Goal: Task Accomplishment & Management: Manage account settings

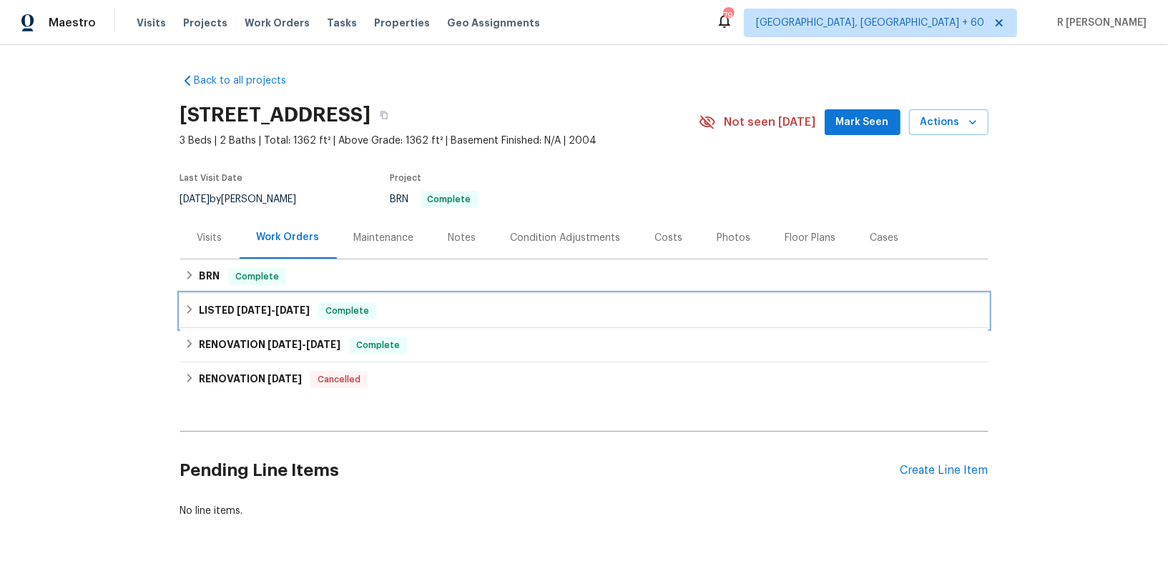
click at [269, 297] on div "LISTED [DATE] - [DATE] Complete" at bounding box center [584, 311] width 808 height 34
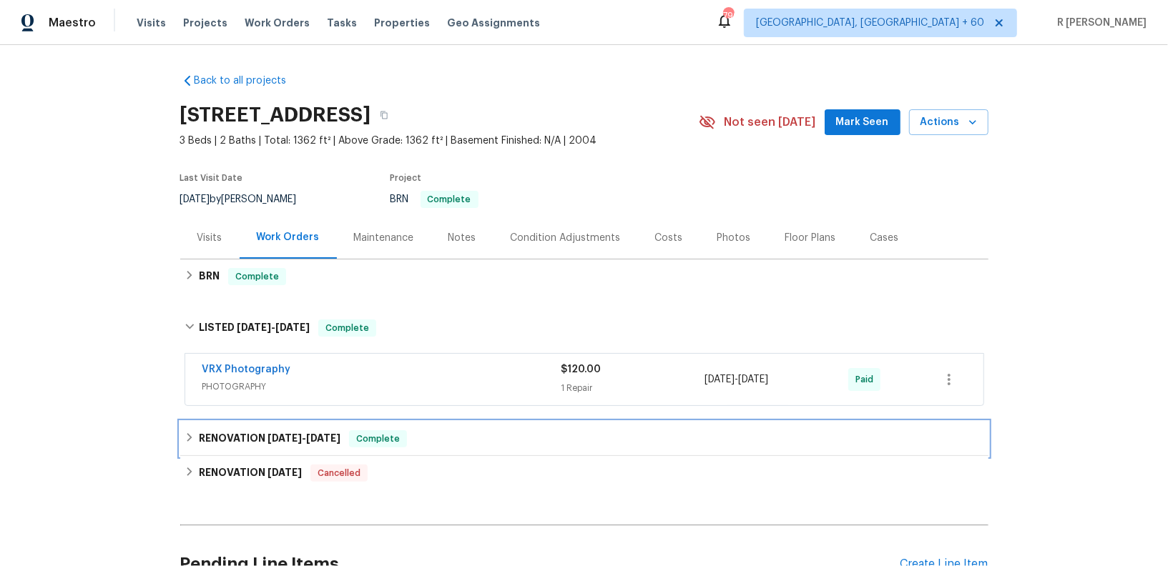
click at [433, 443] on div "RENOVATION [DATE] - [DATE] Complete" at bounding box center [583, 438] width 799 height 17
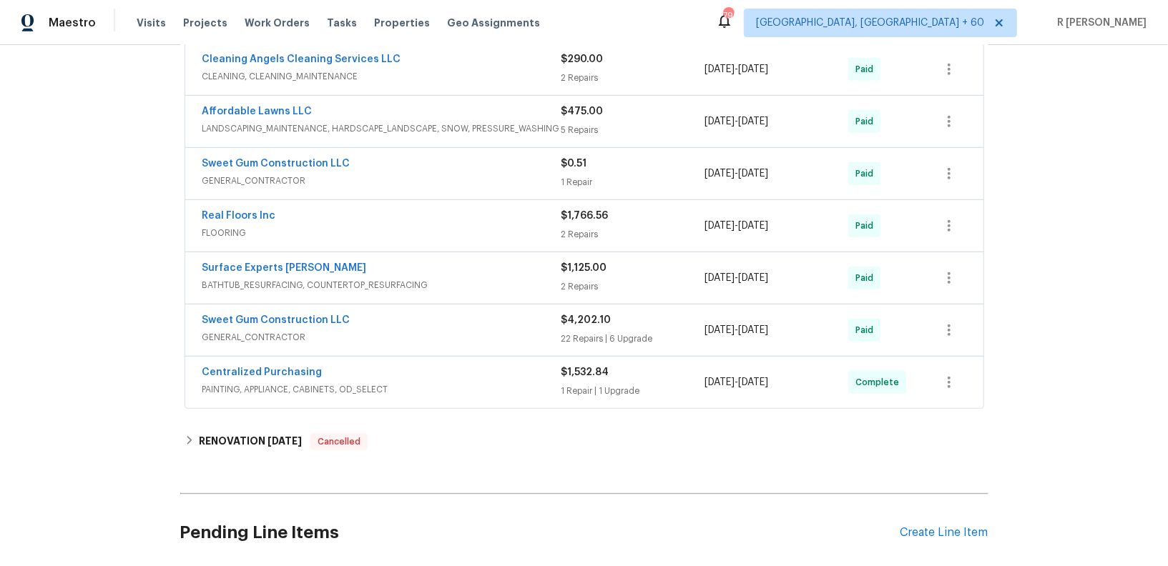
scroll to position [494, 0]
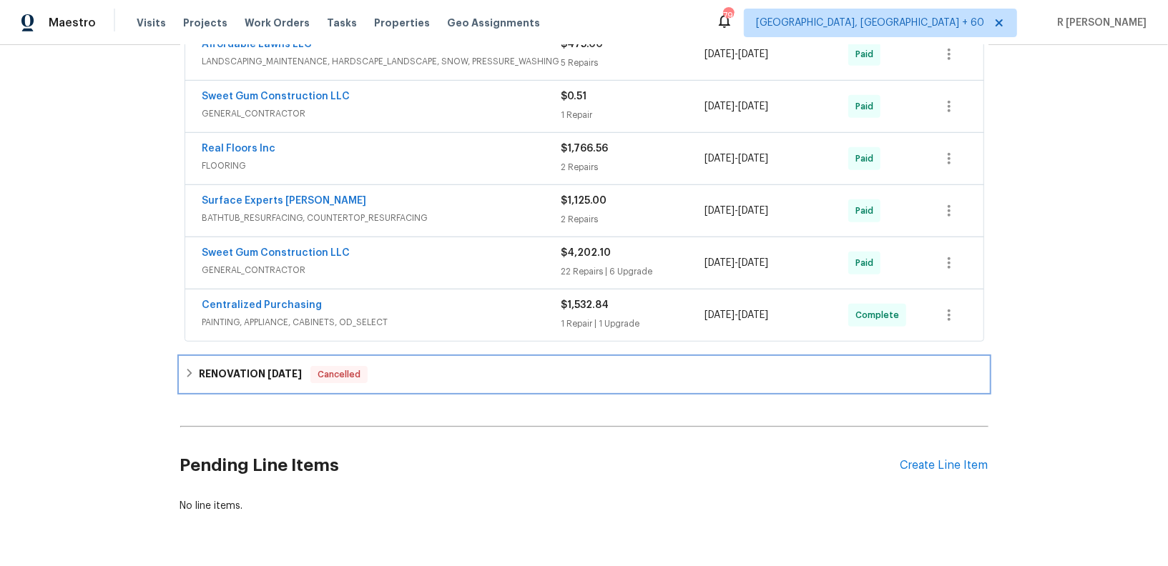
click at [442, 384] on div "RENOVATION 4/15/25 Cancelled" at bounding box center [584, 374] width 808 height 34
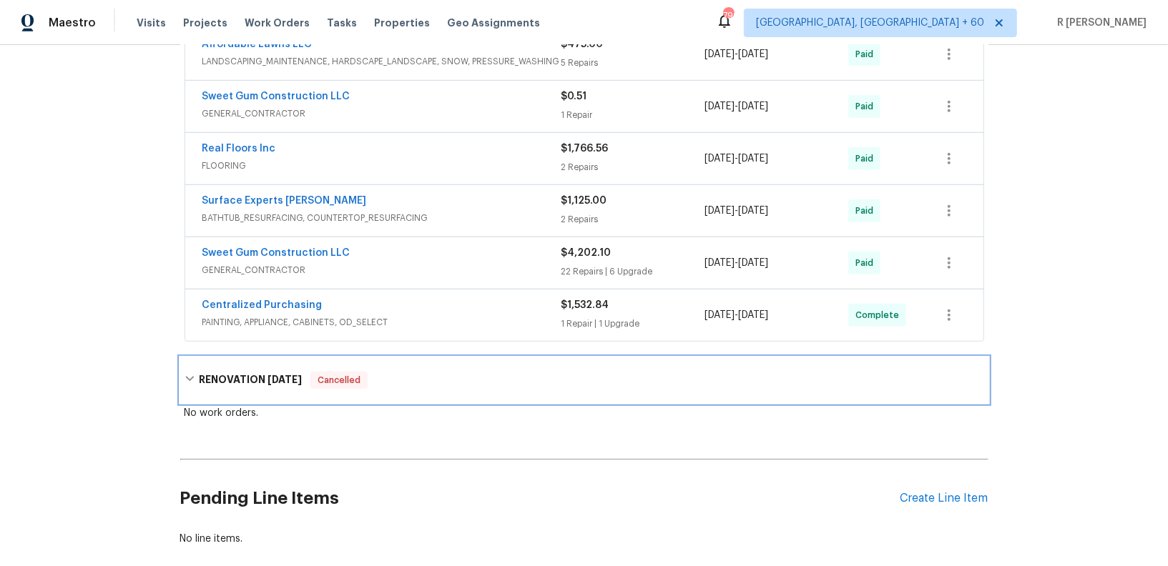
scroll to position [0, 0]
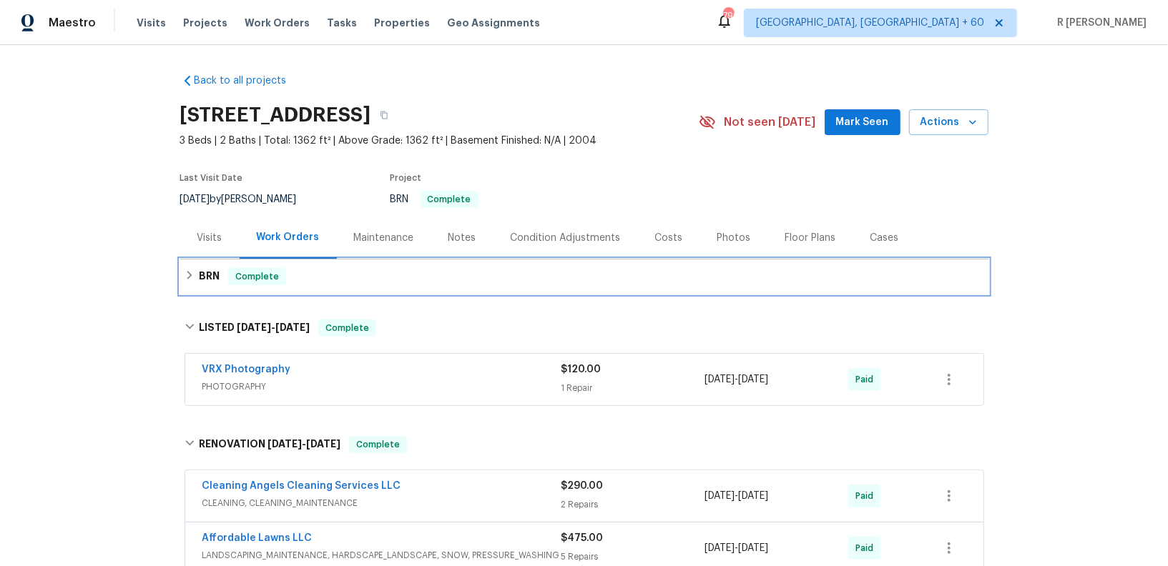
click at [405, 288] on div "BRN Complete" at bounding box center [584, 277] width 808 height 34
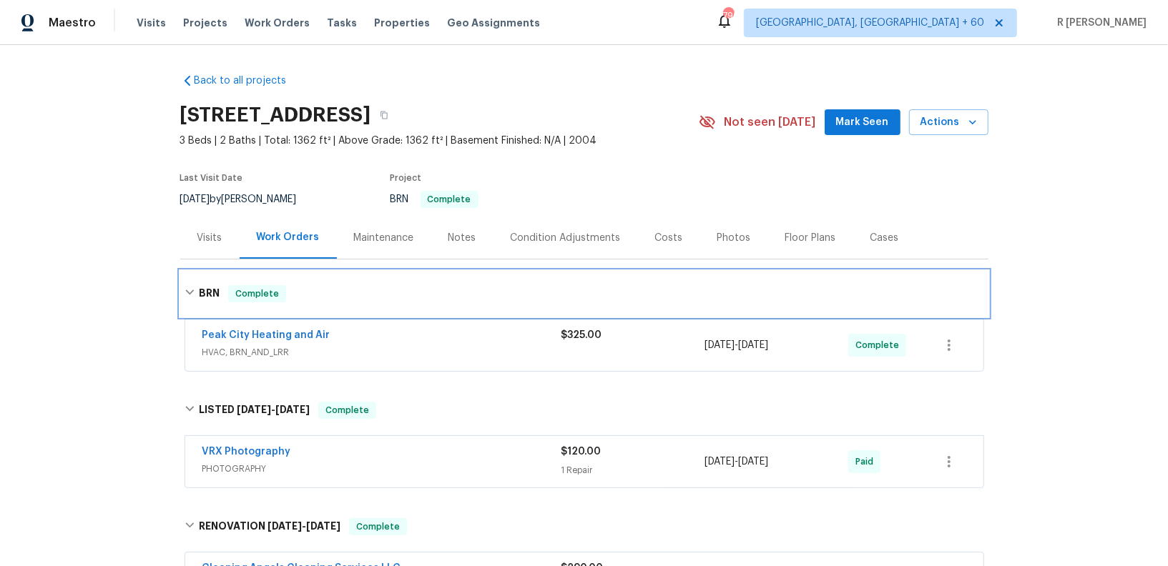
click at [405, 288] on div "BRN Complete" at bounding box center [583, 293] width 799 height 17
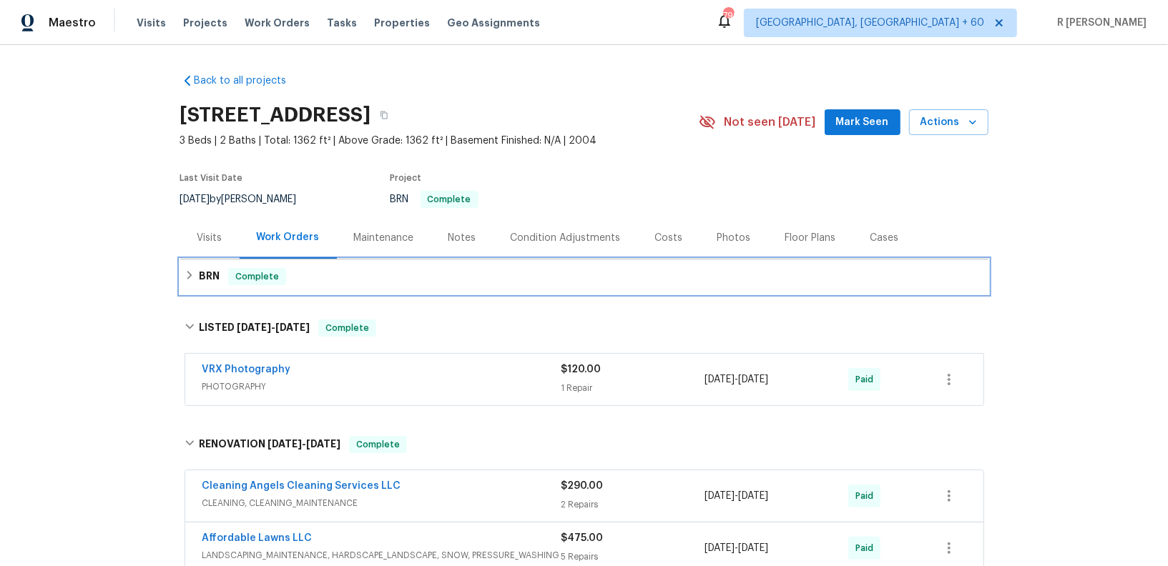
scroll to position [565, 0]
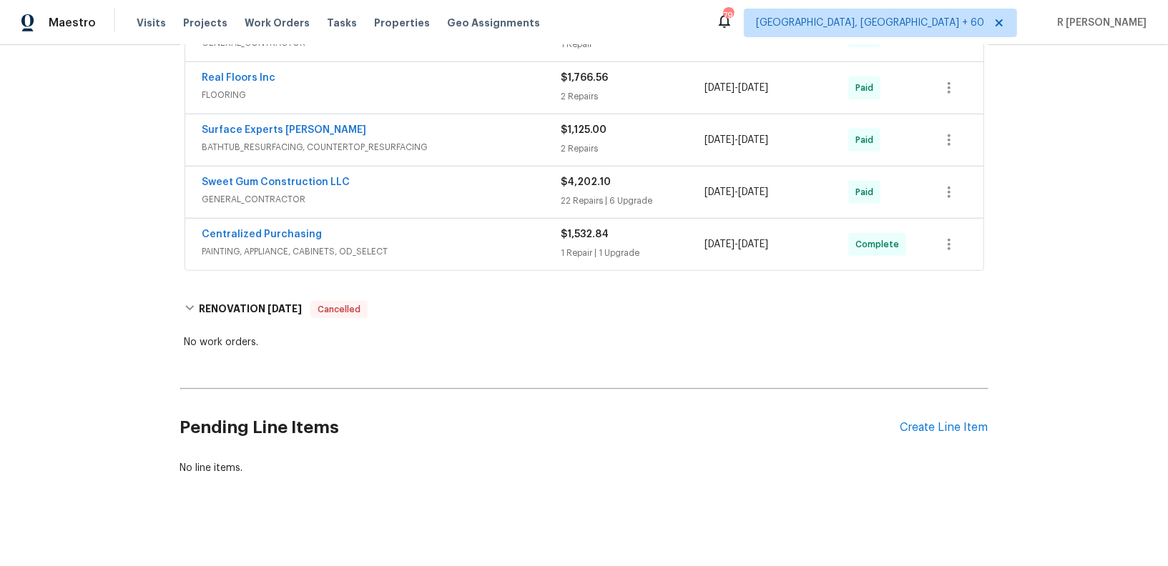
click at [943, 429] on div "Pending Line Items Create Line Item" at bounding box center [584, 428] width 808 height 66
click at [939, 423] on div "Create Line Item" at bounding box center [944, 428] width 88 height 14
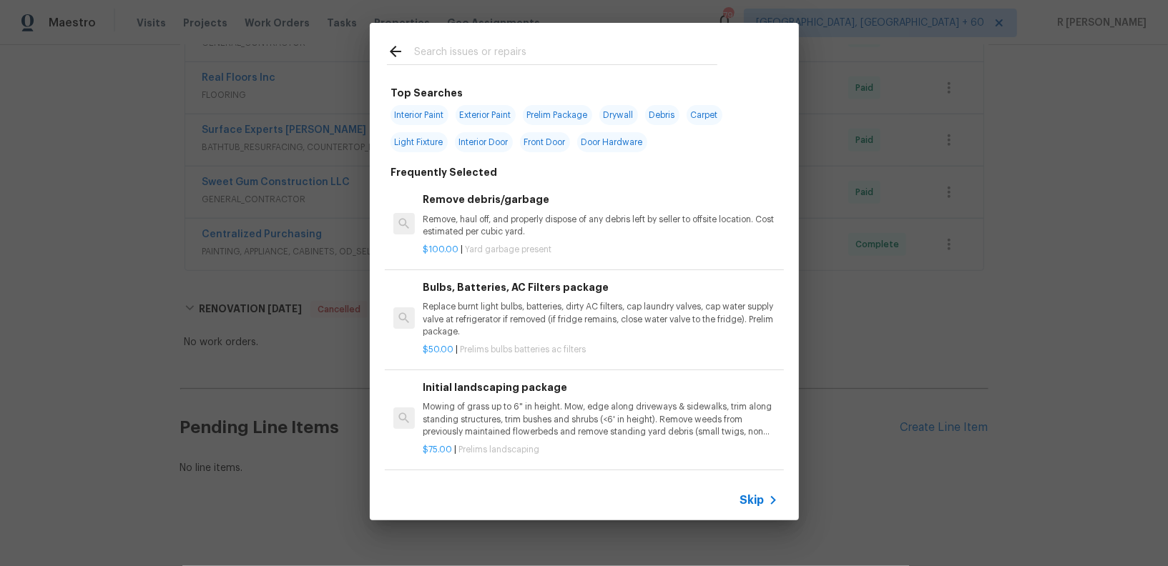
click at [533, 73] on div at bounding box center [552, 51] width 365 height 56
click at [531, 54] on input "text" at bounding box center [565, 53] width 303 height 21
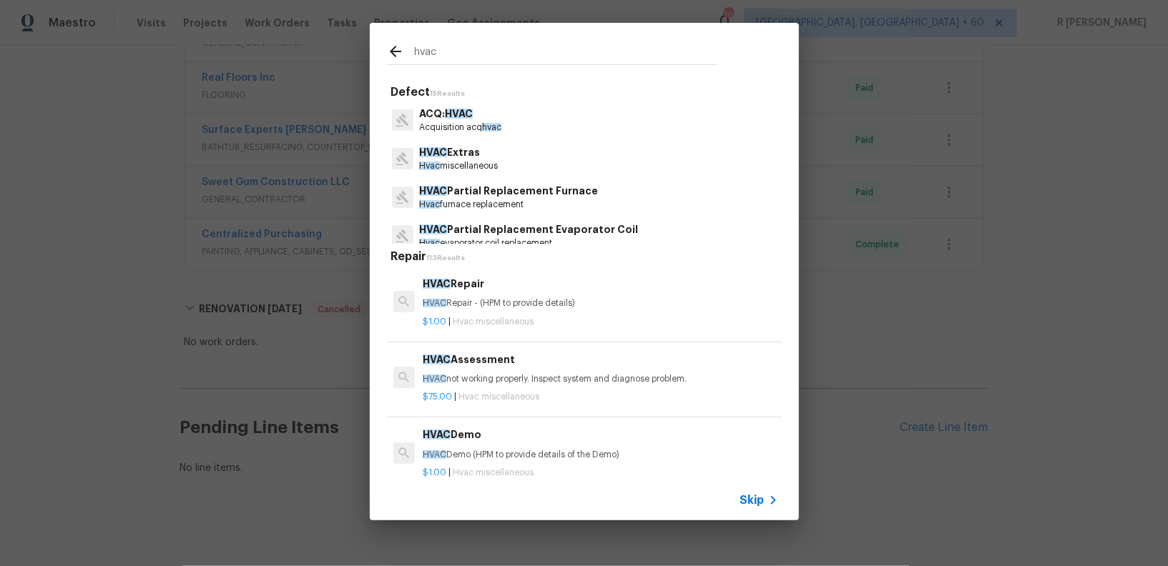
type input "hvac"
click at [478, 153] on p "HVAC Extras" at bounding box center [458, 152] width 79 height 15
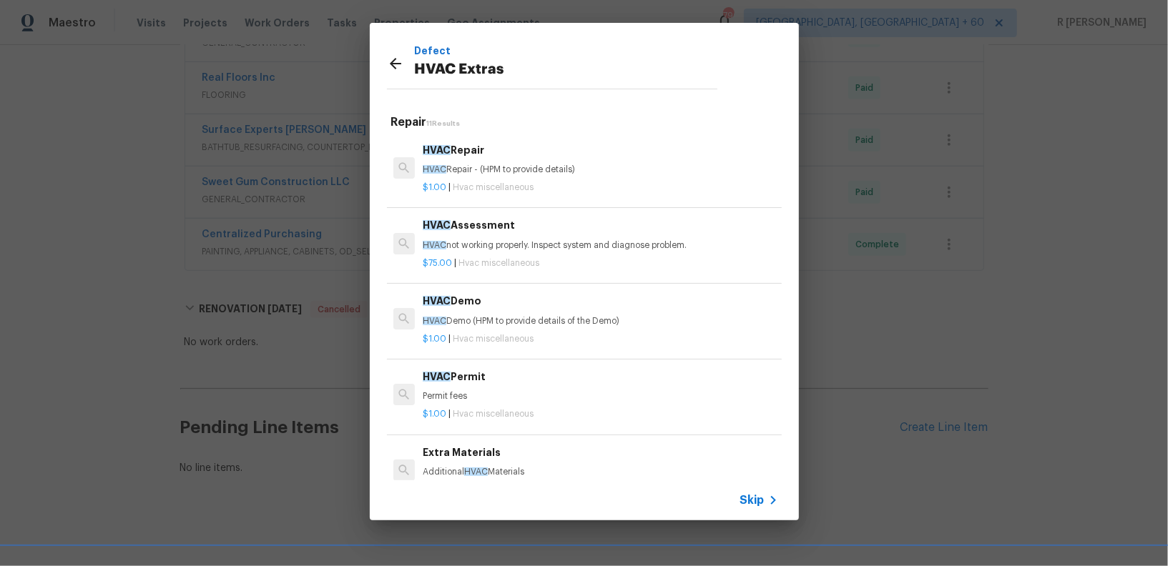
click at [497, 174] on p "HVAC Repair - (HPM to provide details)" at bounding box center [600, 170] width 355 height 12
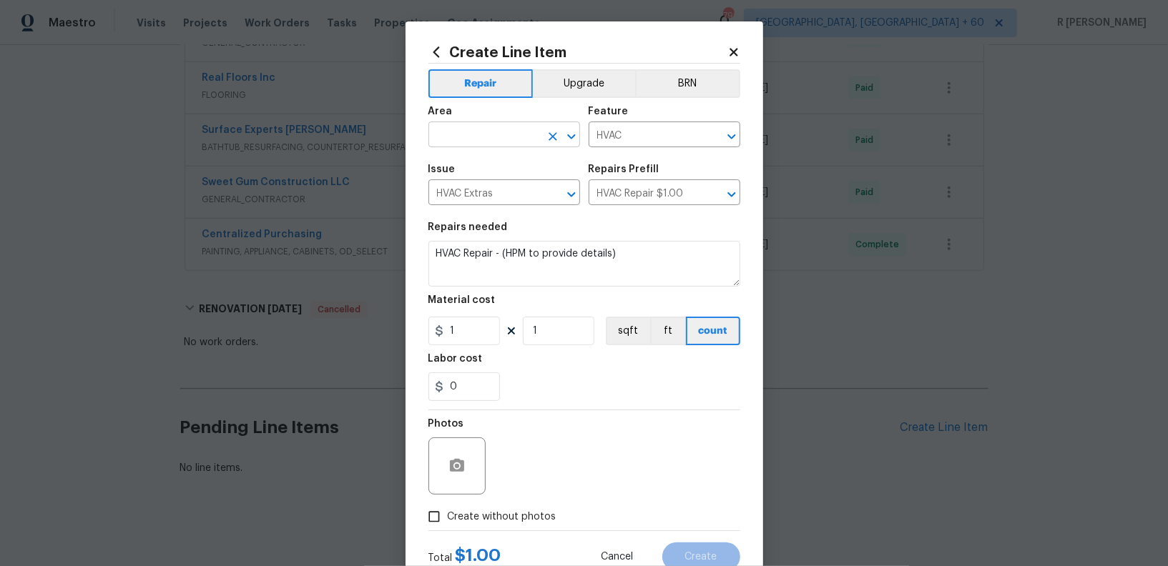
click at [480, 140] on input "text" at bounding box center [484, 136] width 112 height 22
click at [475, 172] on li "HVAC" at bounding box center [504, 169] width 152 height 24
type input "HVAC"
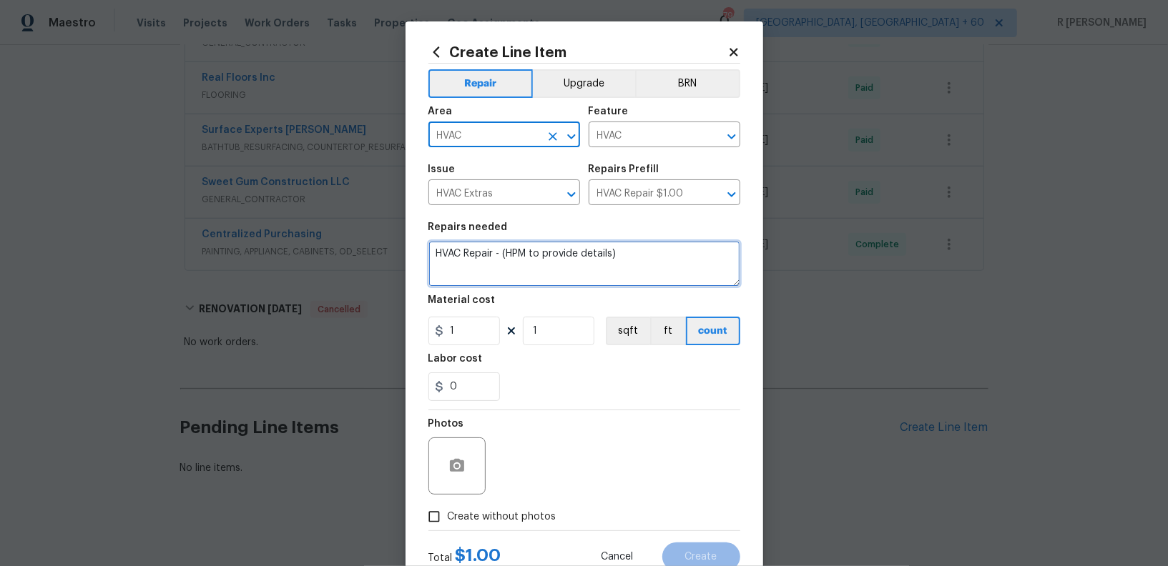
click at [518, 254] on textarea "HVAC Repair - (HPM to provide details)" at bounding box center [584, 264] width 312 height 46
paste textarea "Received feedback the HVAC unit is leaking. Please return to the property and s…"
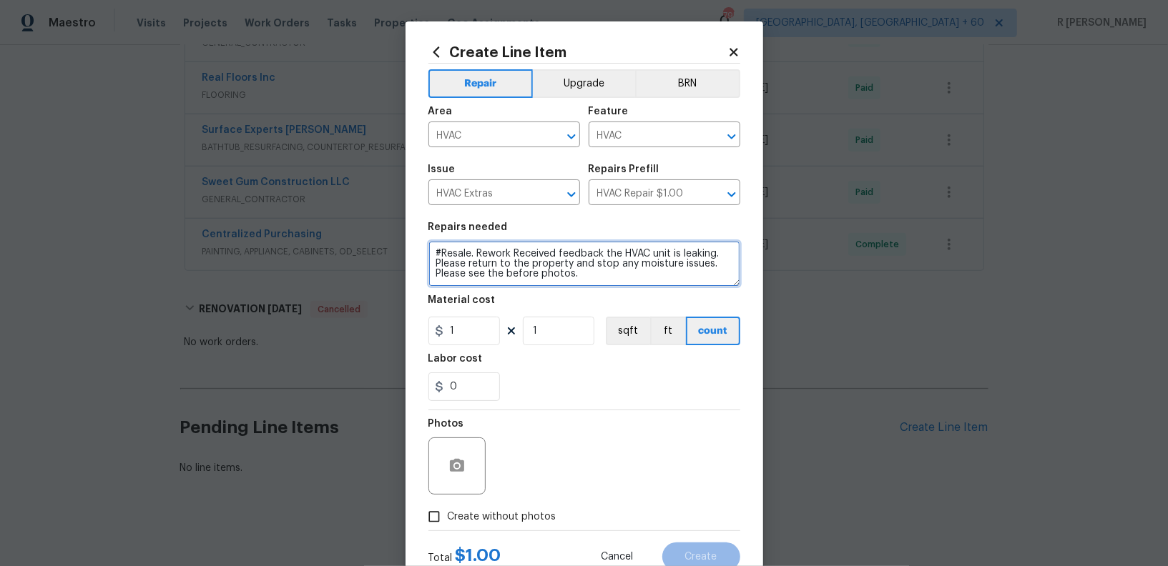
type textarea "#Resale. Rework Received feedback the HVAC unit is leaking. Please return to th…"
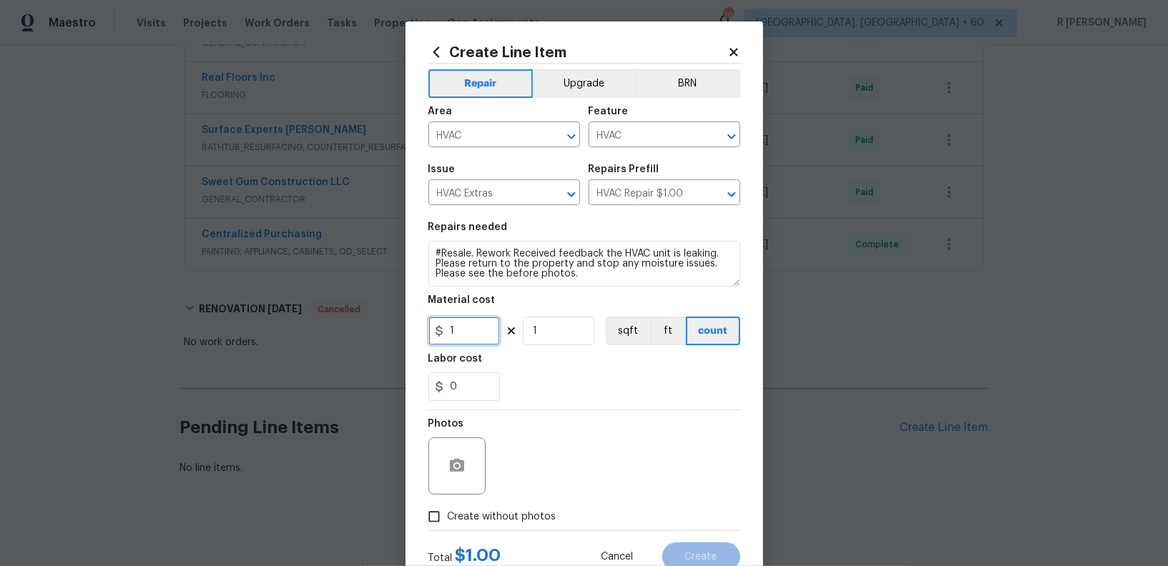
click at [473, 330] on input "1" at bounding box center [463, 331] width 71 height 29
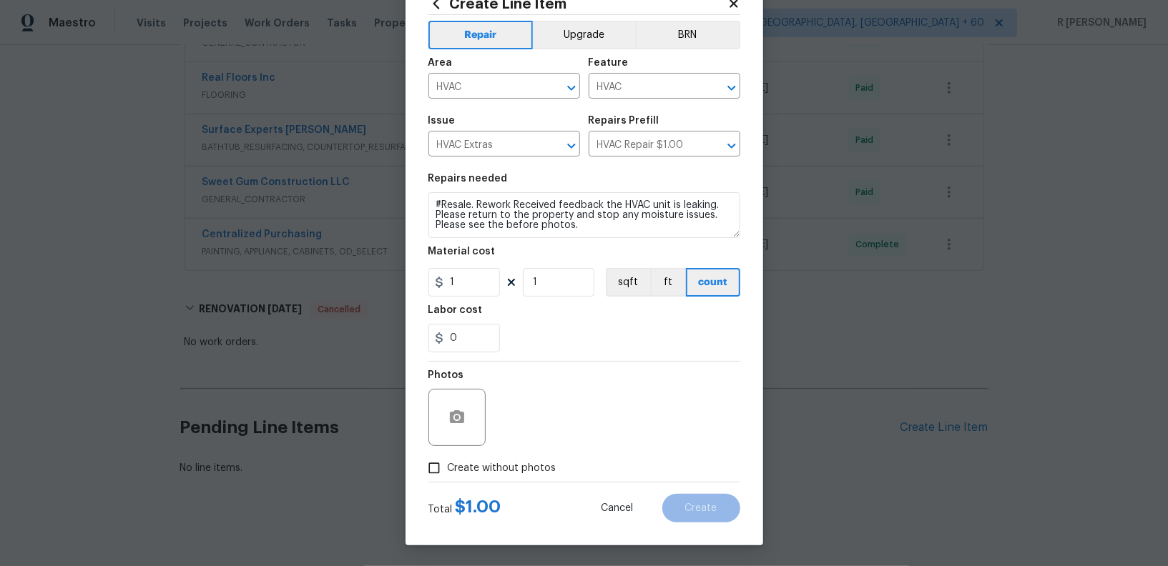
click at [473, 465] on span "Create without photos" at bounding box center [502, 468] width 109 height 15
click at [448, 465] on input "Create without photos" at bounding box center [433, 468] width 27 height 27
checkbox input "true"
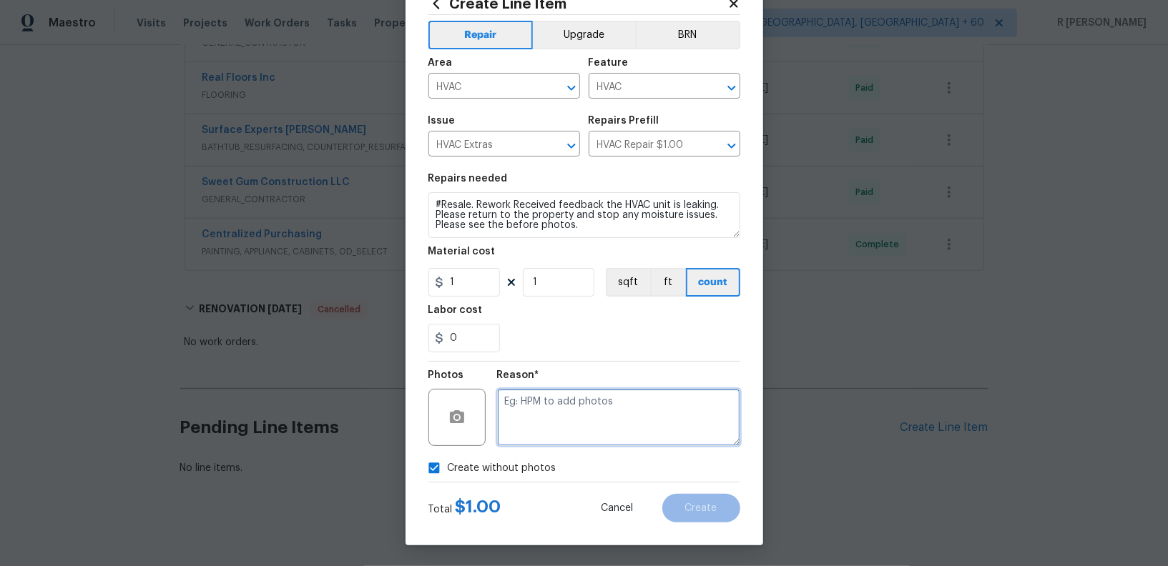
click at [608, 413] on textarea at bounding box center [618, 417] width 243 height 57
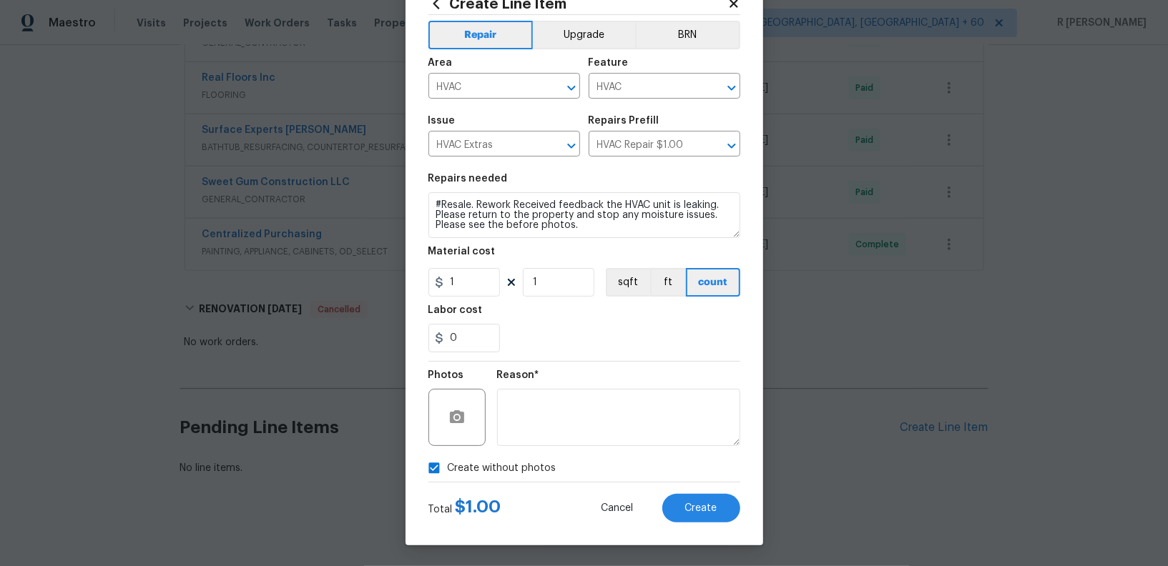
click at [726, 523] on div "Create Line Item Repair Upgrade BRN Area HVAC ​ Feature HVAC ​ Issue HVAC Extra…" at bounding box center [583, 259] width 357 height 573
click at [702, 507] on span "Create" at bounding box center [701, 508] width 32 height 11
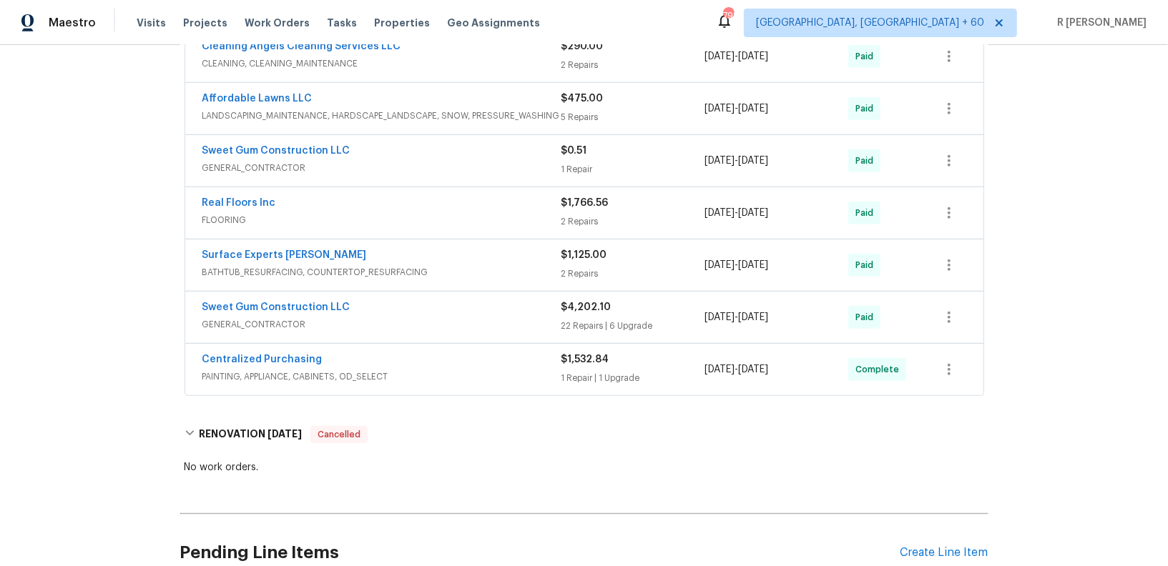
scroll to position [741, 0]
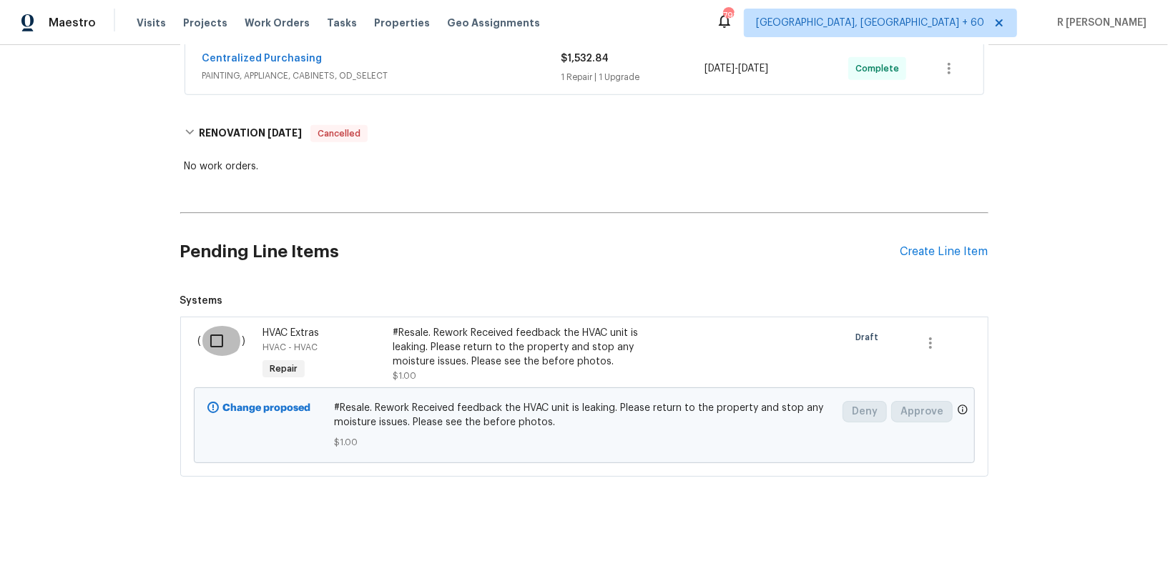
click at [211, 326] on input "checkbox" at bounding box center [222, 341] width 41 height 30
checkbox input "true"
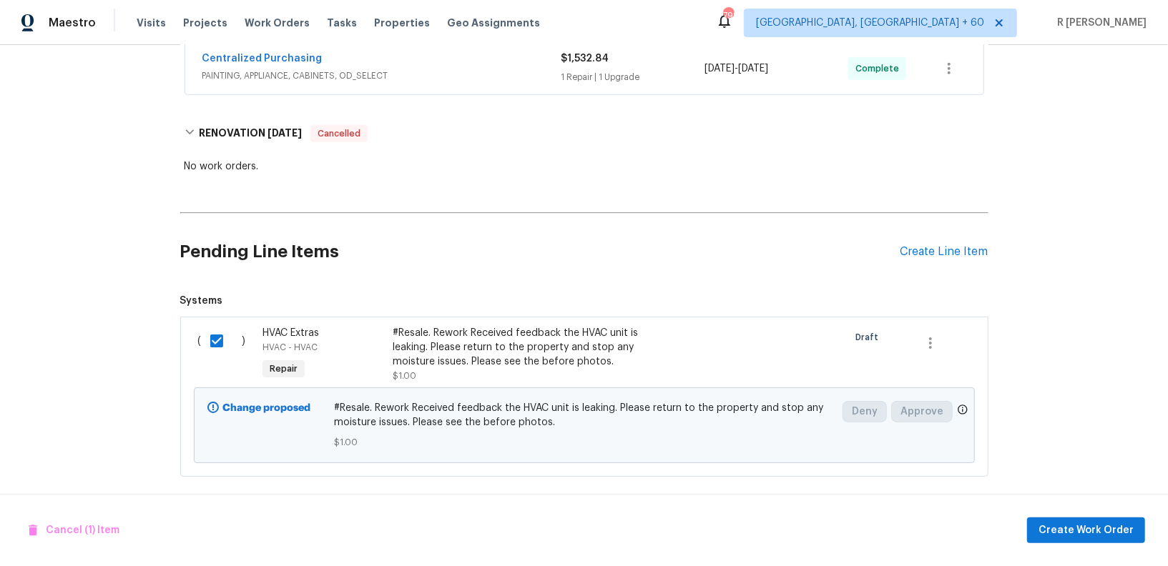
click at [639, 322] on div "#Resale. Rework Received feedback the HVAC unit is leaking. Please return to th…" at bounding box center [518, 355] width 260 height 66
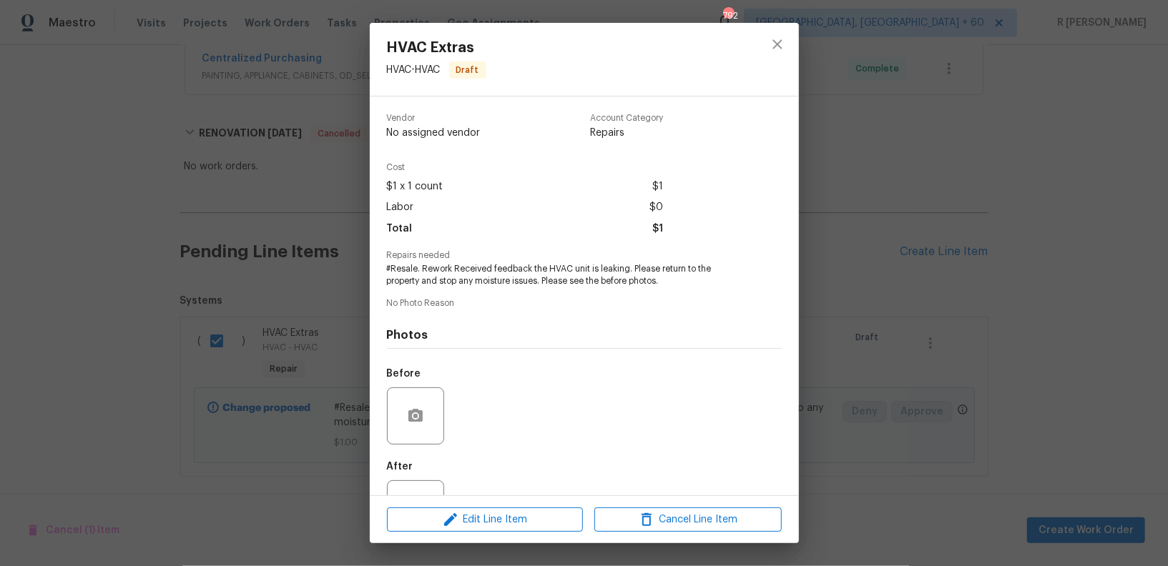
scroll to position [56, 0]
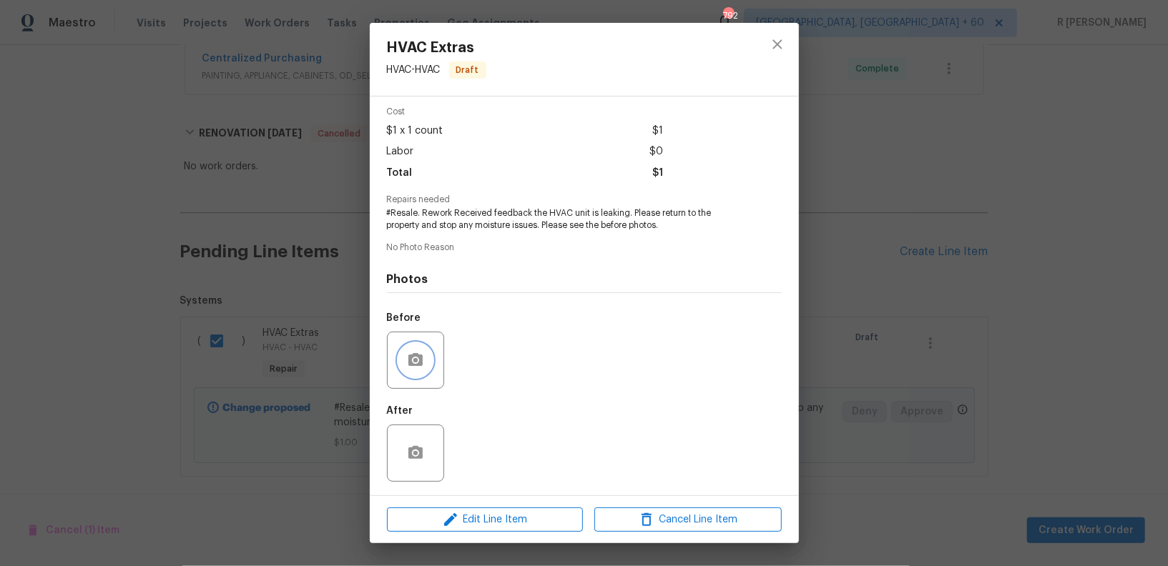
click at [419, 363] on icon "button" at bounding box center [415, 359] width 14 height 13
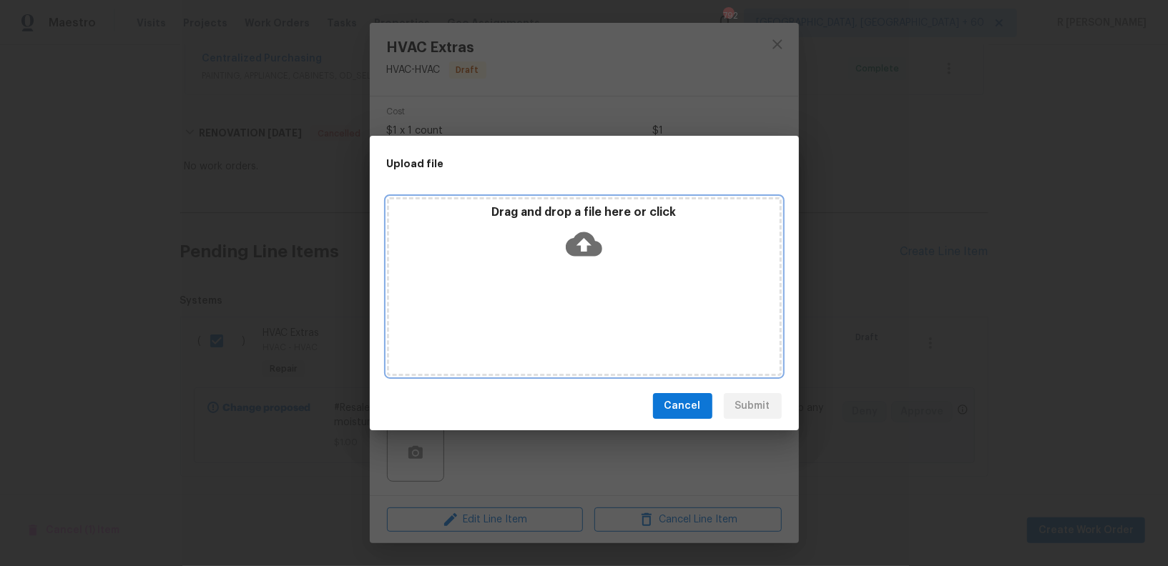
click at [581, 235] on icon at bounding box center [584, 244] width 36 height 24
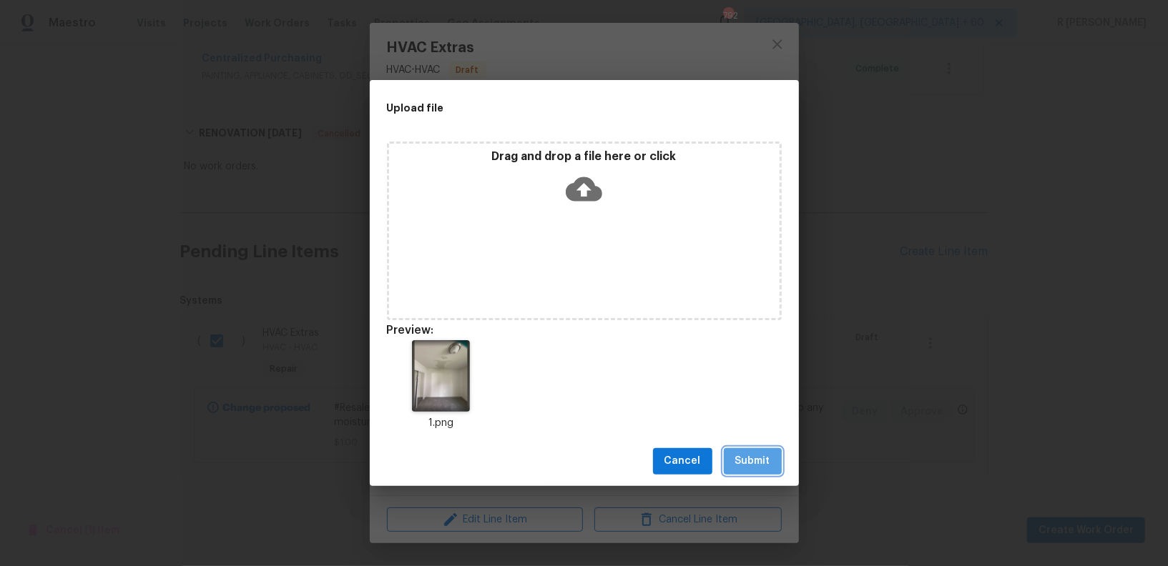
click at [751, 467] on span "Submit" at bounding box center [752, 462] width 35 height 18
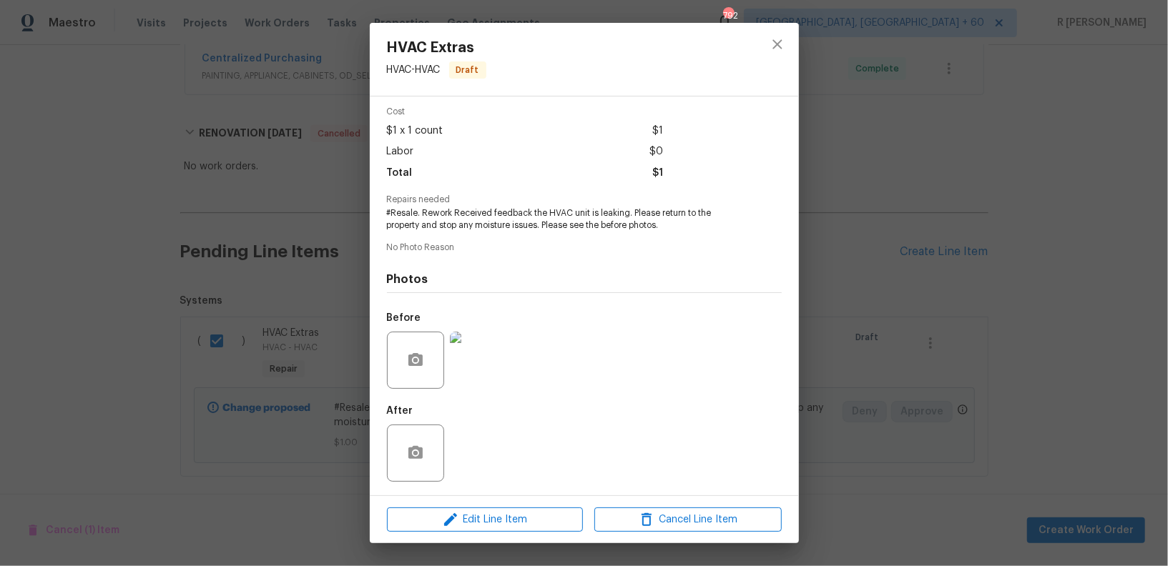
click at [780, 317] on div "Before" at bounding box center [584, 351] width 395 height 93
click at [773, 41] on icon "close" at bounding box center [776, 43] width 9 height 9
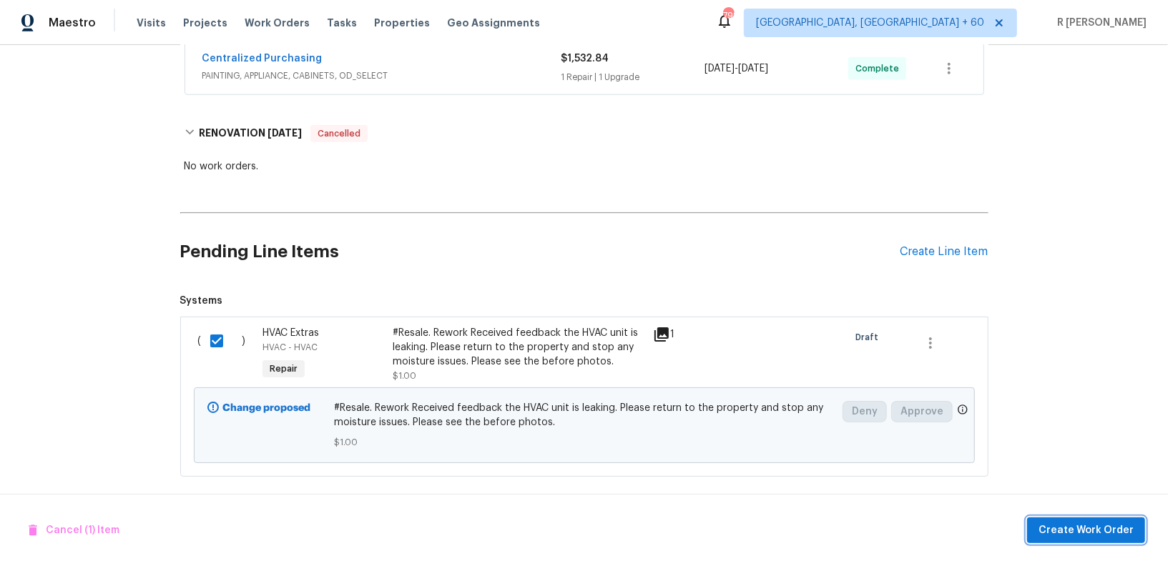
click at [1072, 528] on span "Create Work Order" at bounding box center [1085, 531] width 95 height 18
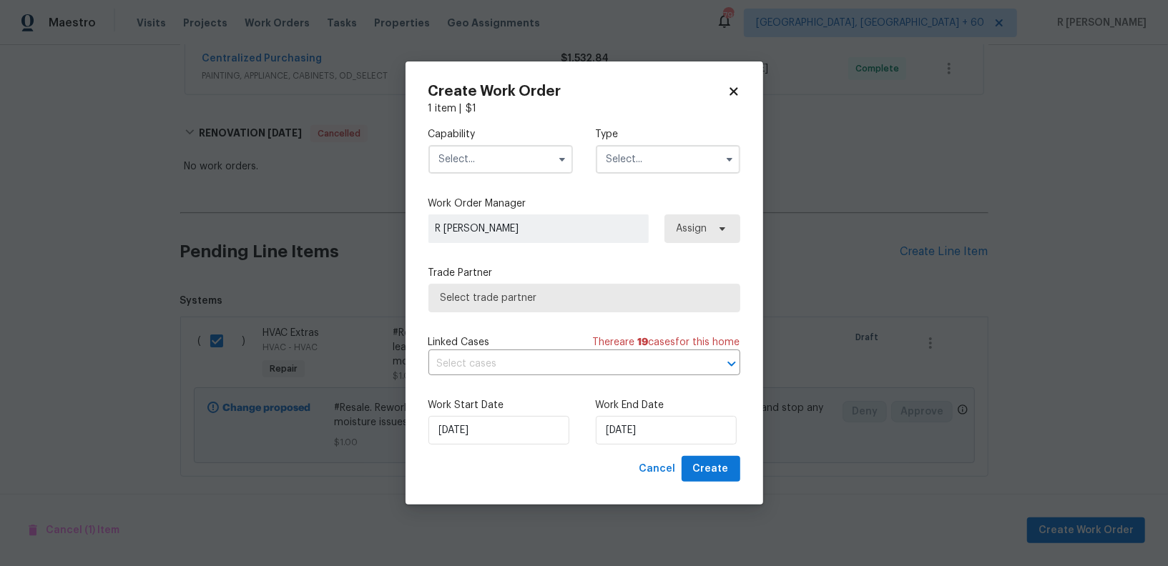
click at [481, 181] on div "Capability Type" at bounding box center [584, 150] width 312 height 69
click at [480, 169] on input "text" at bounding box center [500, 159] width 144 height 29
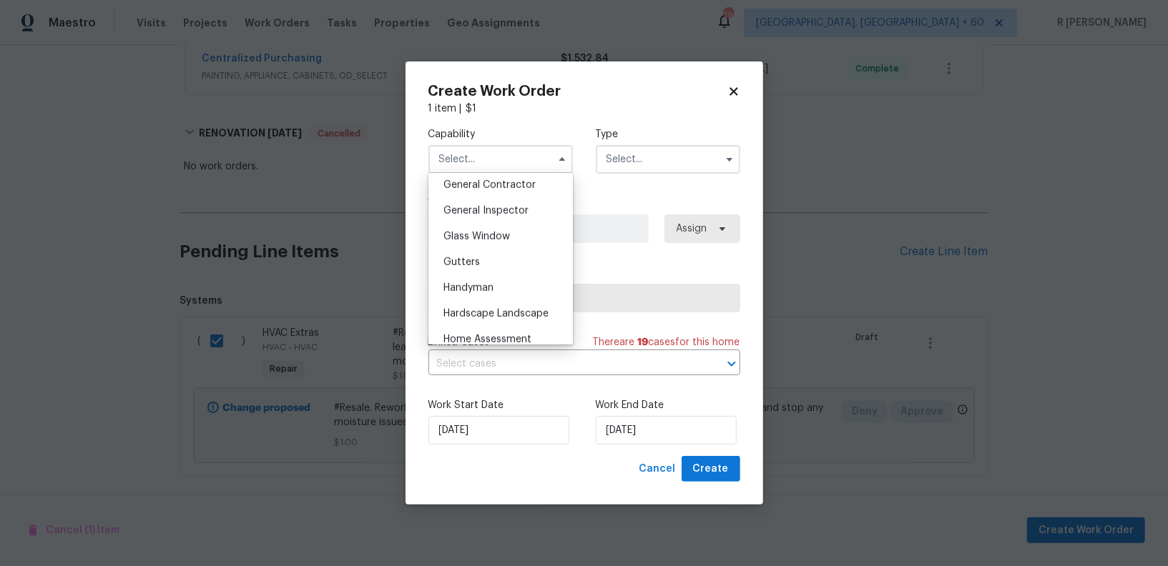
scroll to position [756, 0]
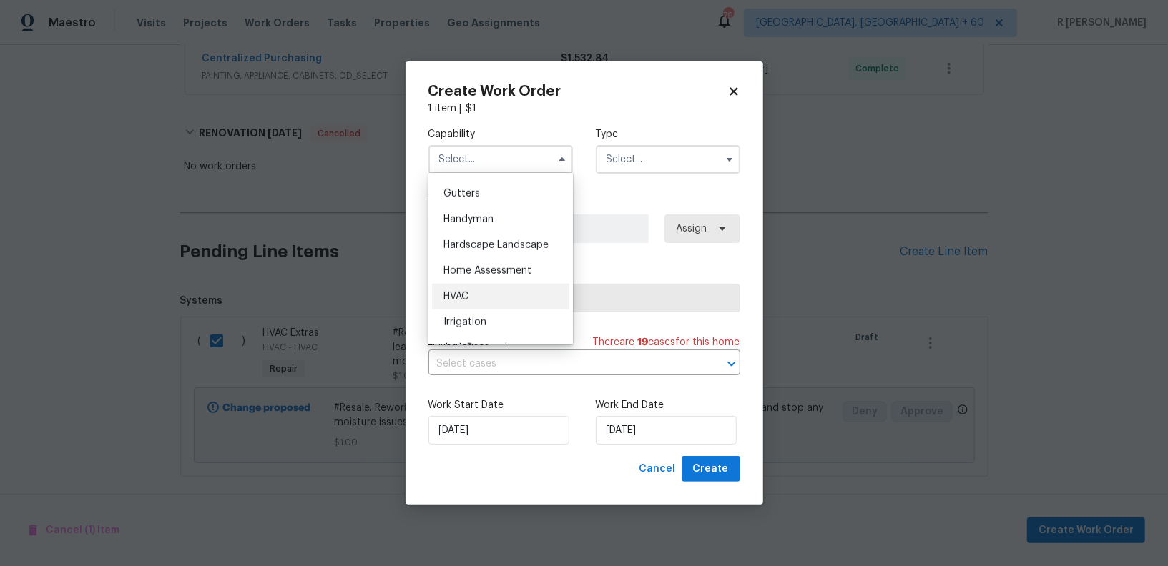
click at [488, 287] on div "HVAC" at bounding box center [500, 297] width 137 height 26
type input "HVAC"
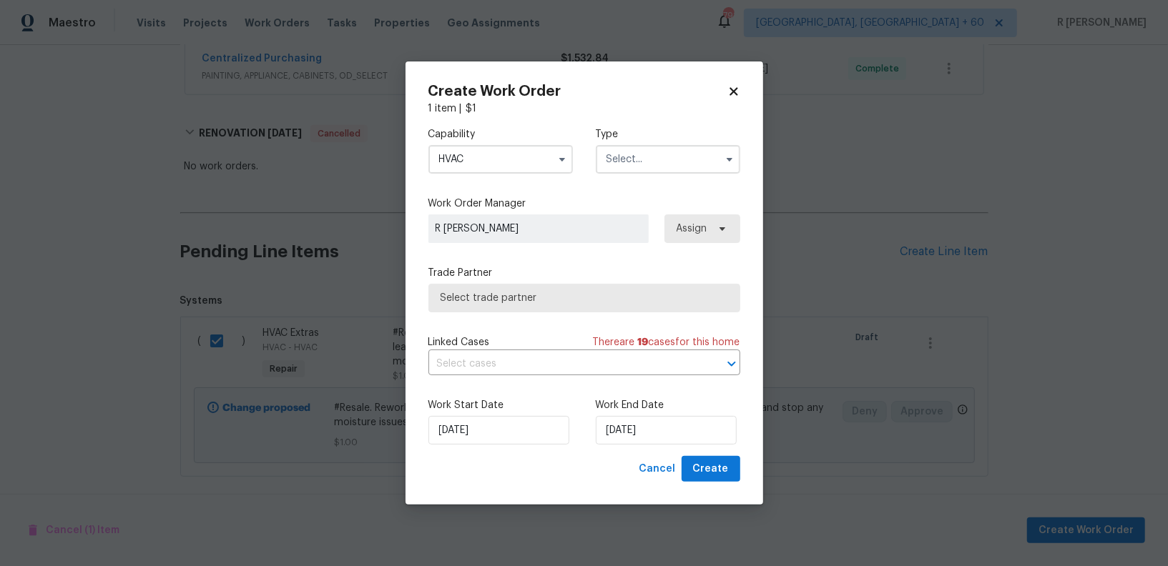
click at [671, 145] on input "text" at bounding box center [668, 159] width 144 height 29
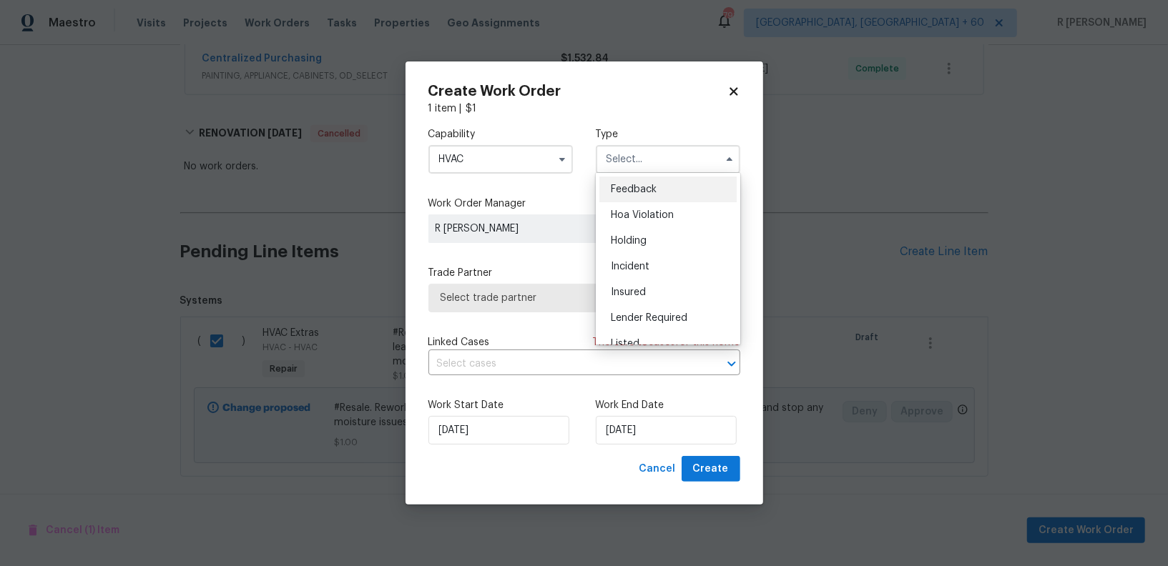
click at [663, 183] on div "Feedback" at bounding box center [667, 190] width 137 height 26
type input "Feedback"
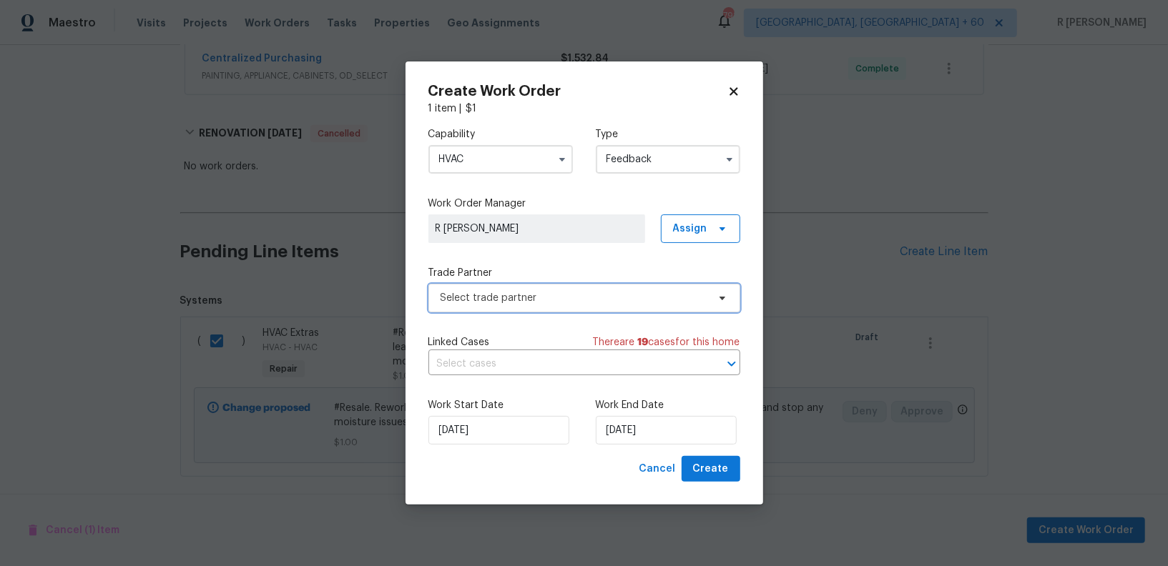
click at [518, 307] on span "Select trade partner" at bounding box center [584, 298] width 312 height 29
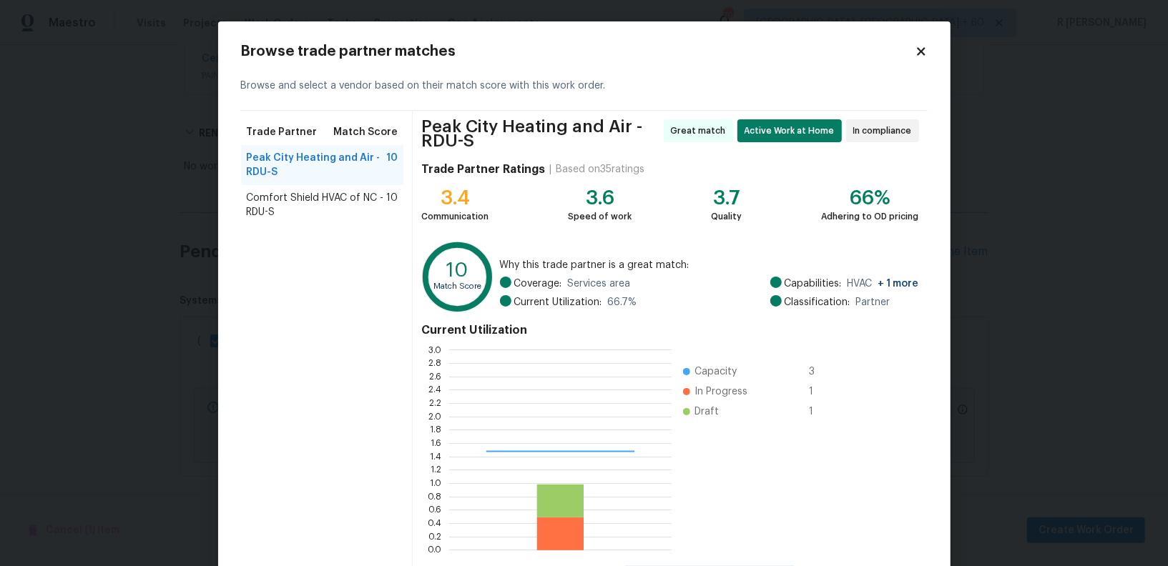
scroll to position [200, 222]
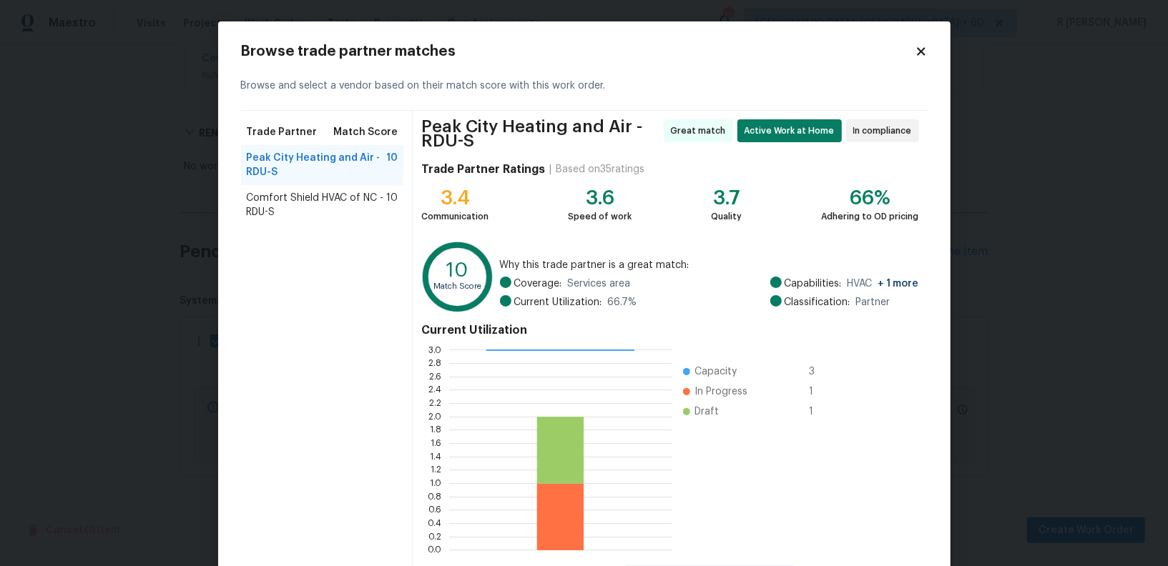
click at [299, 159] on span "Peak City Heating and Air - RDU-S" at bounding box center [317, 165] width 140 height 29
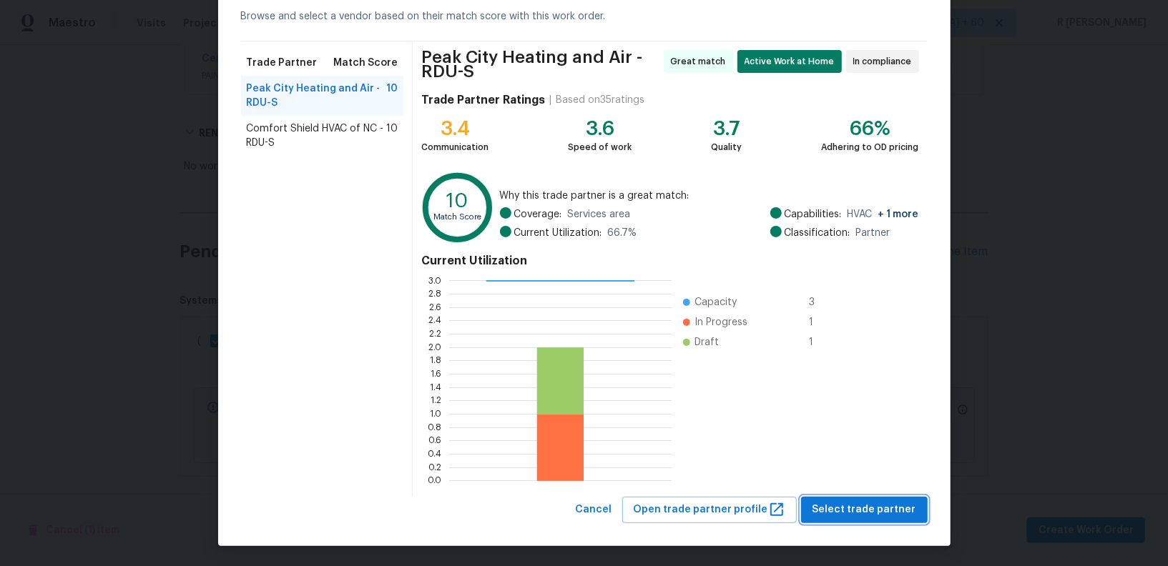
click at [834, 503] on span "Select trade partner" at bounding box center [864, 510] width 104 height 18
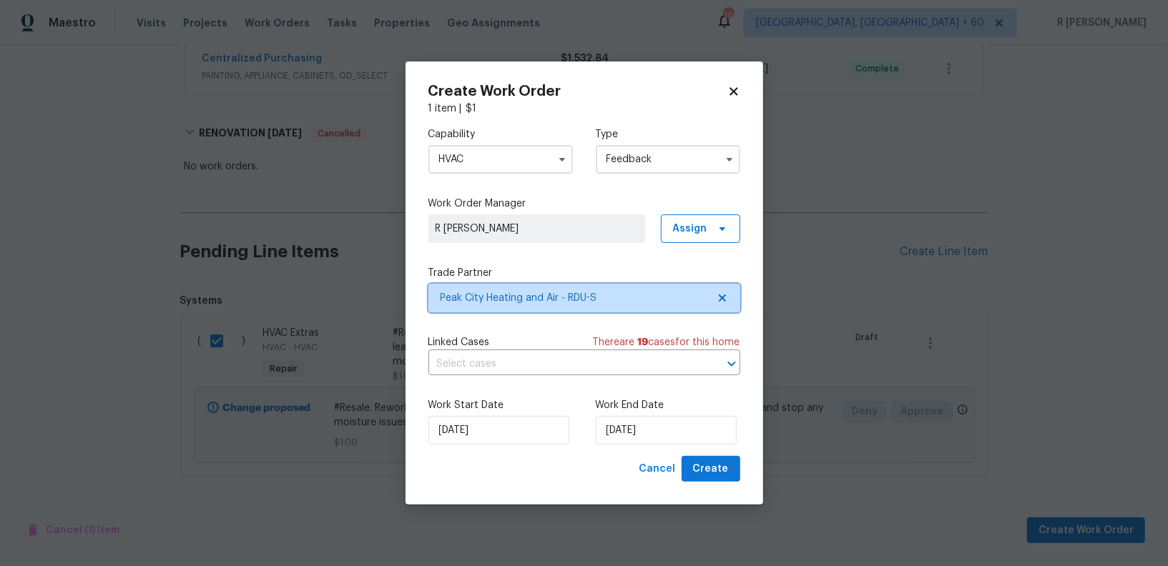
scroll to position [0, 0]
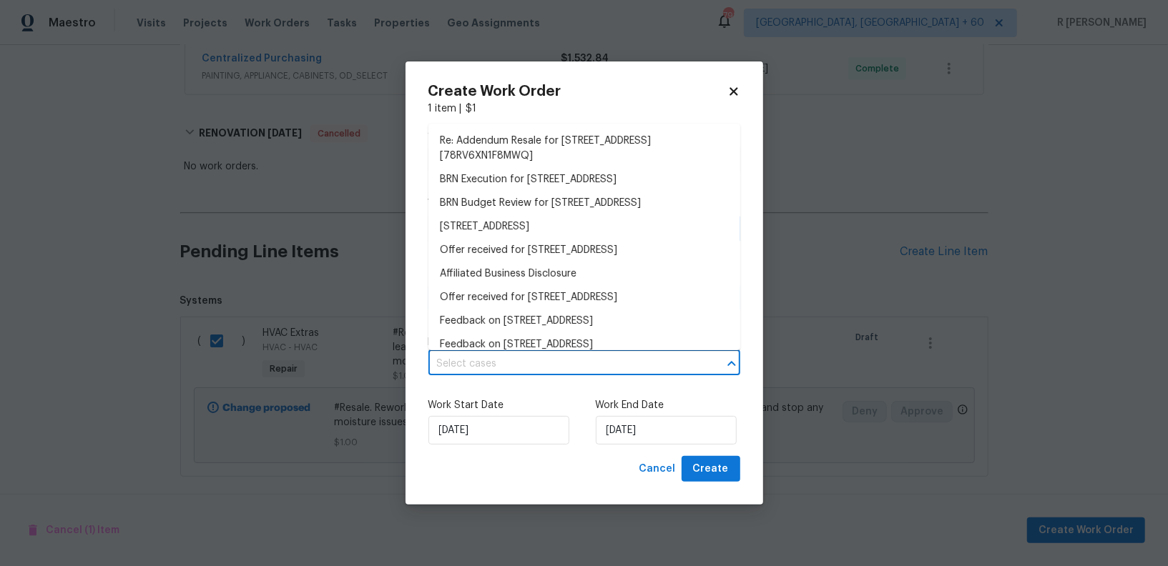
click at [541, 369] on input "text" at bounding box center [564, 364] width 272 height 22
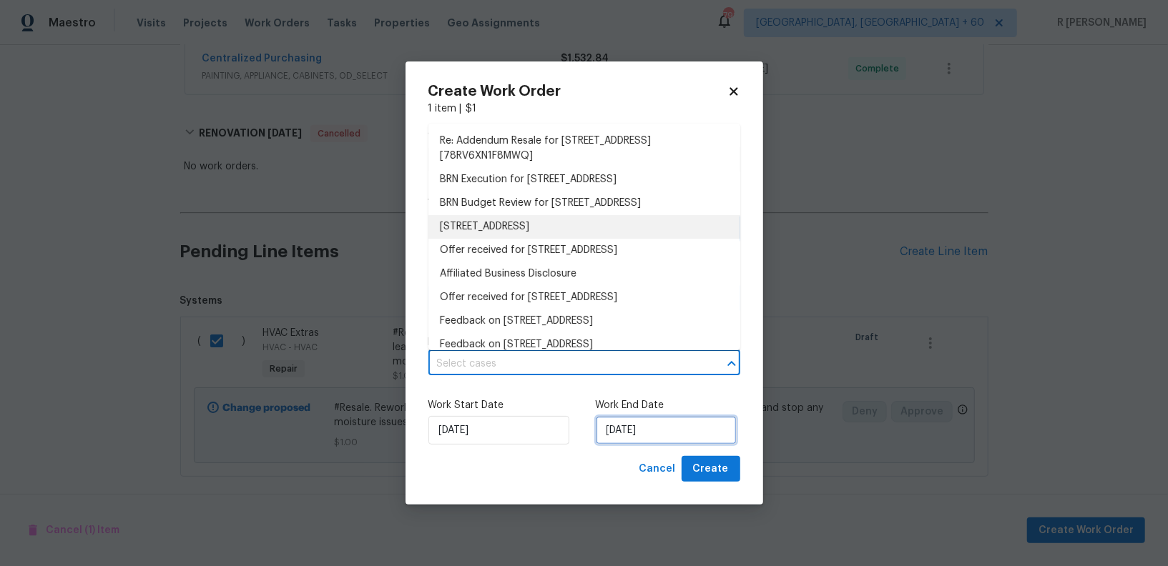
click at [625, 427] on input "14/08/2025" at bounding box center [666, 430] width 141 height 29
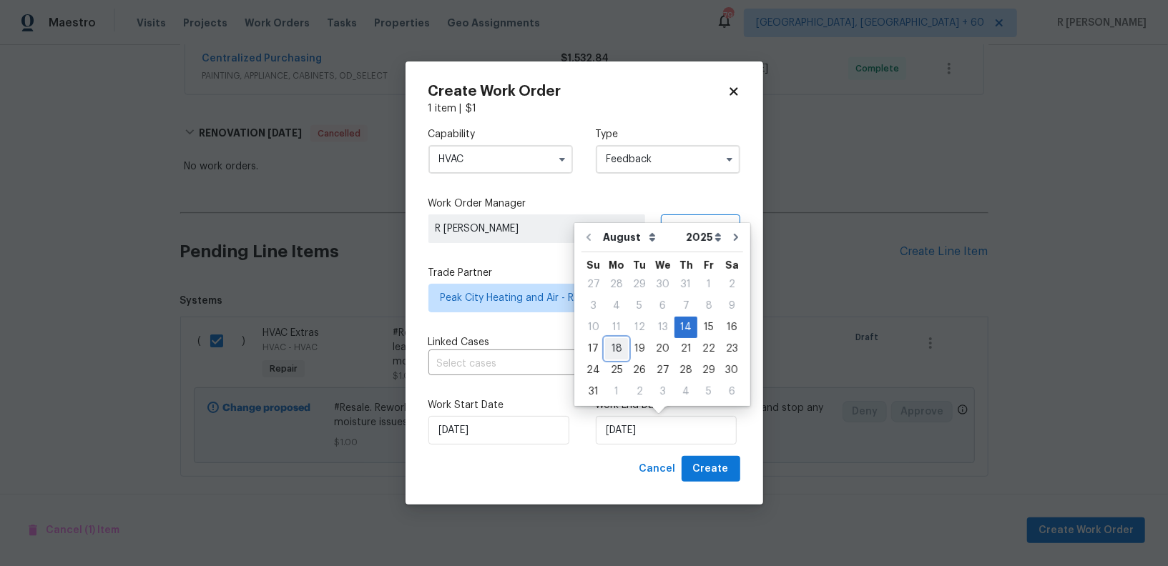
click at [618, 351] on div "18" at bounding box center [616, 349] width 23 height 20
type input "18/08/2025"
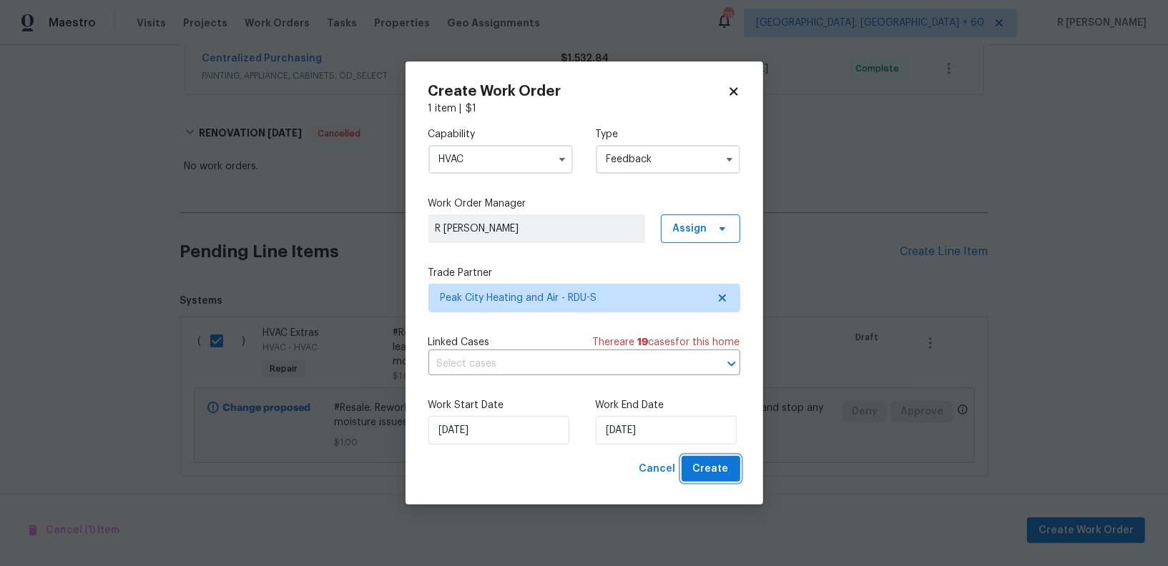
click at [709, 458] on button "Create" at bounding box center [710, 469] width 59 height 26
checkbox input "false"
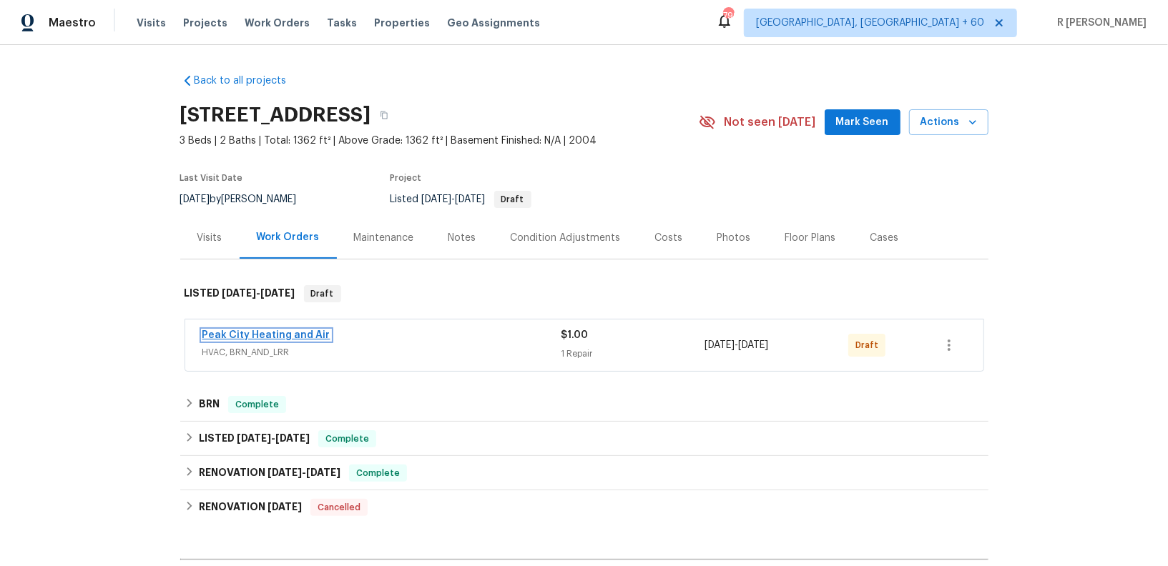
click at [256, 340] on span "Peak City Heating and Air" at bounding box center [266, 335] width 128 height 14
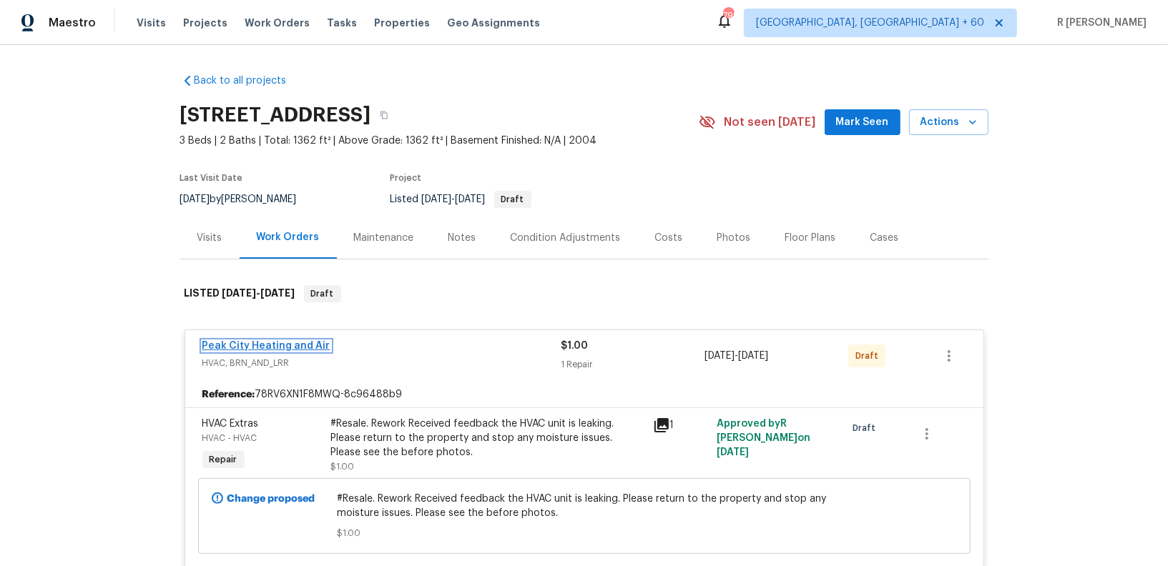
click at [305, 345] on link "Peak City Heating and Air" at bounding box center [266, 346] width 128 height 10
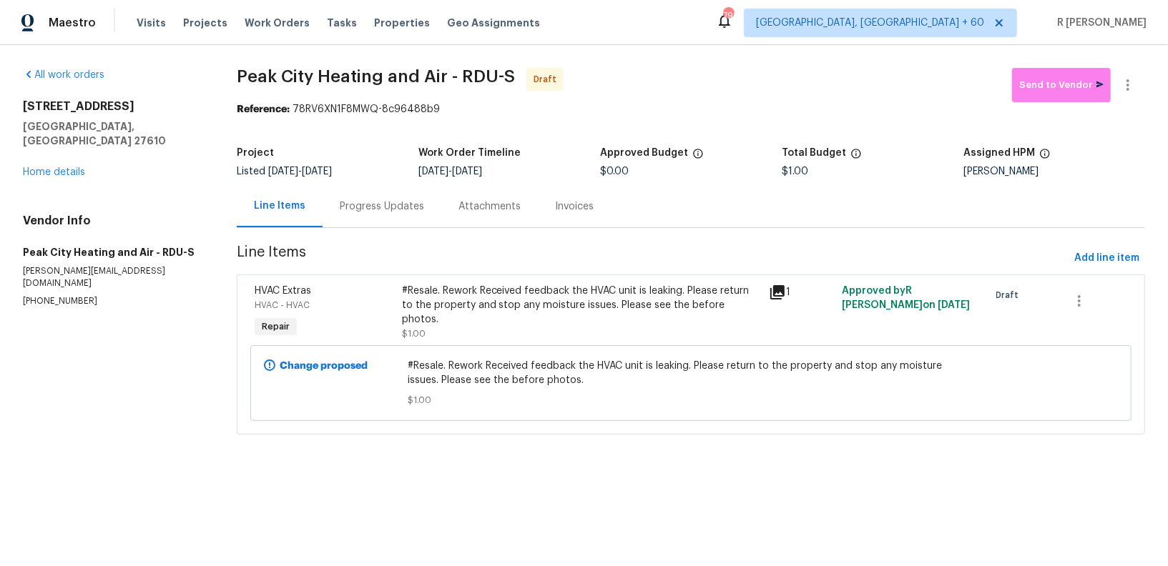
click at [375, 217] on div "Progress Updates" at bounding box center [381, 206] width 119 height 42
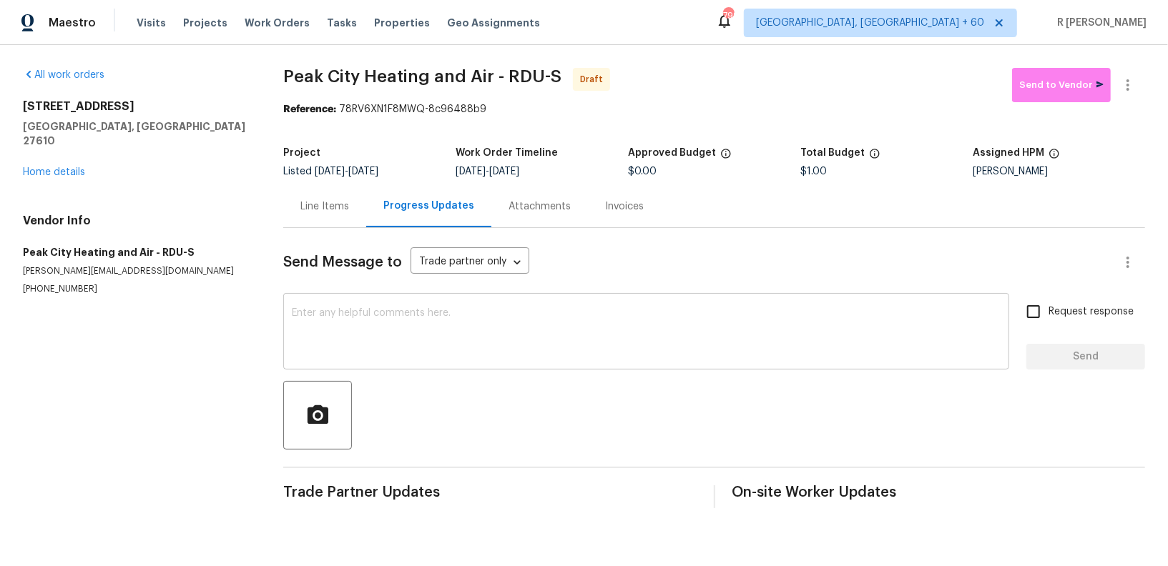
click at [507, 335] on textarea at bounding box center [646, 333] width 709 height 50
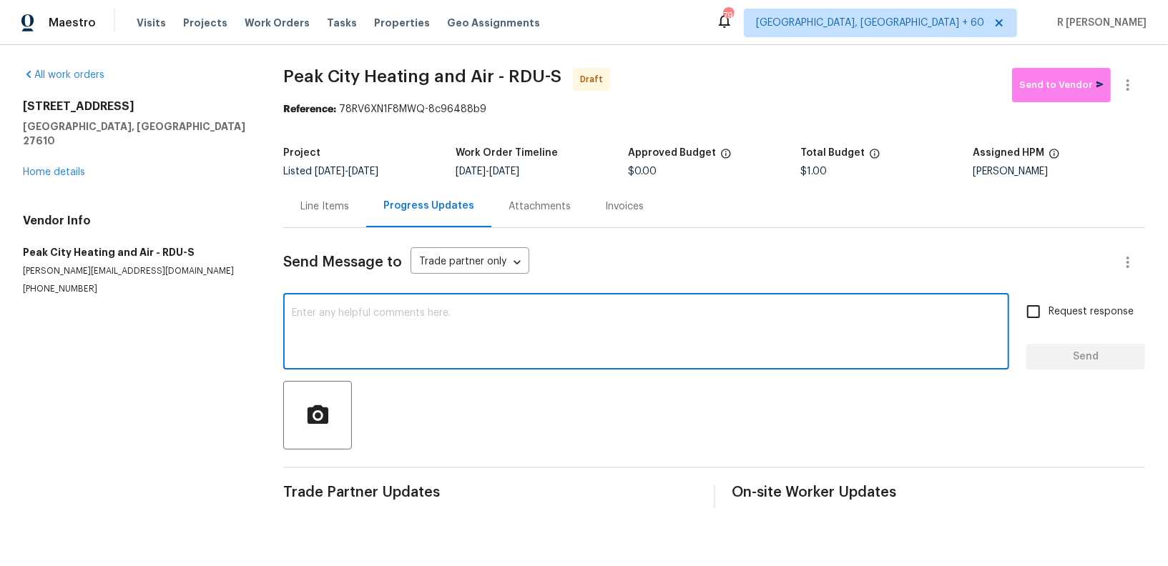
paste textarea "Hi this is (Yogesh) with Opendoor. I’m confirming you received the WO for the p…"
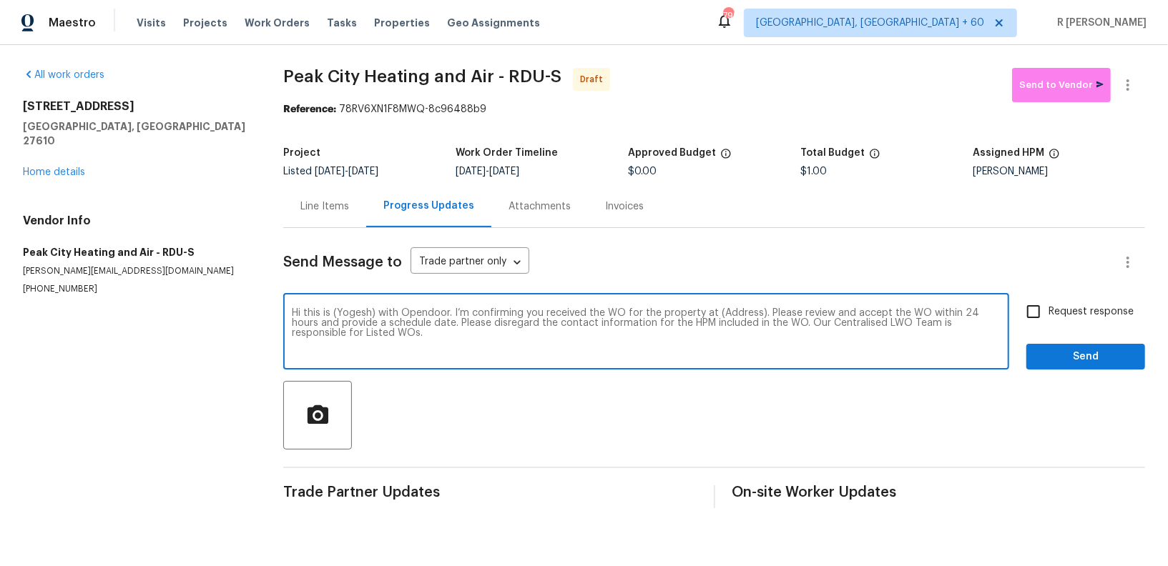
click at [731, 315] on textarea "Hi this is (Yogesh) with Opendoor. I’m confirming you received the WO for the p…" at bounding box center [646, 333] width 709 height 50
paste textarea "[STREET_ADDRESS]"
type textarea "Hi this is (Yogesh) with Opendoor. I’m confirming you received the WO for the p…"
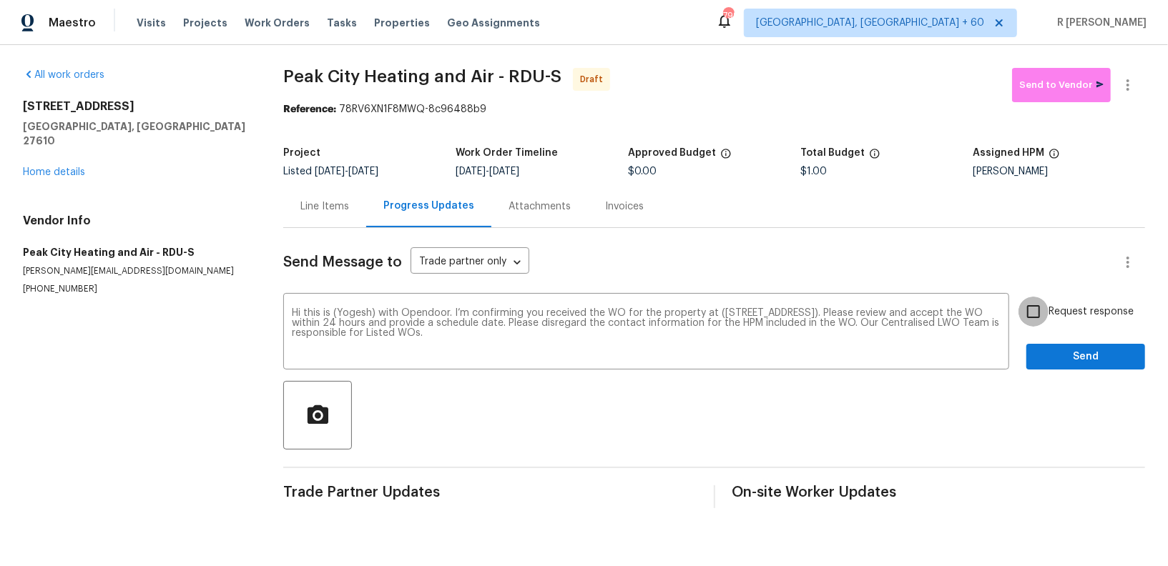
click at [1037, 320] on input "Request response" at bounding box center [1033, 312] width 30 height 30
checkbox input "true"
click at [1047, 348] on span "Send" at bounding box center [1085, 357] width 96 height 18
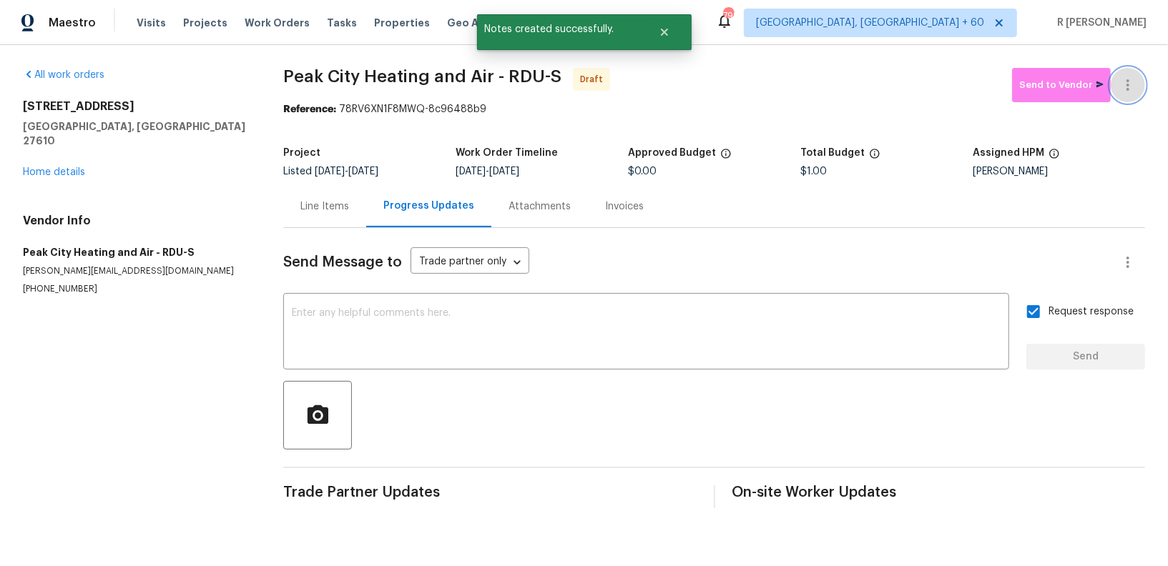
click at [1130, 83] on icon "button" at bounding box center [1127, 85] width 17 height 17
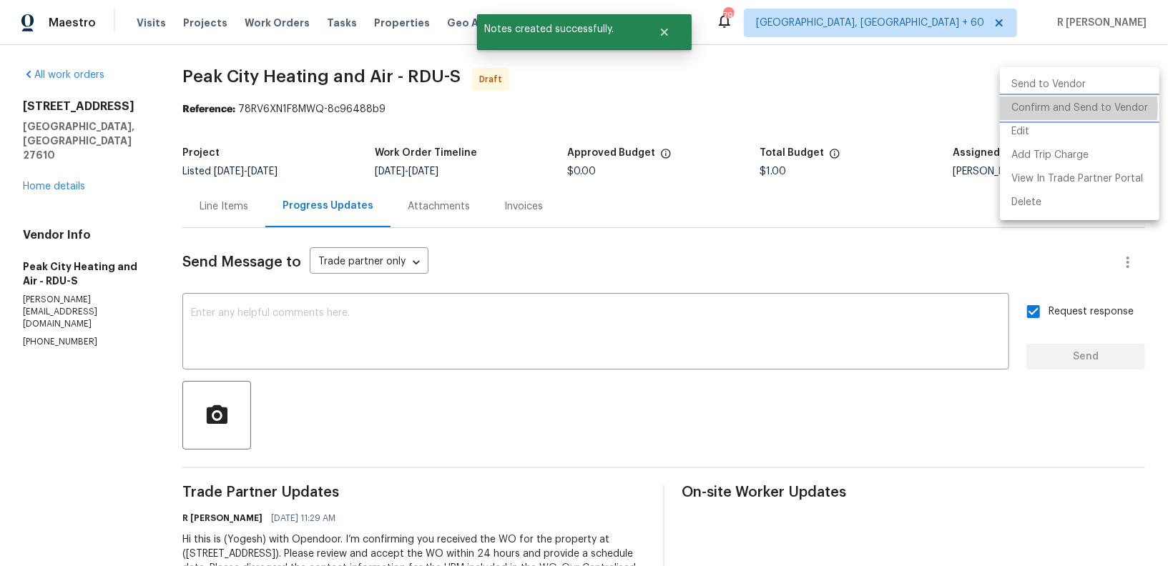
click at [1048, 107] on li "Confirm and Send to Vendor" at bounding box center [1079, 109] width 159 height 24
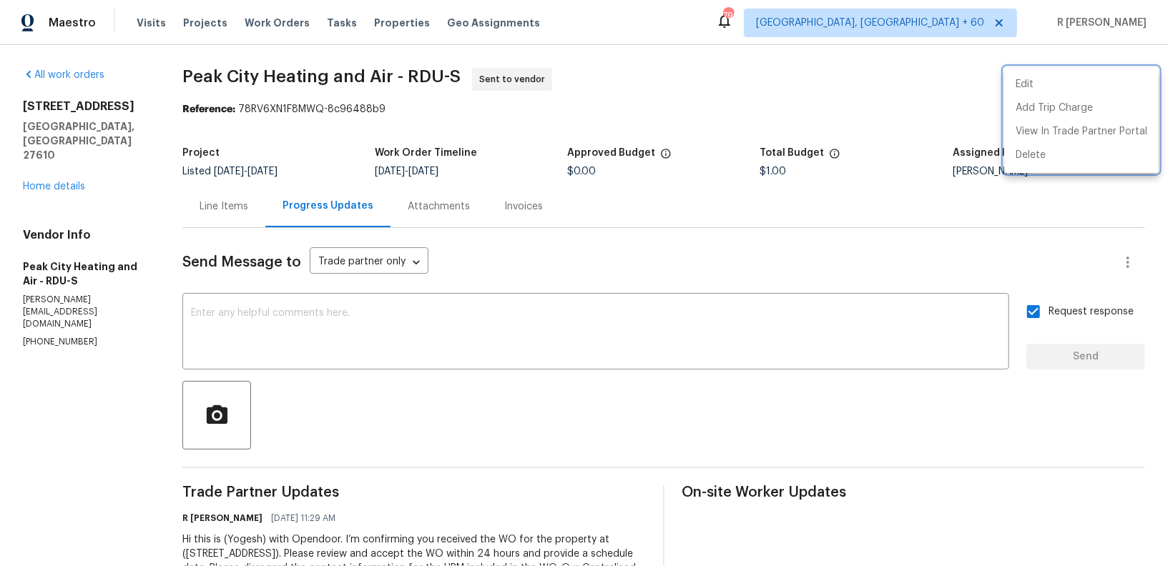
click at [412, 117] on div at bounding box center [584, 283] width 1168 height 566
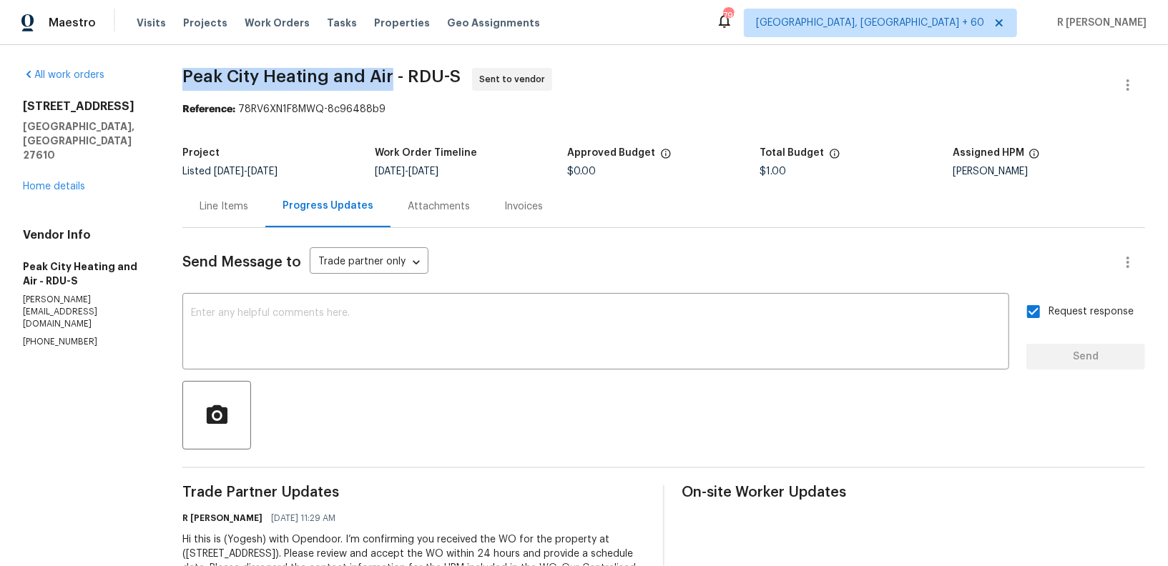
drag, startPoint x: 386, startPoint y: 82, endPoint x: 175, endPoint y: 83, distance: 210.9
click at [175, 83] on div "All work orders 5612 Tealbrook Dr Raleigh, NC 27610 Home details Vendor Info Pe…" at bounding box center [584, 337] width 1168 height 585
copy span "Peak City Heating and Air"
click at [74, 165] on div "All work orders 5612 Tealbrook Dr Raleigh, NC 27610 Home details Vendor Info Pe…" at bounding box center [85, 208] width 125 height 281
click at [62, 149] on div "5612 Tealbrook Dr Raleigh, NC 27610 Home details" at bounding box center [85, 146] width 125 height 94
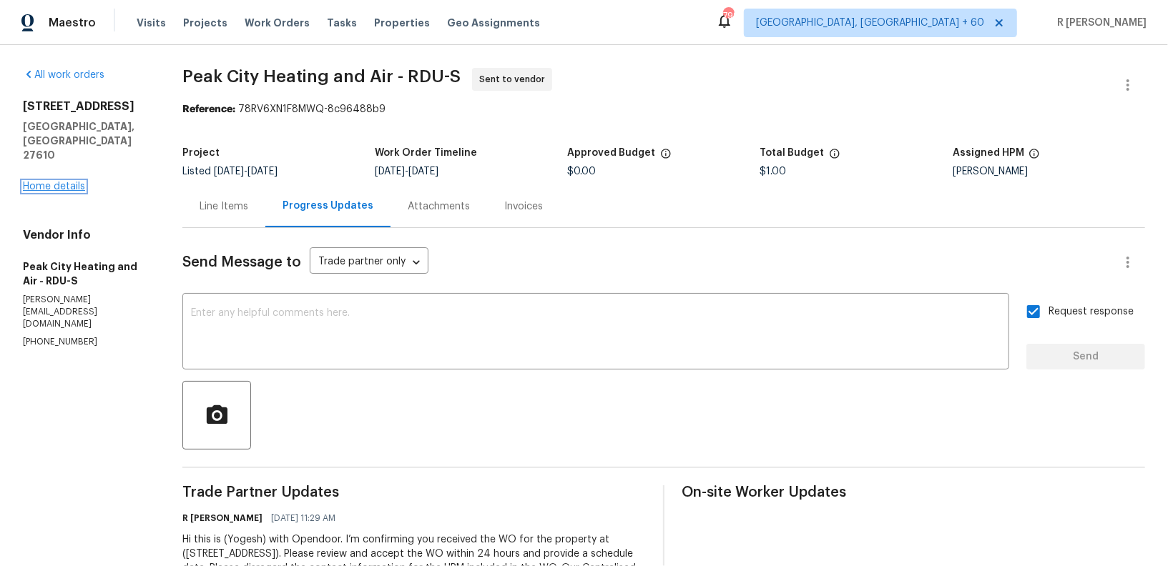
click at [62, 182] on link "Home details" at bounding box center [54, 187] width 62 height 10
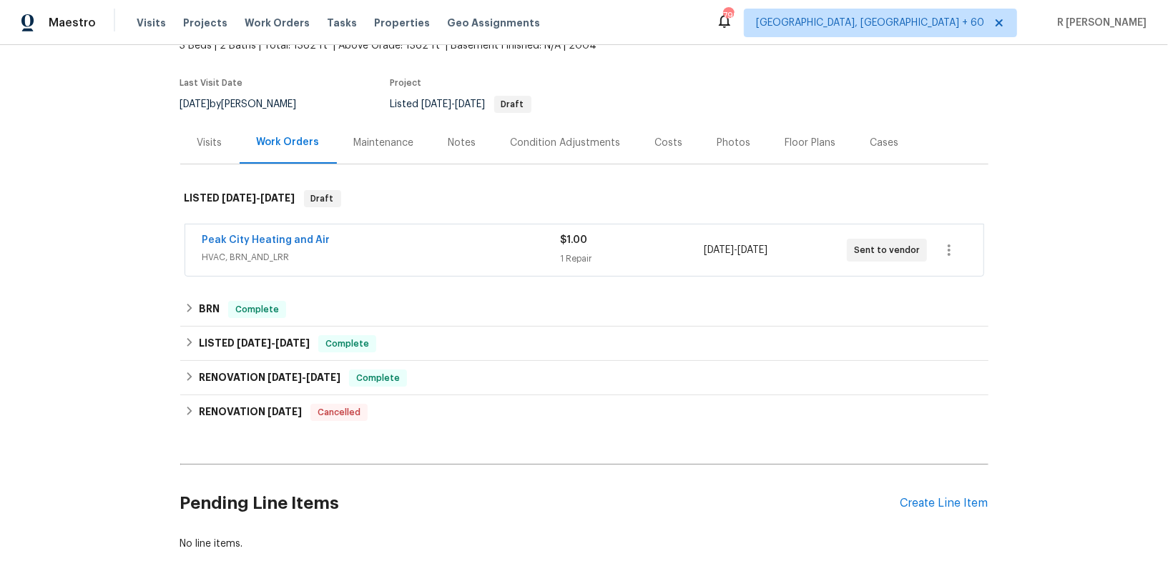
scroll to position [175, 0]
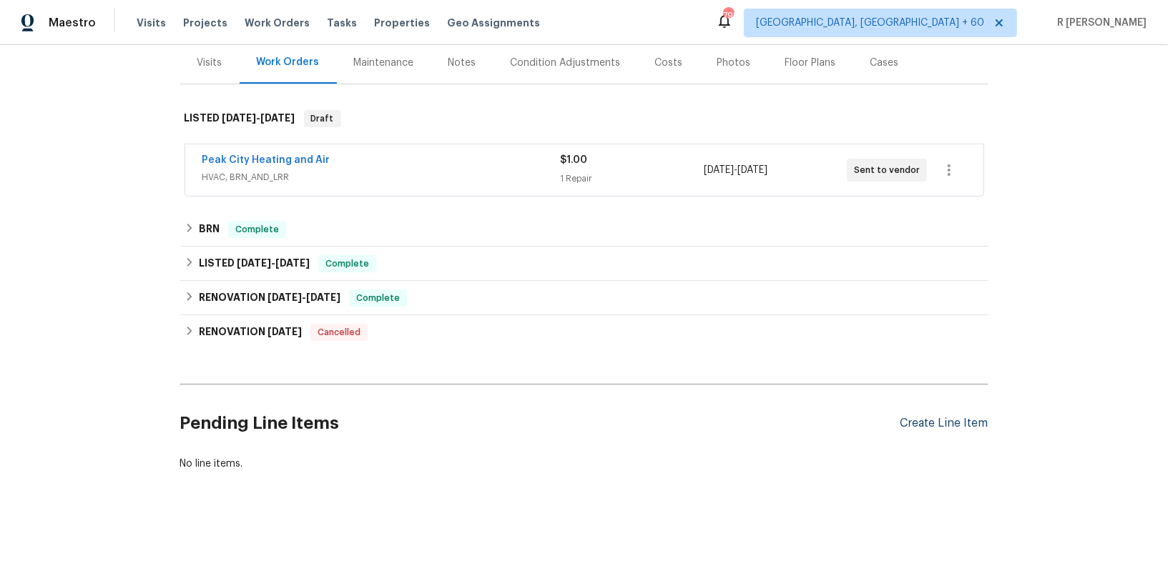
click at [937, 419] on div "Create Line Item" at bounding box center [944, 424] width 88 height 14
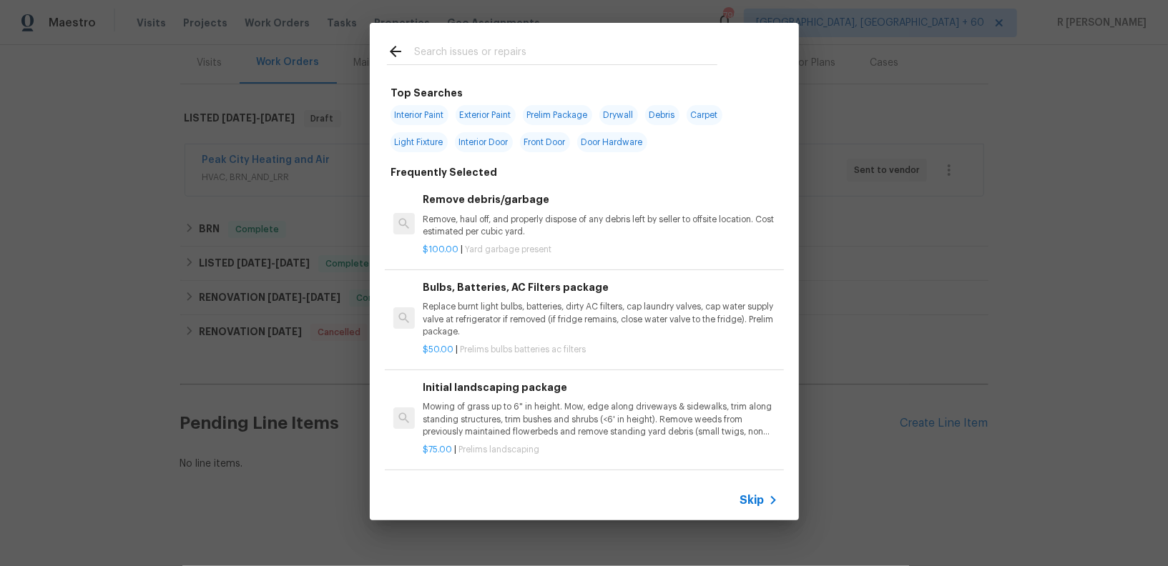
click at [491, 56] on input "text" at bounding box center [565, 53] width 303 height 21
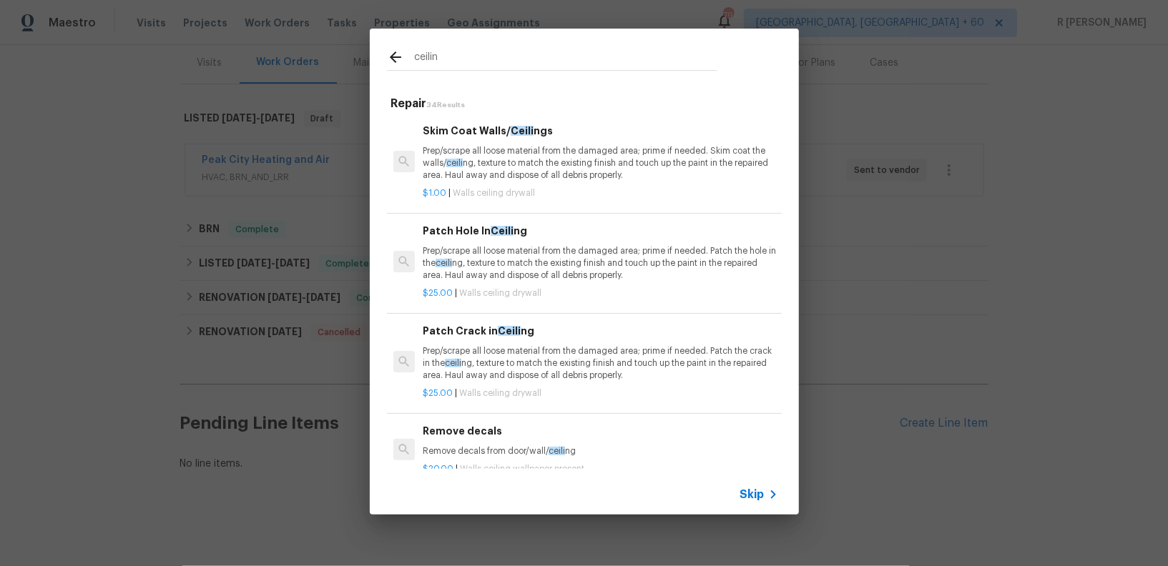
type input "ceiling"
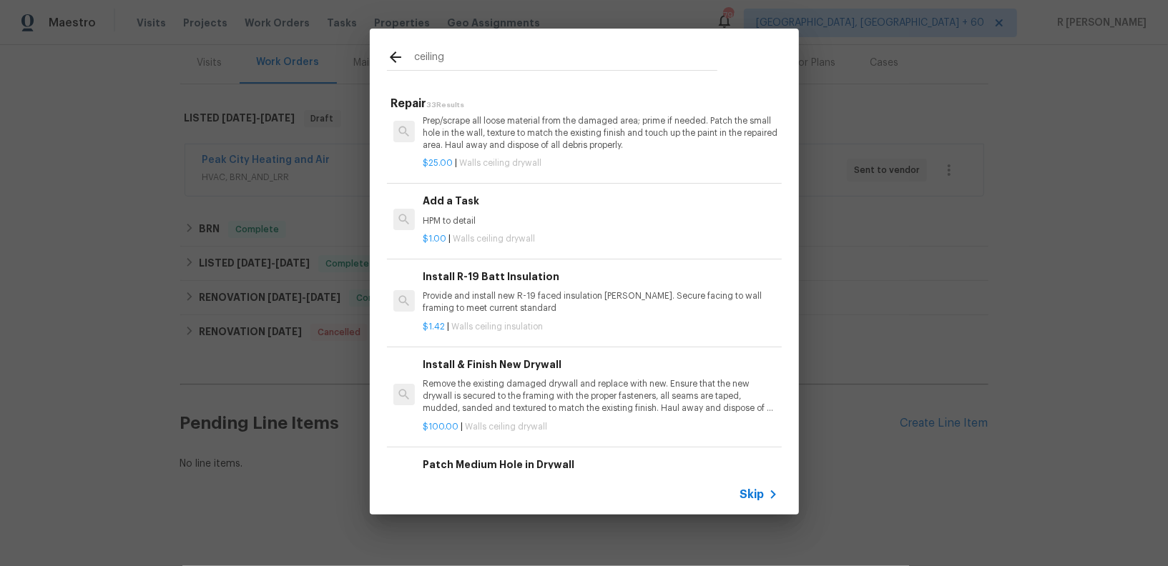
scroll to position [477, 0]
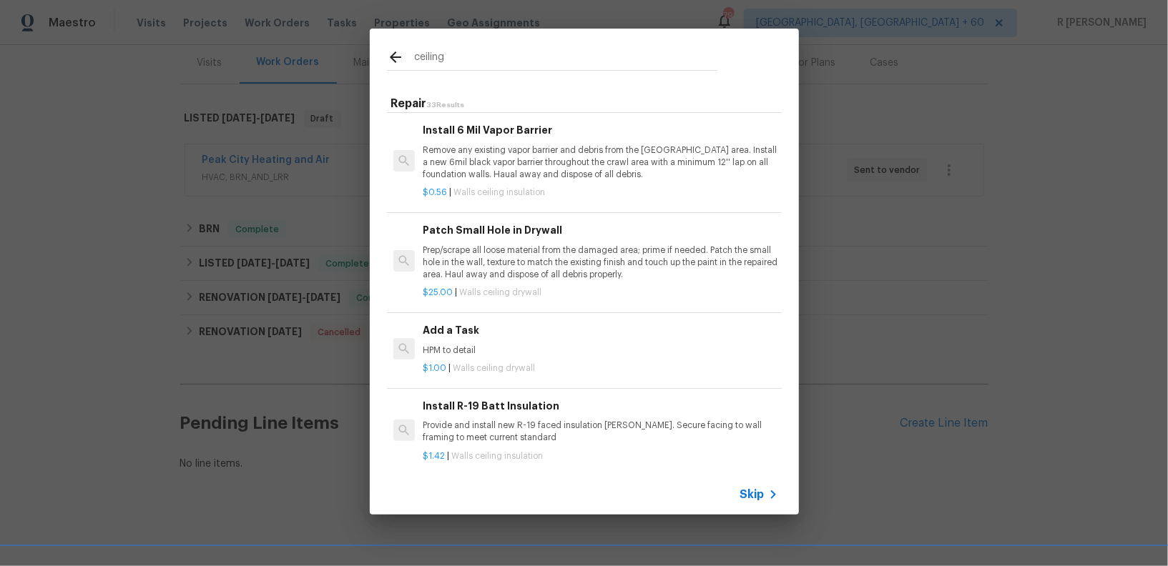
click at [443, 329] on h6 "Add a Task" at bounding box center [600, 330] width 355 height 16
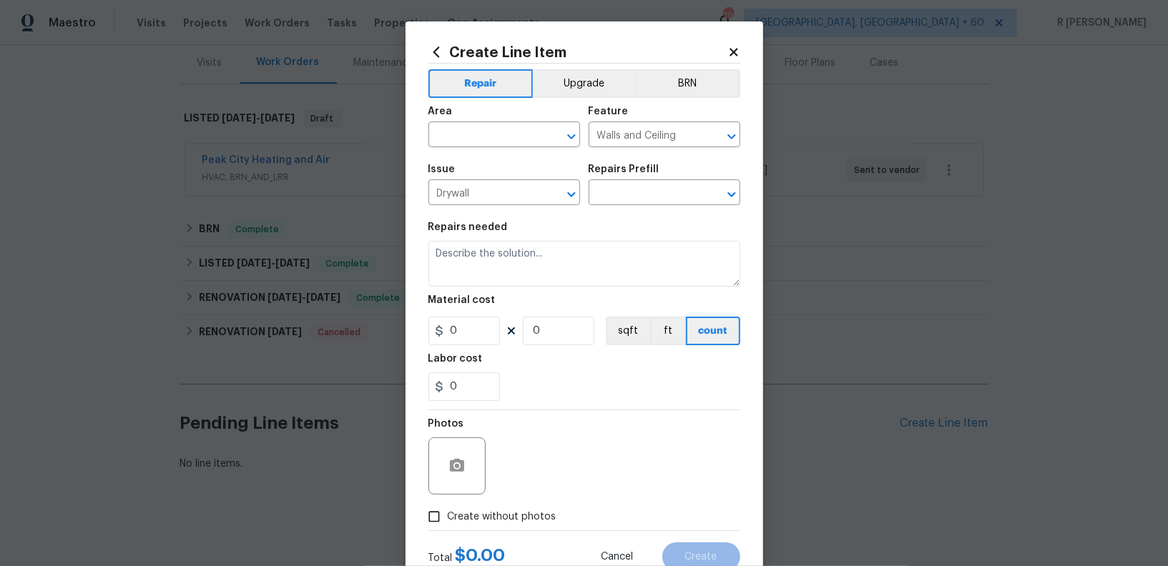
type input "Add a Task $1.00"
type textarea "HPM to detail"
type input "1"
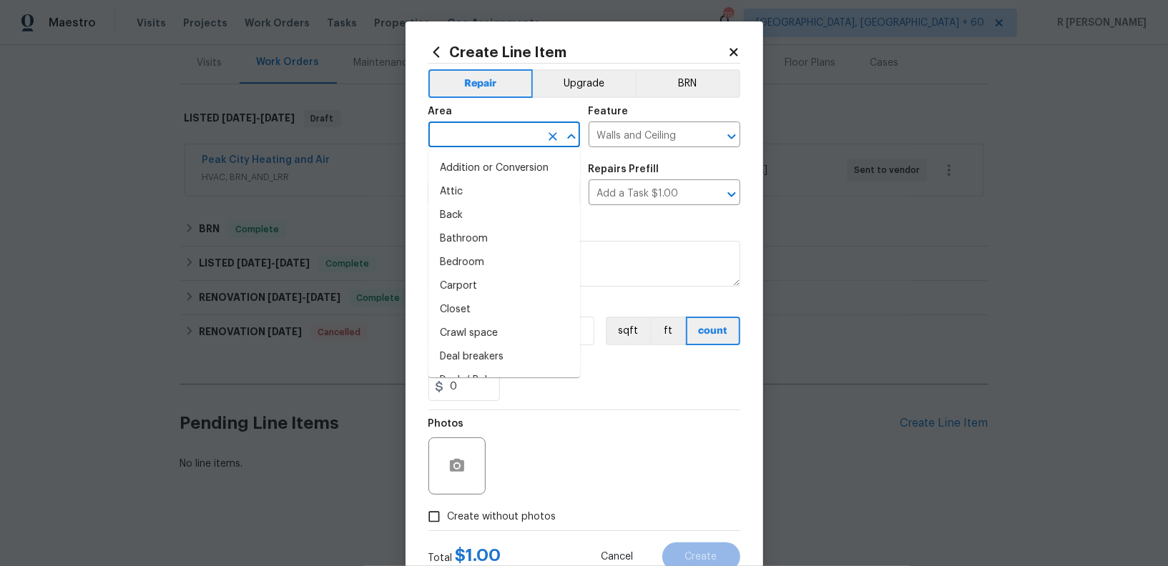
click at [493, 137] on input "text" at bounding box center [484, 136] width 112 height 22
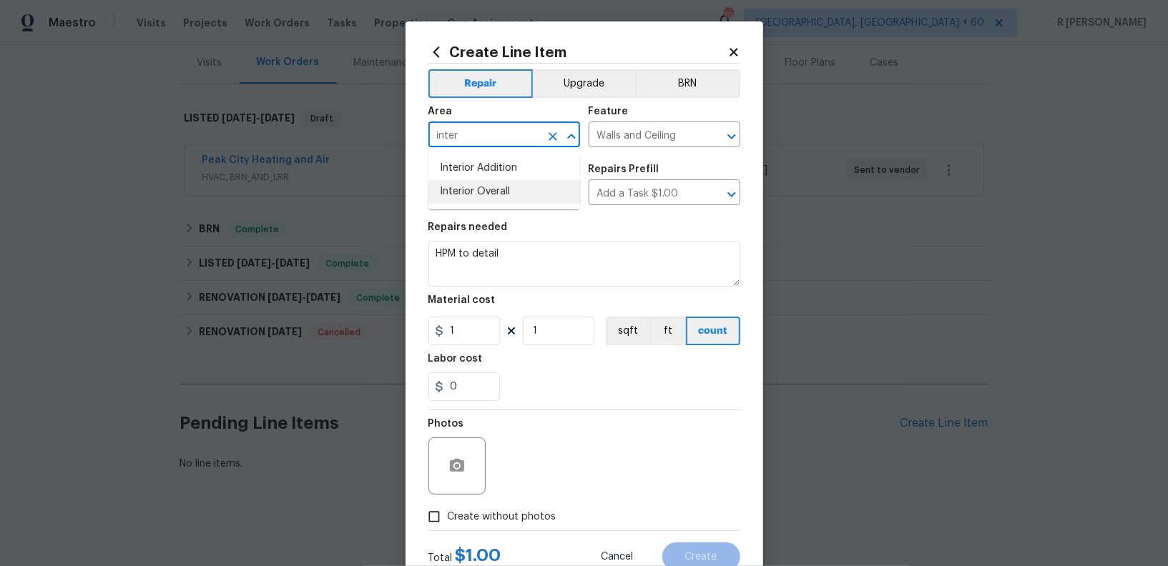
click at [489, 188] on li "Interior Overall" at bounding box center [504, 192] width 152 height 24
type input "Interior Overall"
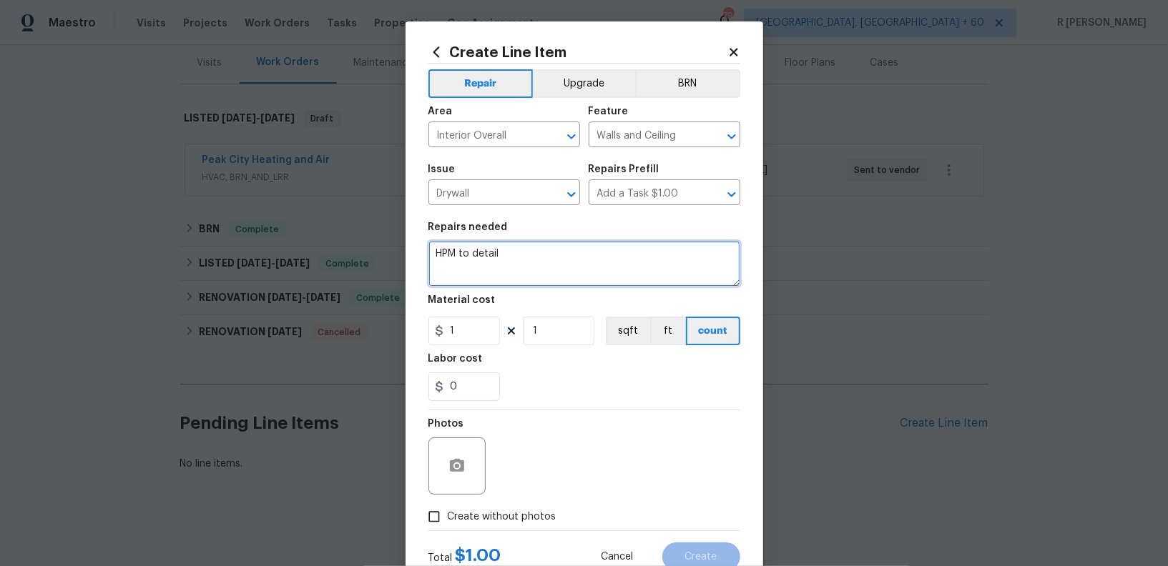
click at [516, 255] on textarea "HPM to detail" at bounding box center [584, 264] width 312 height 46
paste textarea "Repair ceiling due to a moisture intrusion. Prep/scrape all loose material from…"
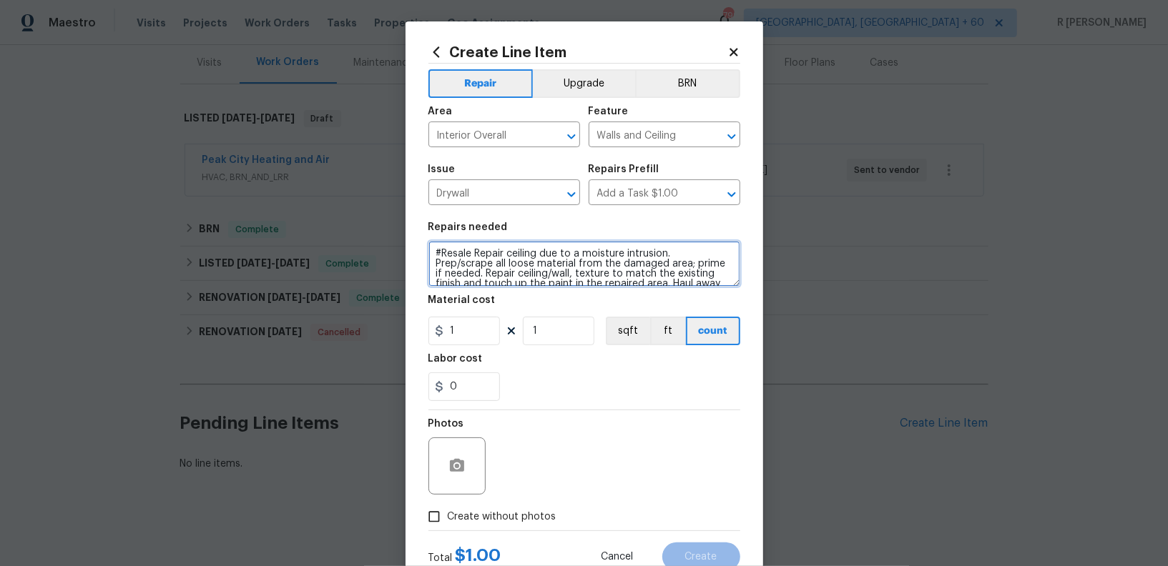
scroll to position [13, 0]
type textarea "#Resale Repair ceiling due to a moisture intrusion. Prep/scrape all loose mater…"
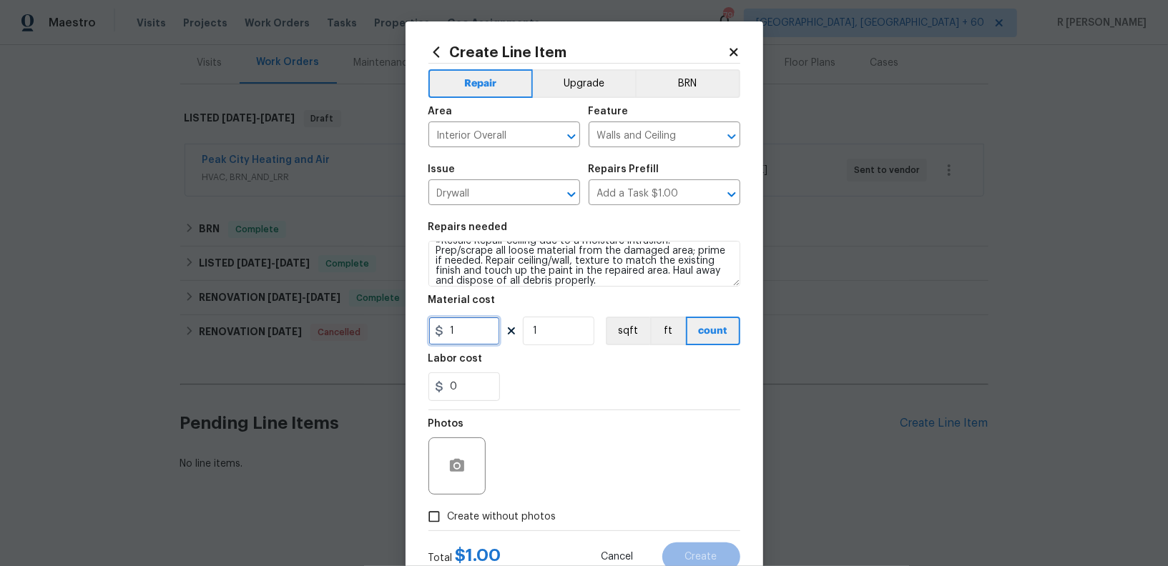
click at [459, 334] on input "1" at bounding box center [463, 331] width 71 height 29
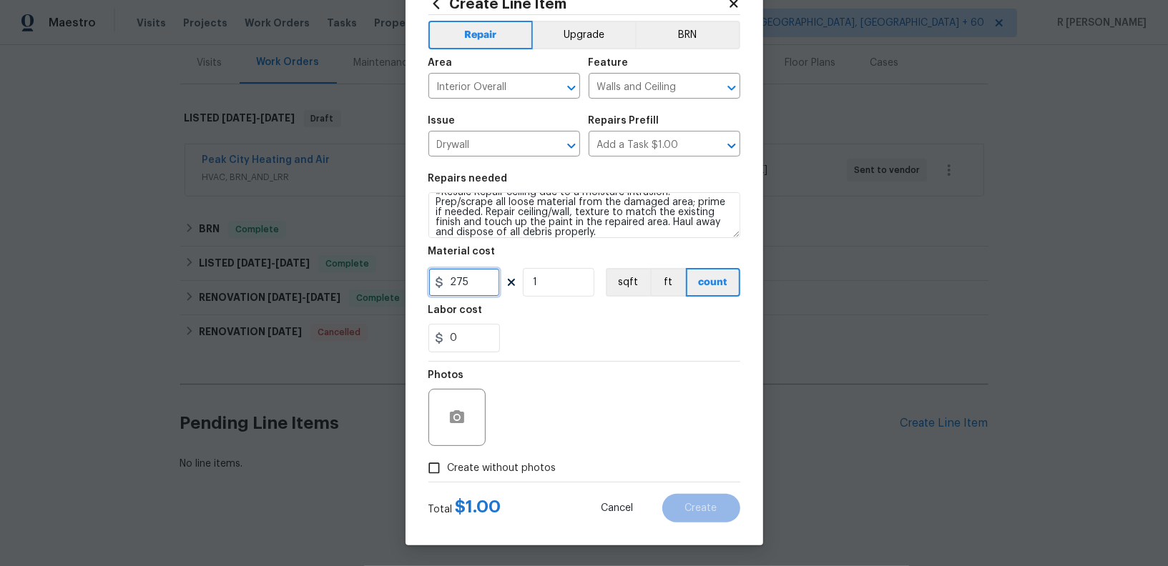
type input "275"
click at [491, 464] on span "Create without photos" at bounding box center [502, 468] width 109 height 15
click at [448, 464] on input "Create without photos" at bounding box center [433, 468] width 27 height 27
checkbox input "true"
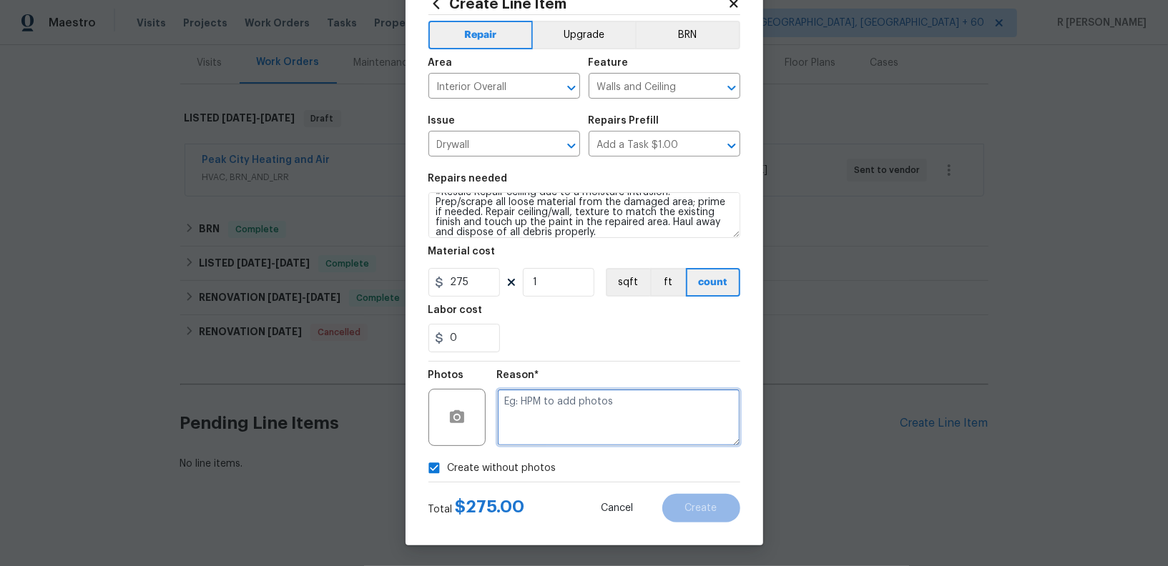
click at [536, 436] on textarea at bounding box center [618, 417] width 243 height 57
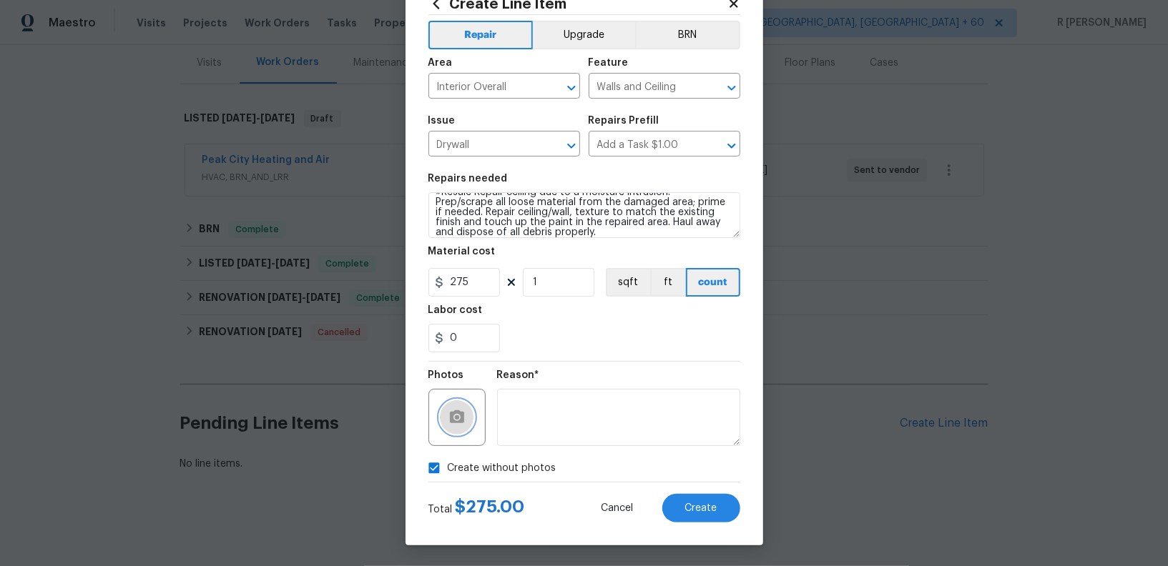
click at [464, 424] on icon "button" at bounding box center [456, 417] width 17 height 17
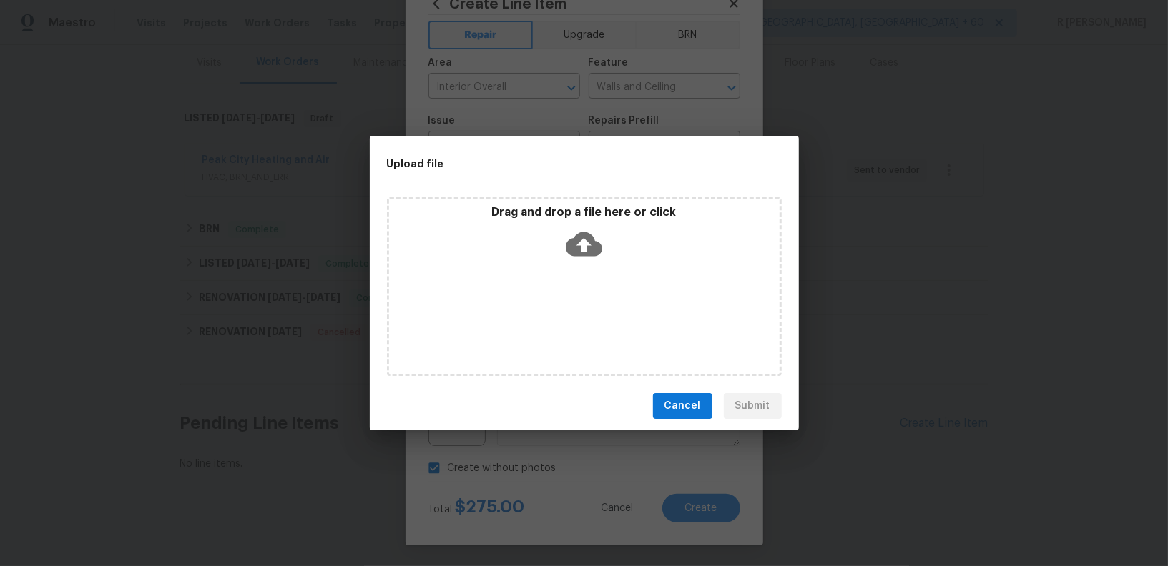
click at [585, 239] on icon at bounding box center [584, 244] width 36 height 36
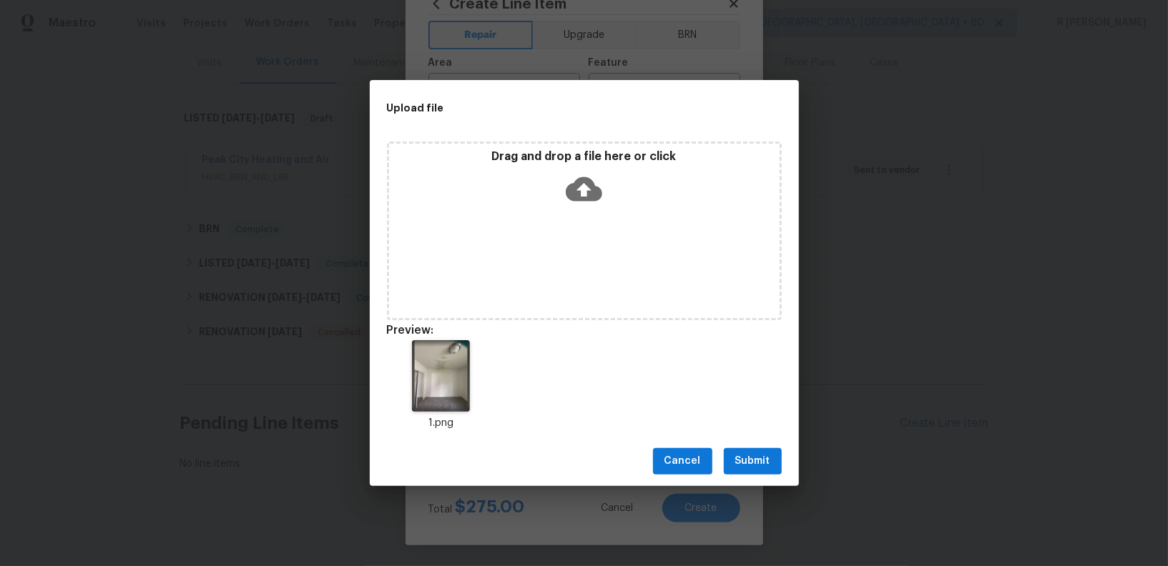
click at [762, 466] on span "Submit" at bounding box center [752, 462] width 35 height 18
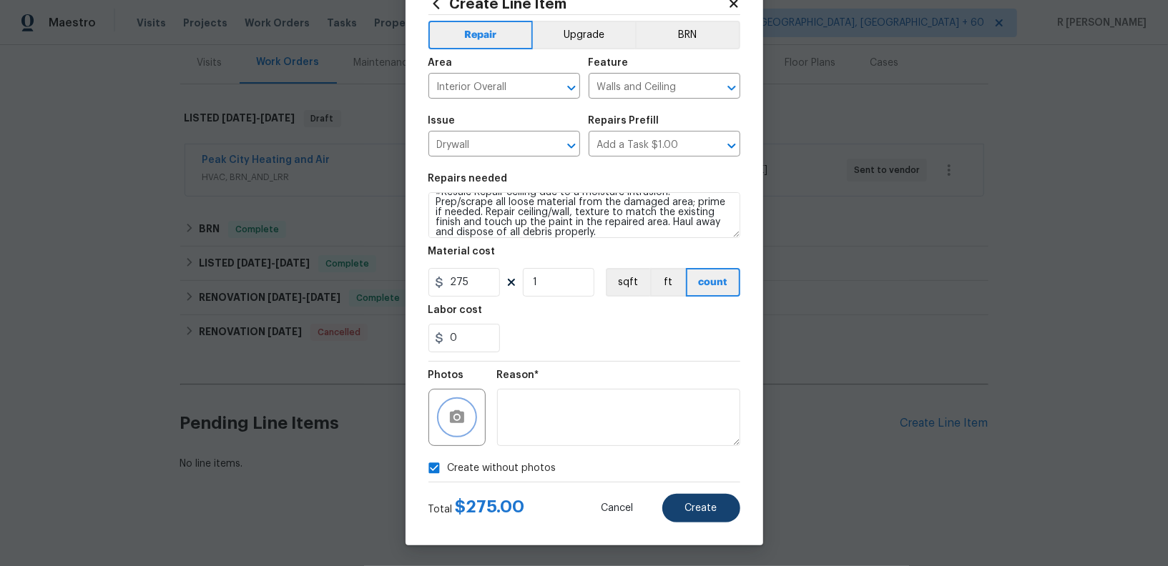
checkbox input "false"
click at [703, 517] on button "Create" at bounding box center [701, 508] width 78 height 29
type input "0"
checkbox input "true"
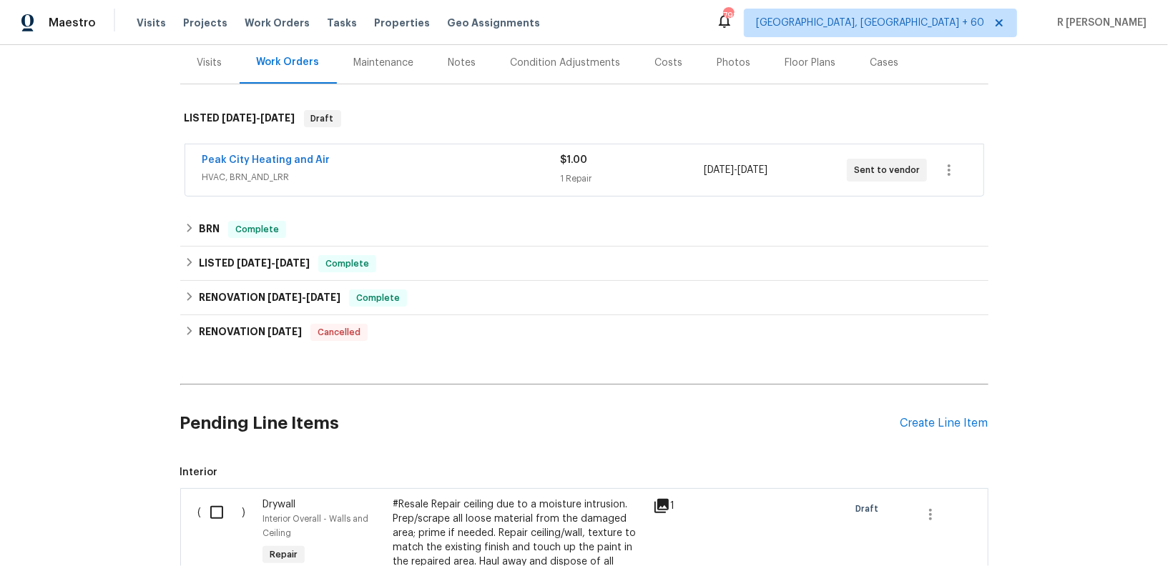
click at [218, 506] on input "checkbox" at bounding box center [222, 513] width 41 height 30
checkbox input "true"
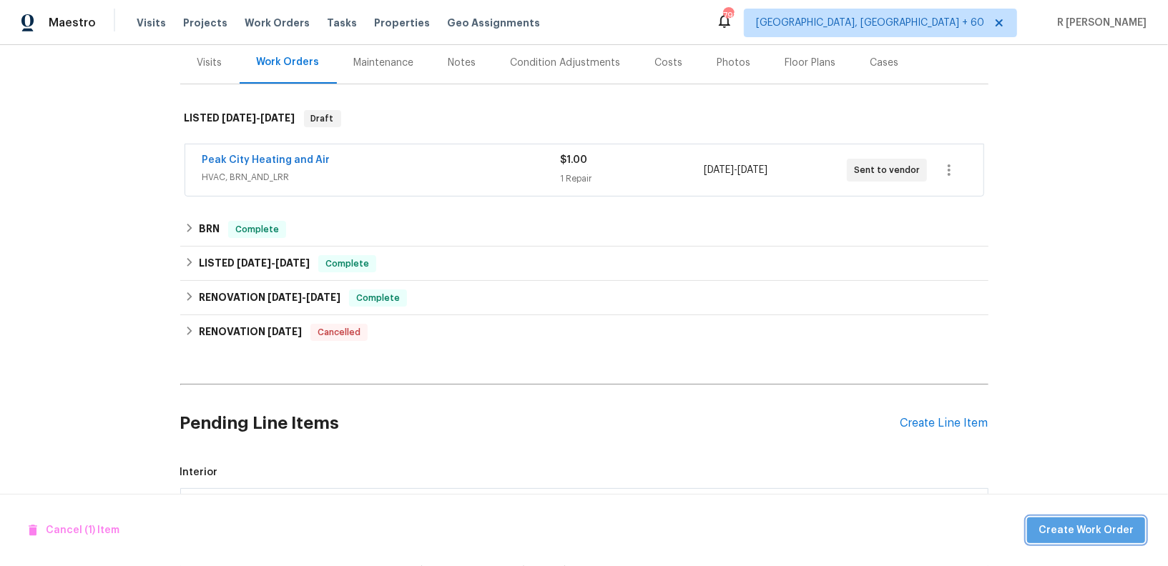
click at [1108, 533] on span "Create Work Order" at bounding box center [1085, 531] width 95 height 18
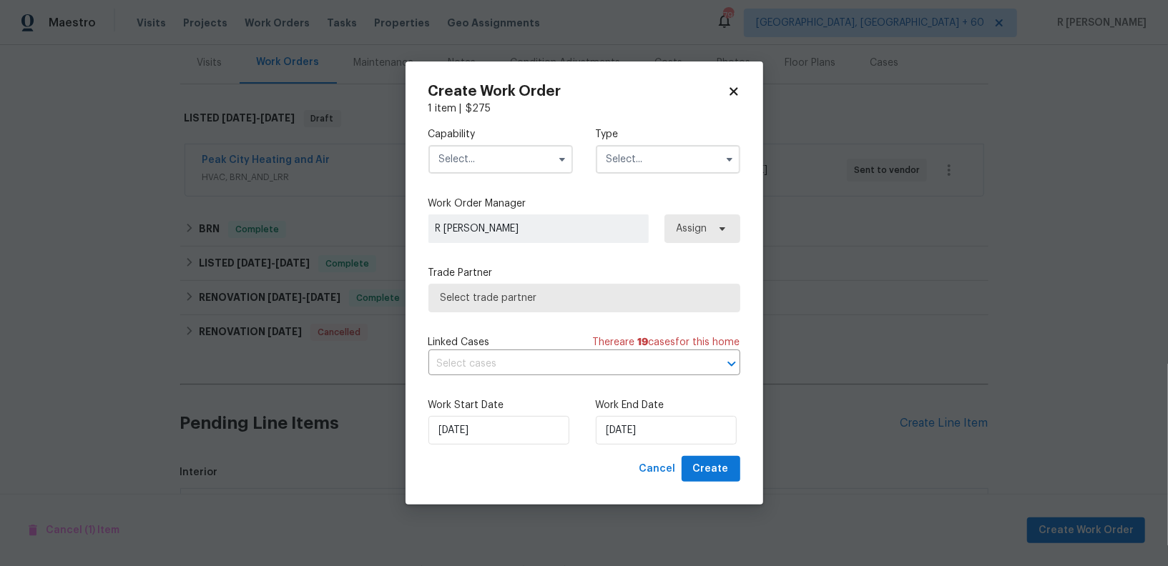
click at [493, 146] on input "text" at bounding box center [500, 159] width 144 height 29
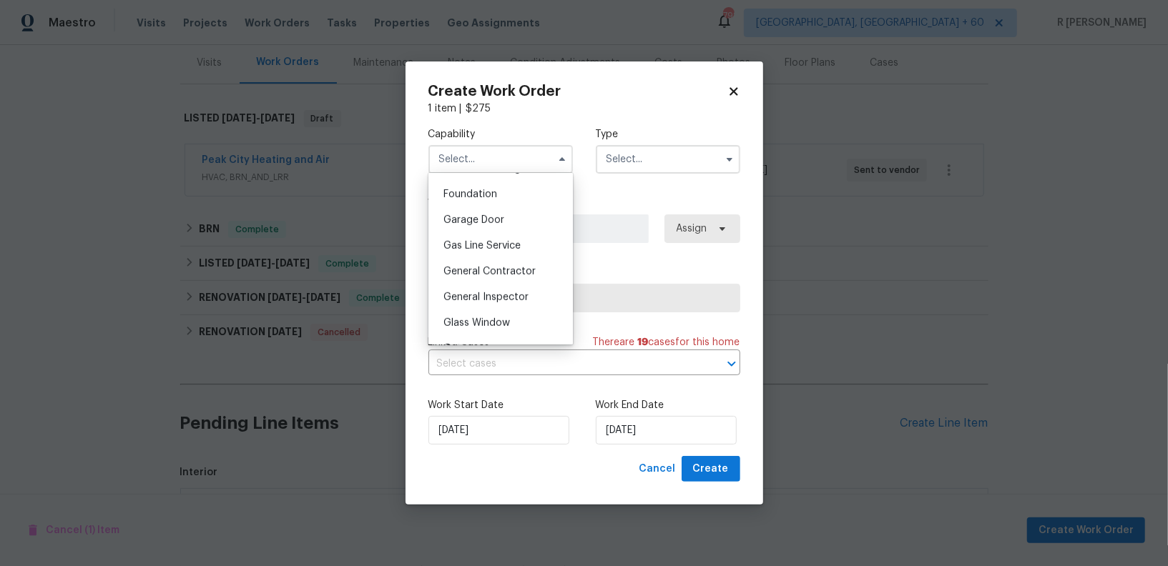
scroll to position [610, 0]
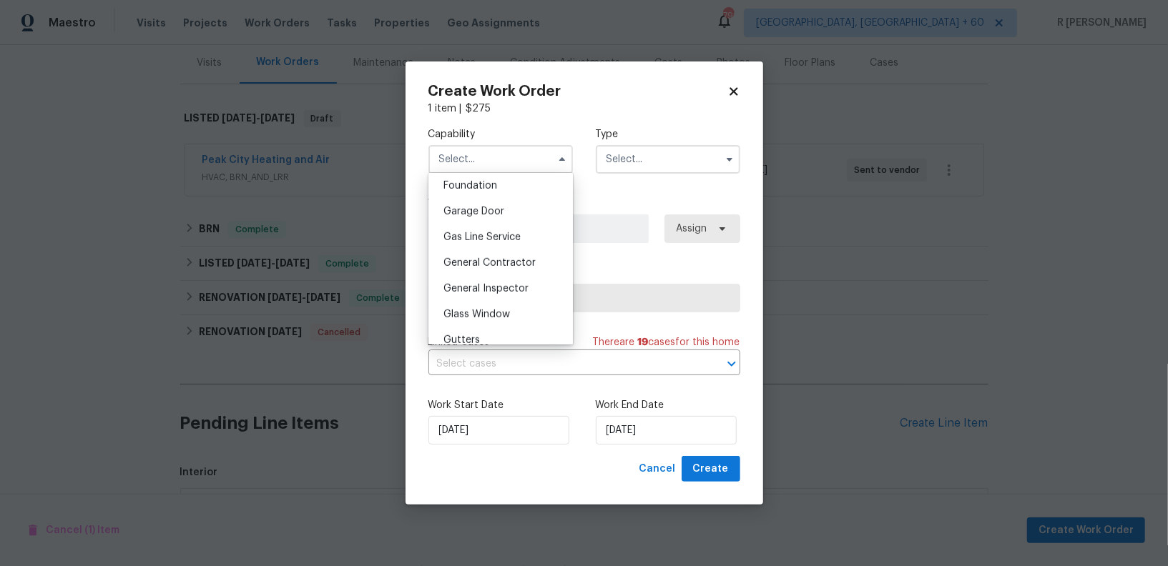
click at [507, 254] on div "General Contractor" at bounding box center [500, 263] width 137 height 26
type input "General Contractor"
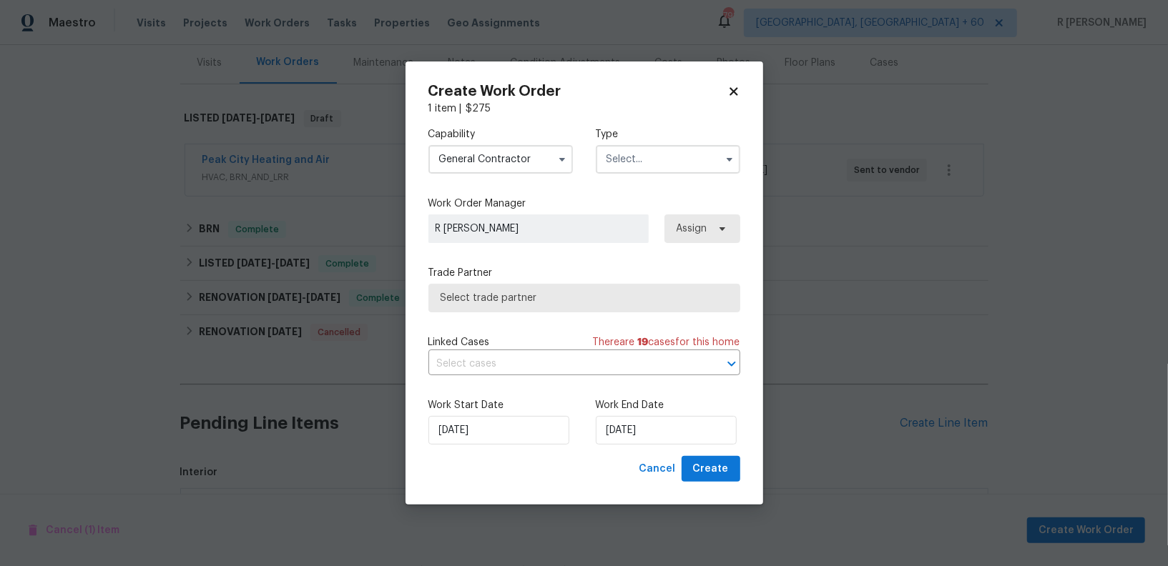
click at [536, 305] on span "Select trade partner" at bounding box center [584, 298] width 312 height 29
click at [675, 120] on body "Maestro Visits Projects Work Orders Tasks Properties Geo Assignments 792 Greens…" at bounding box center [584, 283] width 1168 height 566
click at [668, 163] on input "text" at bounding box center [668, 159] width 144 height 29
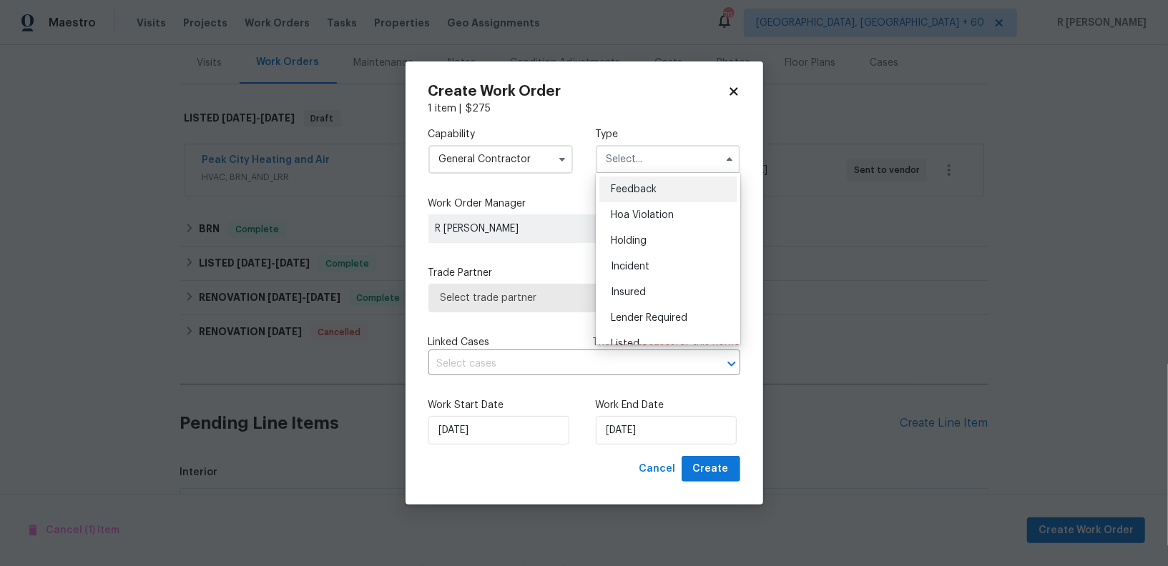
click at [654, 188] on span "Feedback" at bounding box center [634, 189] width 46 height 10
type input "Feedback"
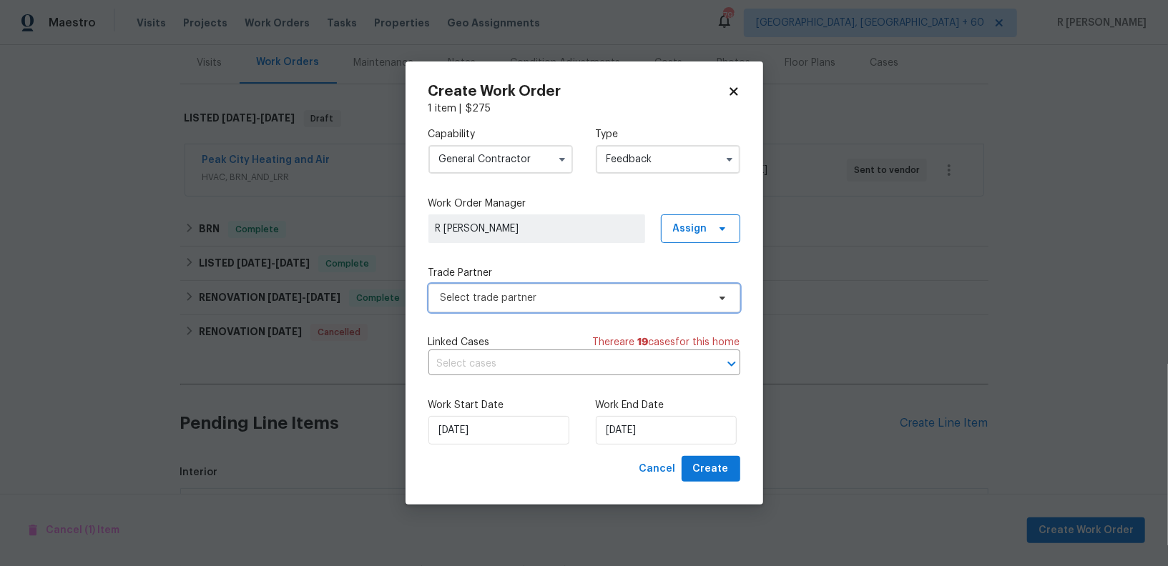
click at [558, 284] on span "Select trade partner" at bounding box center [584, 298] width 312 height 29
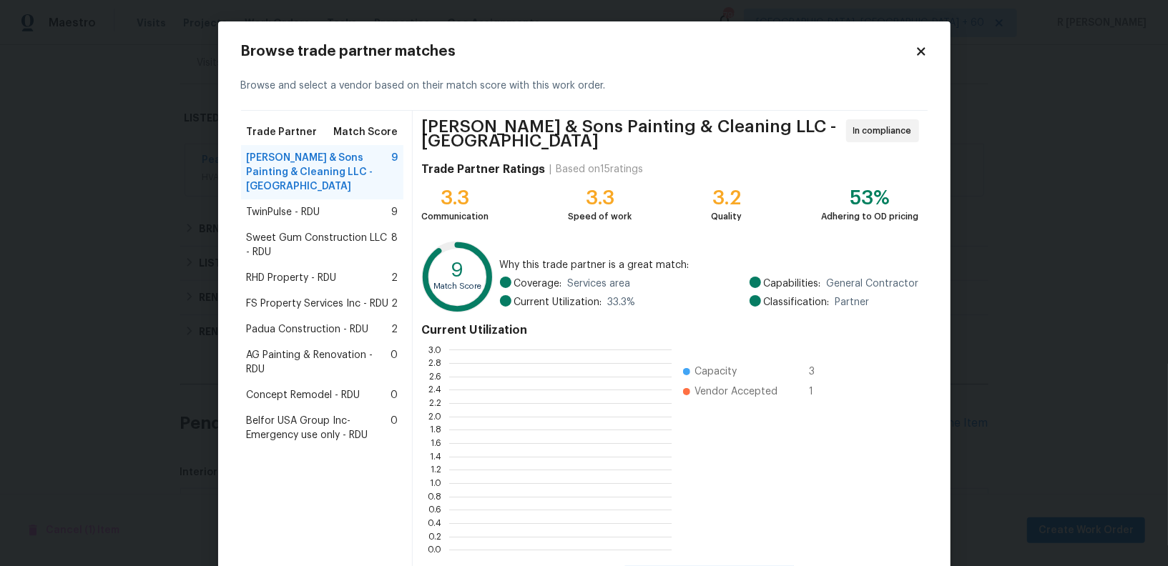
scroll to position [200, 222]
click at [267, 231] on span "Sweet Gum Construction LLC - RDU" at bounding box center [319, 245] width 145 height 29
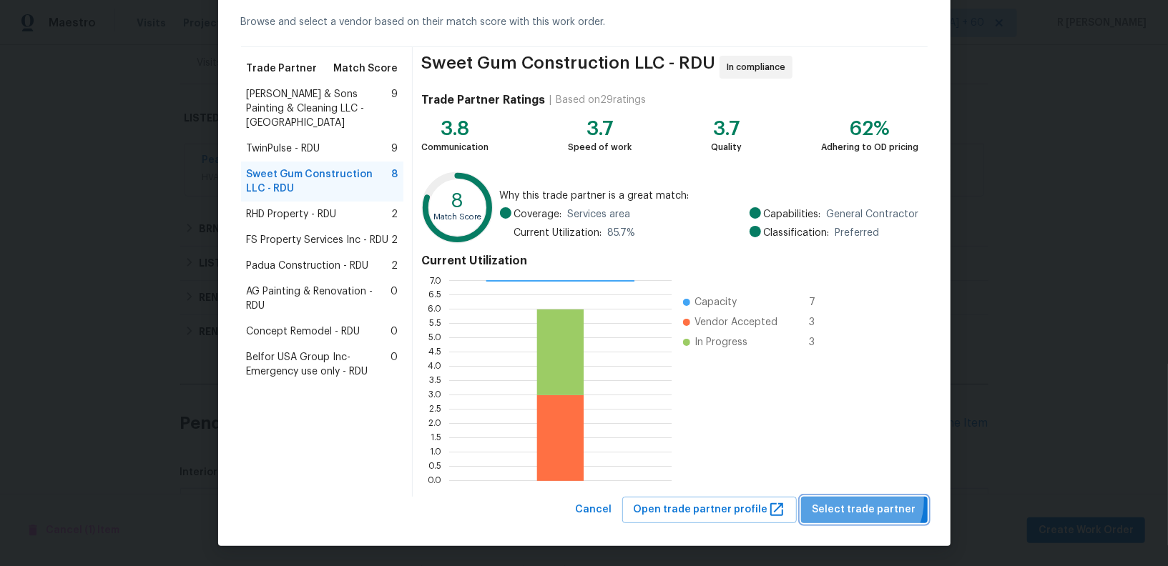
click at [862, 501] on span "Select trade partner" at bounding box center [864, 510] width 104 height 18
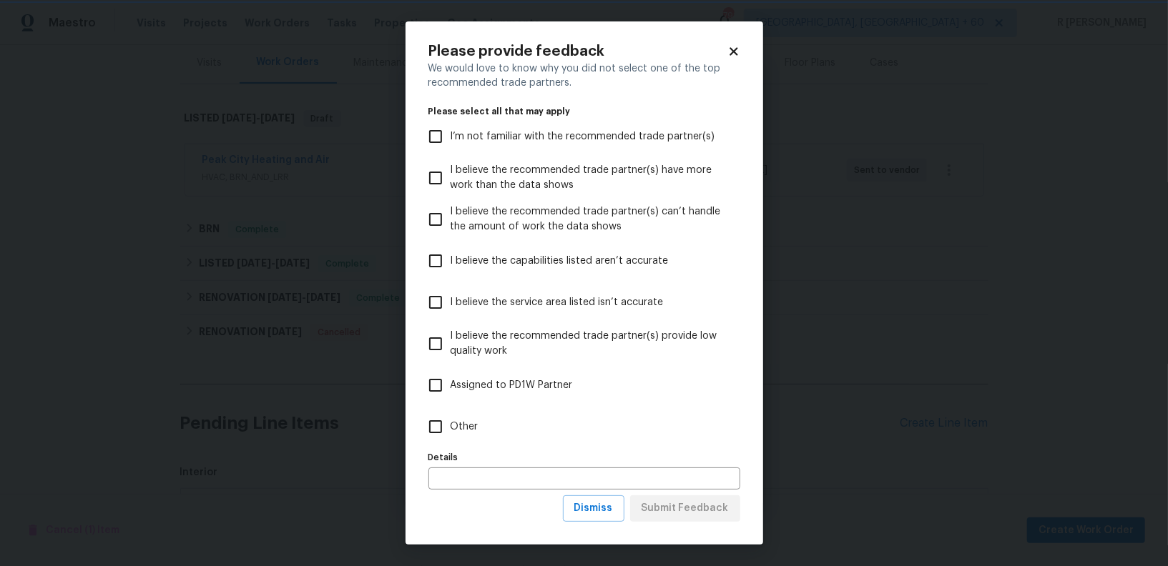
scroll to position [0, 0]
click at [470, 435] on label "Other" at bounding box center [574, 426] width 308 height 41
click at [450, 435] on input "Other" at bounding box center [435, 427] width 30 height 30
checkbox input "true"
click at [678, 531] on div "Please provide feedback We would love to know why you did not select one of the…" at bounding box center [583, 282] width 357 height 523
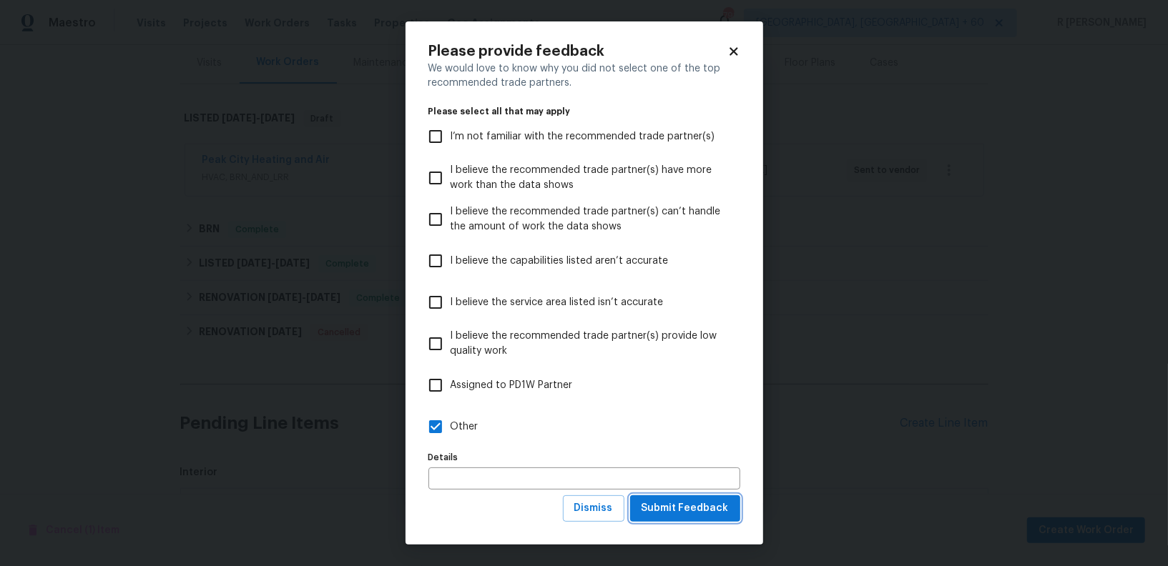
click at [676, 504] on span "Submit Feedback" at bounding box center [684, 509] width 87 height 18
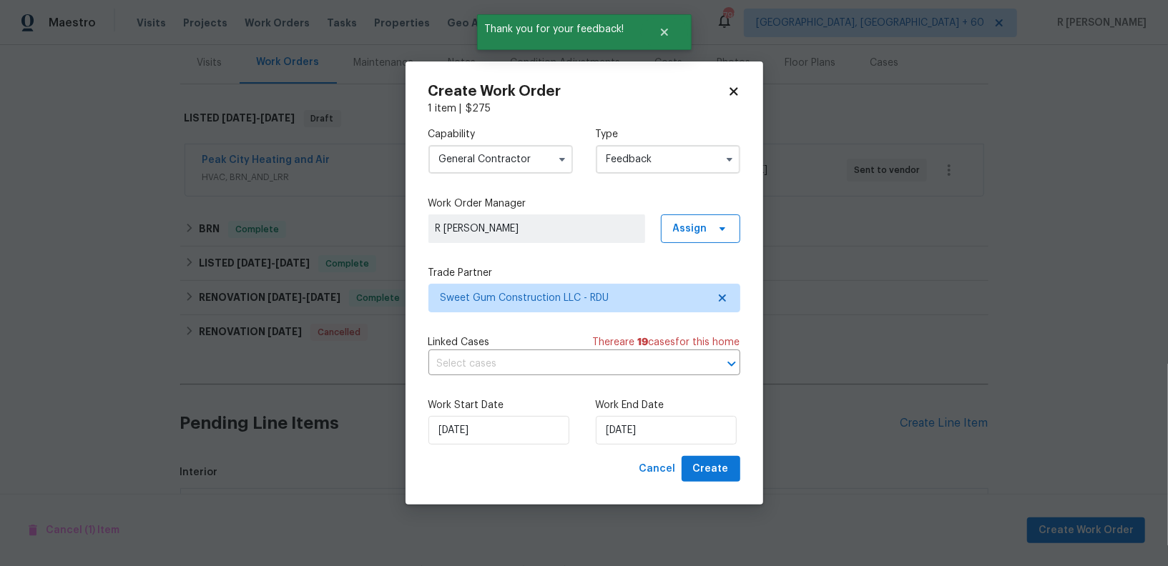
click at [525, 350] on div "Linked Cases There are 19 case s for this home ​" at bounding box center [584, 355] width 312 height 40
click at [524, 368] on input "text" at bounding box center [564, 364] width 272 height 22
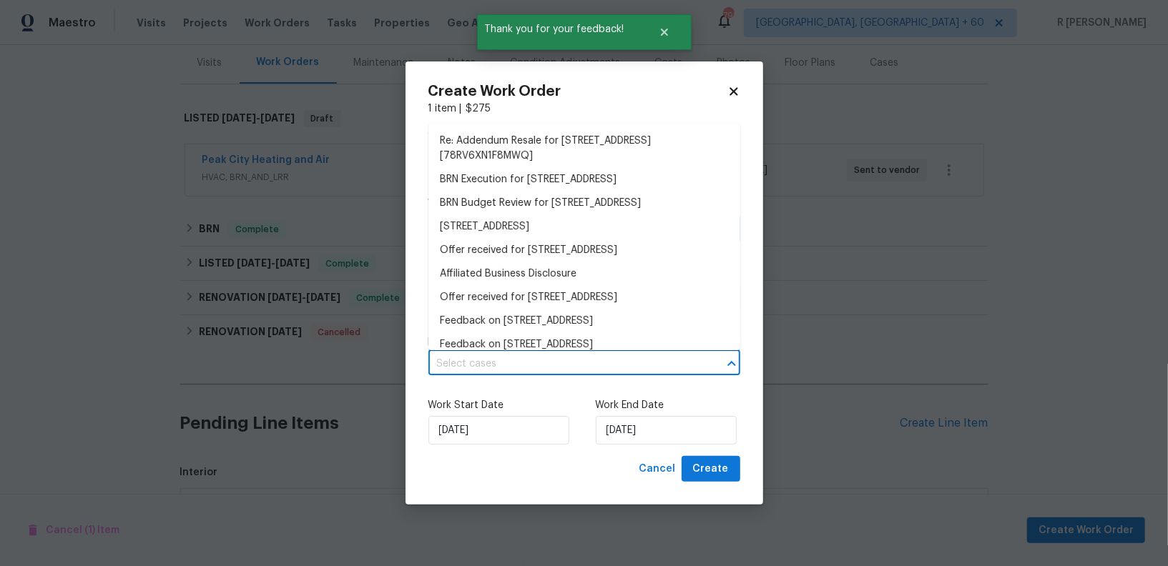
click at [543, 465] on div "Cancel Create" at bounding box center [584, 469] width 312 height 26
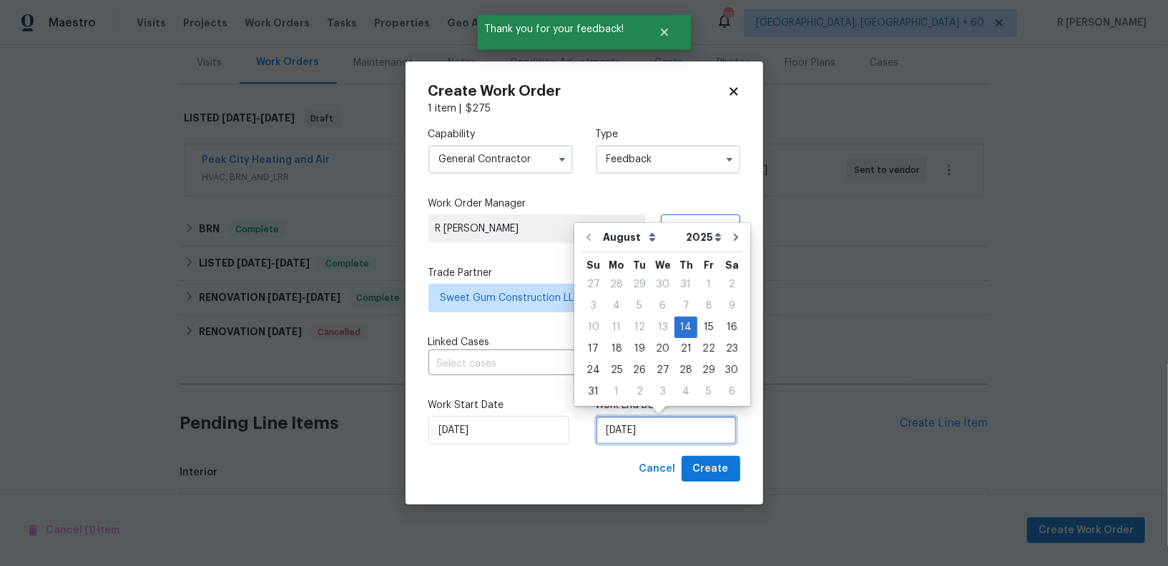
click at [620, 442] on input "14/08/2025" at bounding box center [666, 430] width 141 height 29
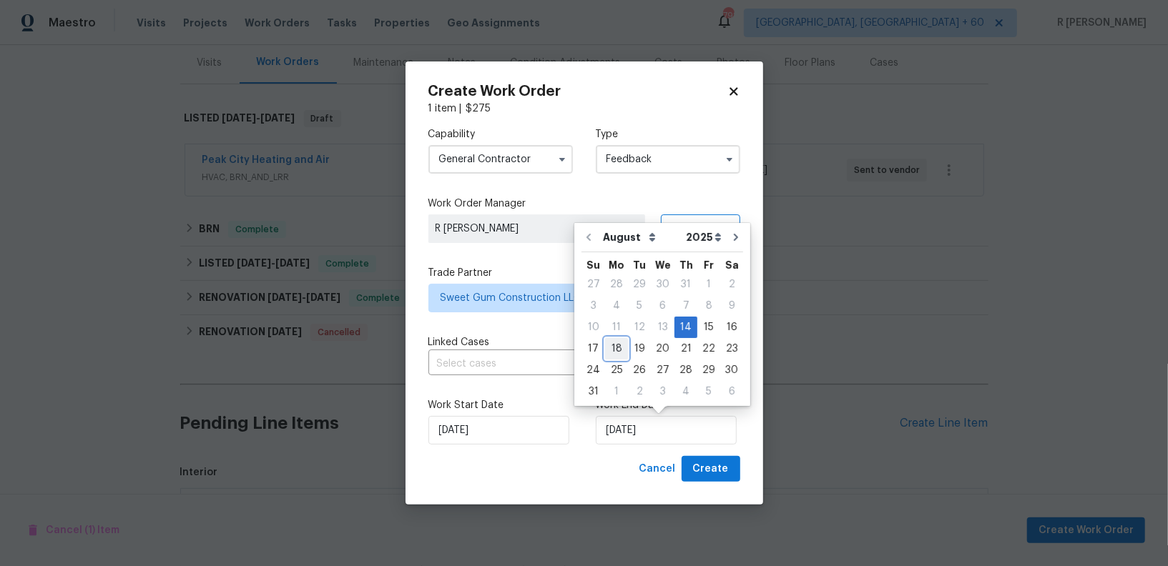
click at [618, 342] on div "18" at bounding box center [616, 349] width 23 height 20
type input "18/08/2025"
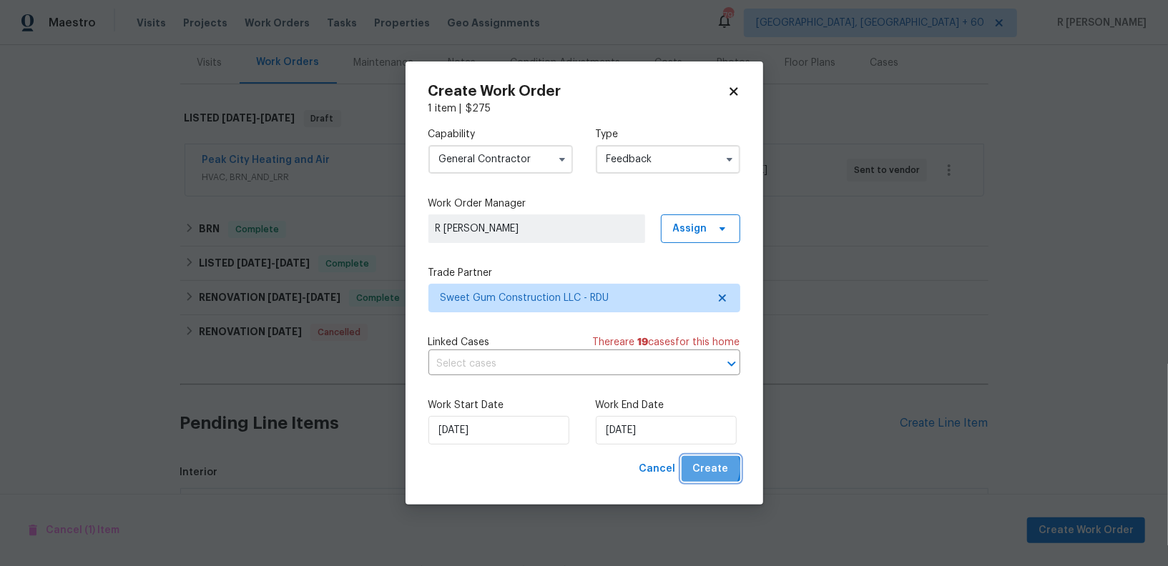
click at [706, 468] on span "Create" at bounding box center [711, 469] width 36 height 18
checkbox input "false"
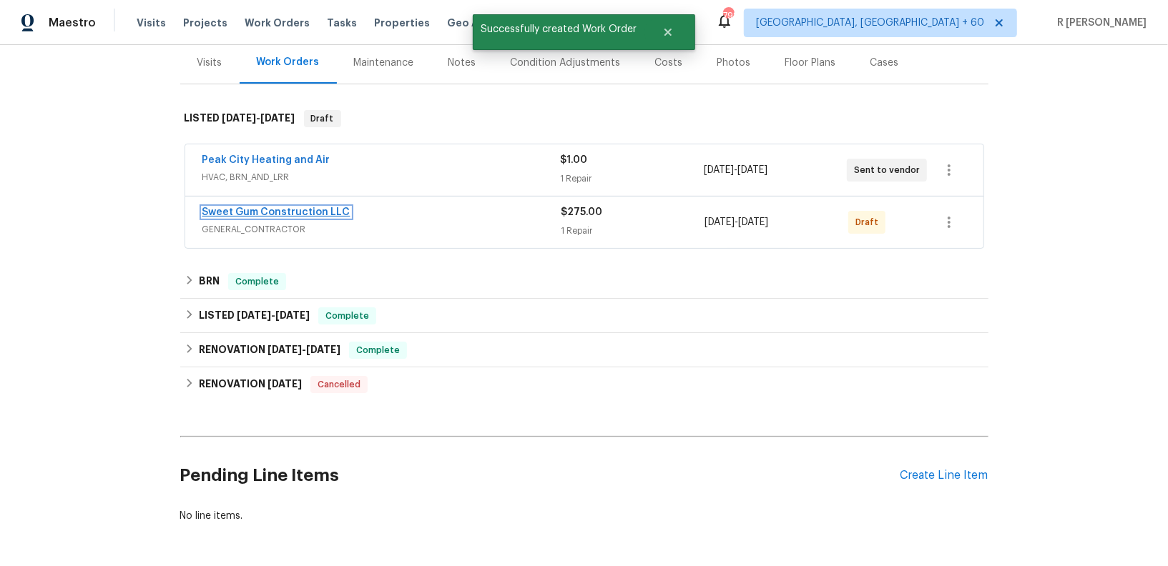
click at [240, 209] on link "Sweet Gum Construction LLC" at bounding box center [276, 212] width 148 height 10
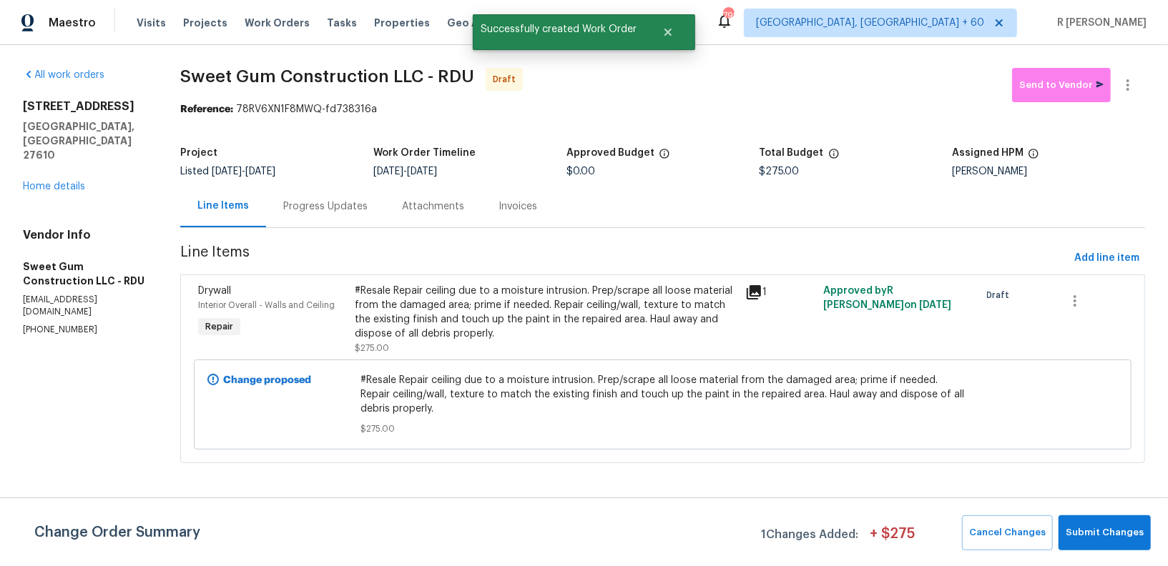
click at [324, 207] on div "Progress Updates" at bounding box center [325, 206] width 84 height 14
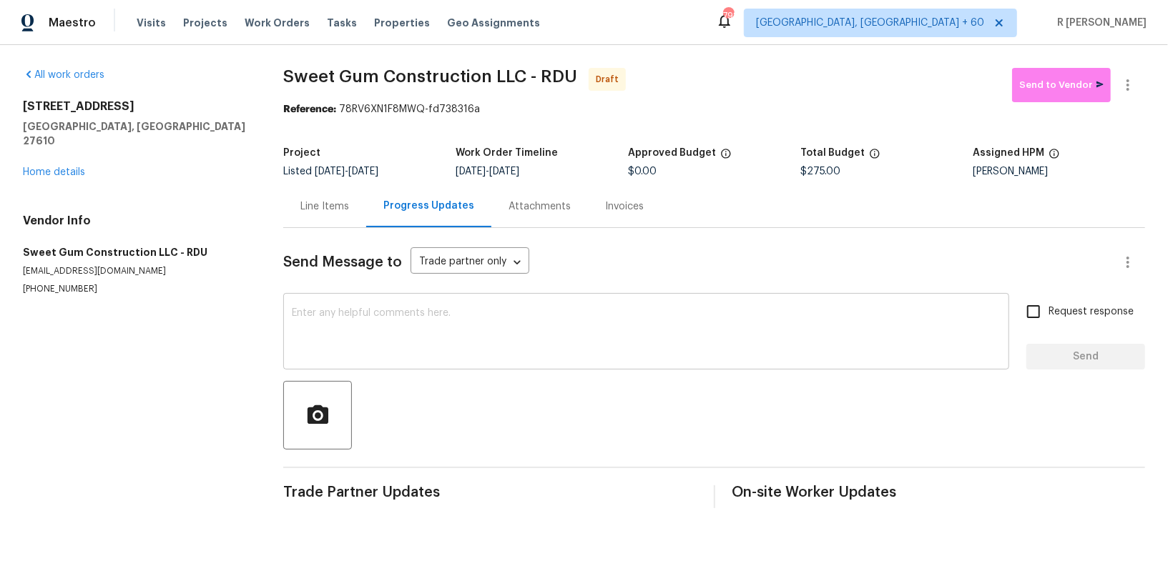
click at [529, 304] on div "x ​" at bounding box center [646, 333] width 726 height 73
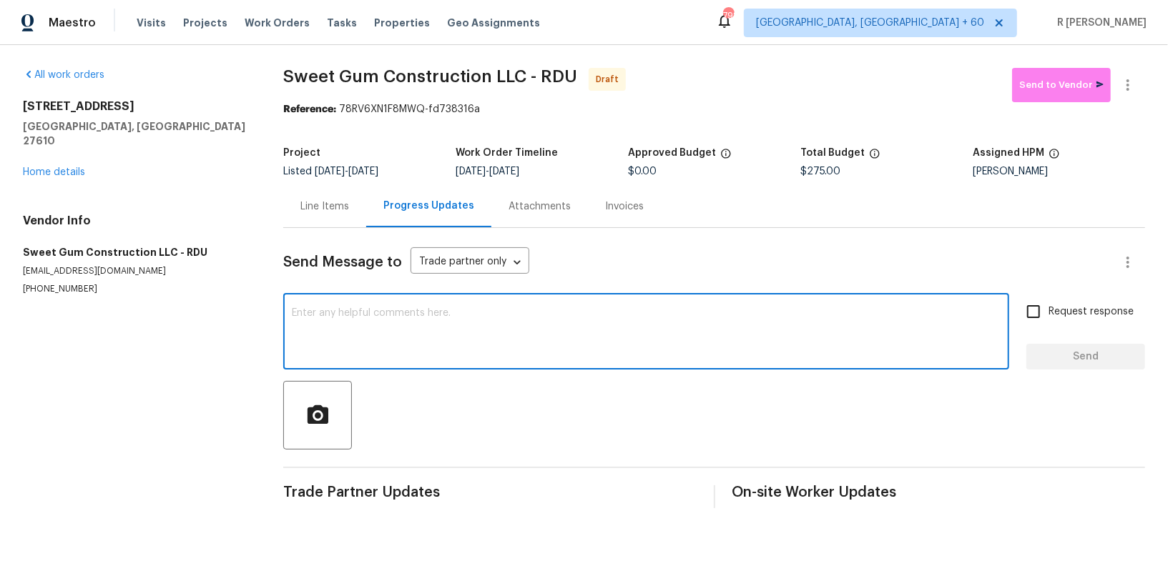
paste textarea "Hi this is (Yogesh) with Opendoor. I’m confirming you received the WO for the p…"
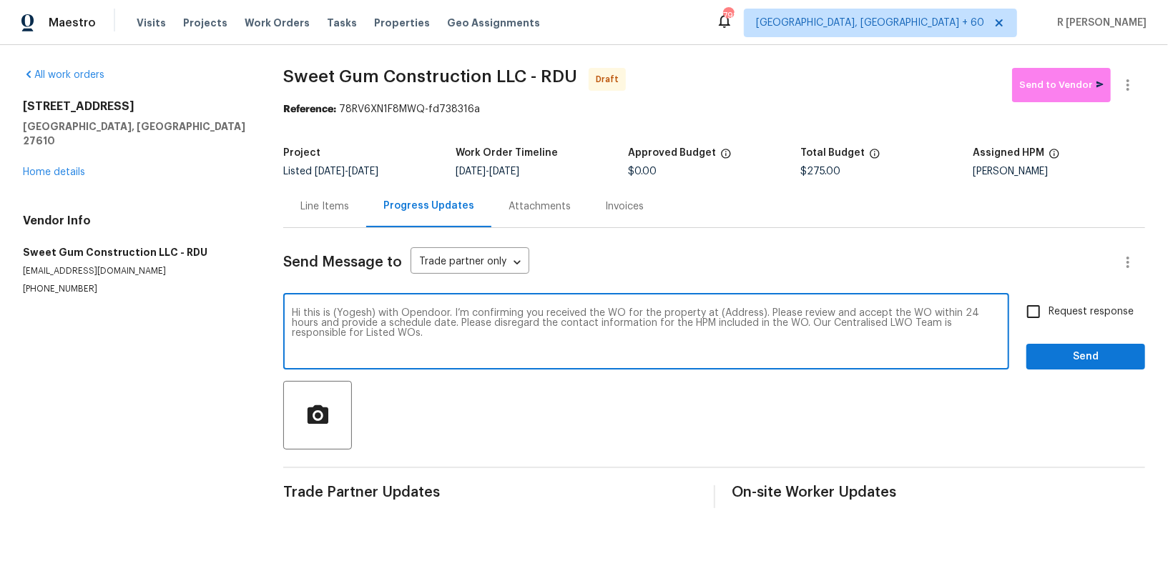
click at [731, 316] on textarea "Hi this is (Yogesh) with Opendoor. I’m confirming you received the WO for the p…" at bounding box center [646, 333] width 709 height 50
paste textarea "5612 Tealbrook Dr, Raleigh, NC 27610"
type textarea "Hi this is (Yogesh) with Opendoor. I’m confirming you received the WO for the p…"
click at [1090, 322] on label "Request response" at bounding box center [1075, 312] width 115 height 30
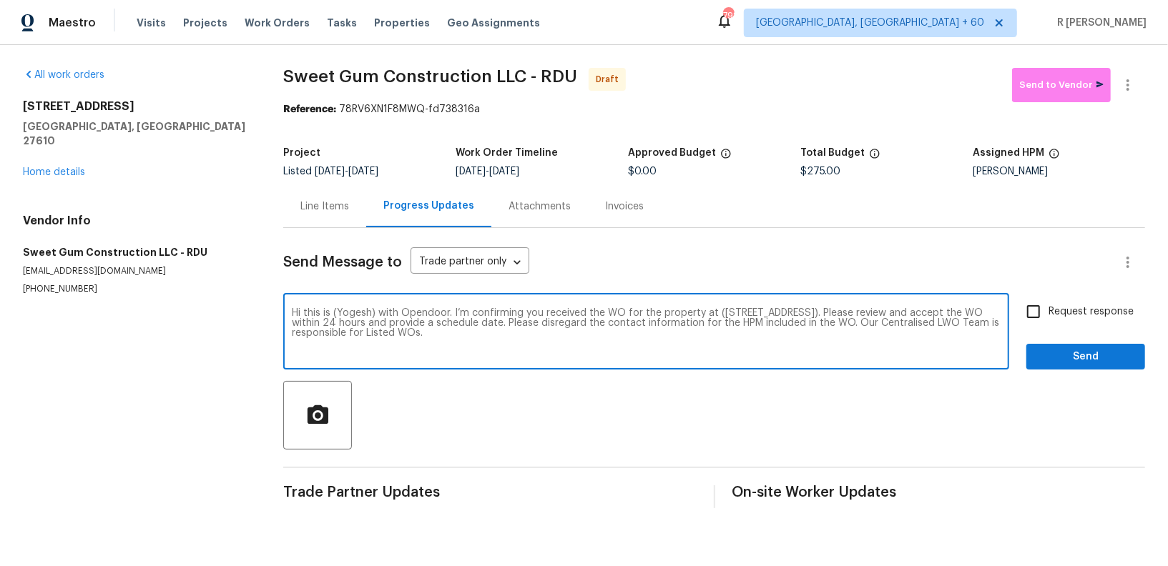
click at [1048, 322] on input "Request response" at bounding box center [1033, 312] width 30 height 30
checkbox input "true"
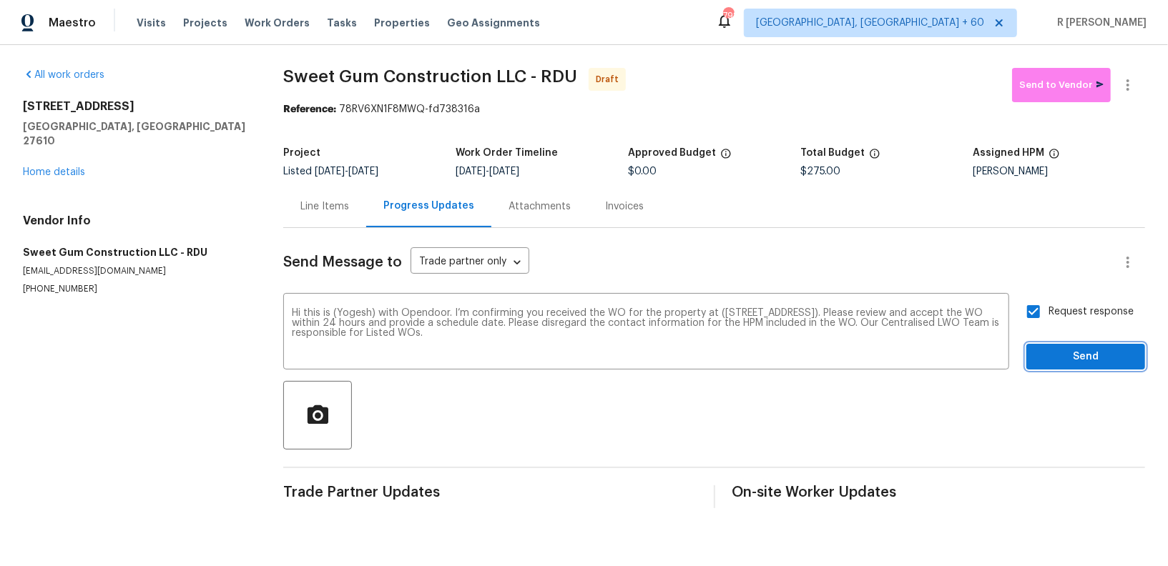
click at [1085, 356] on span "Send" at bounding box center [1085, 357] width 96 height 18
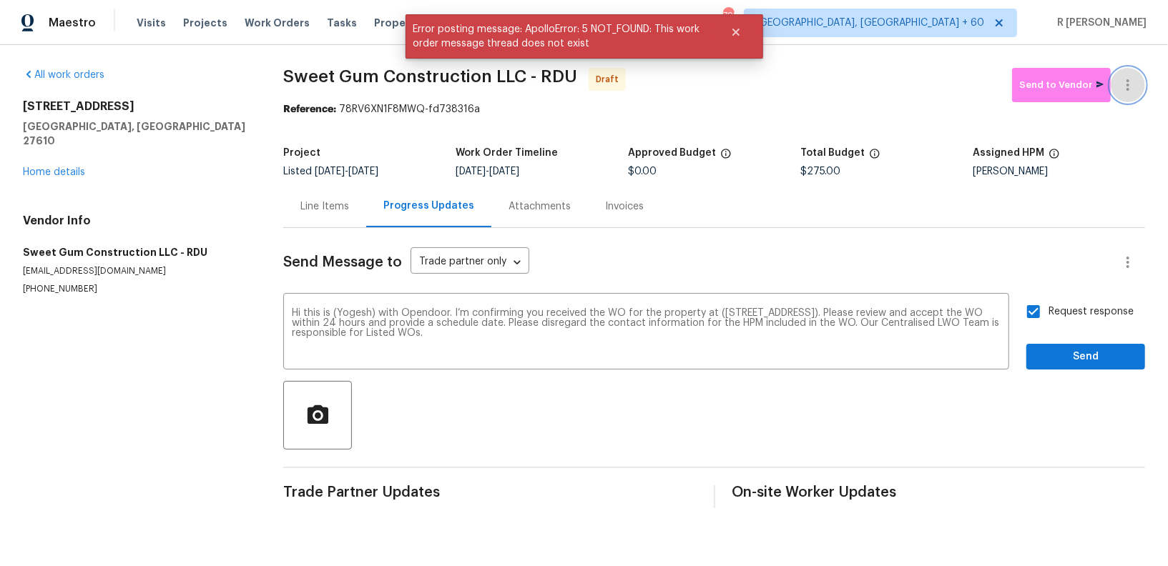
click at [1130, 81] on icon "button" at bounding box center [1127, 85] width 17 height 17
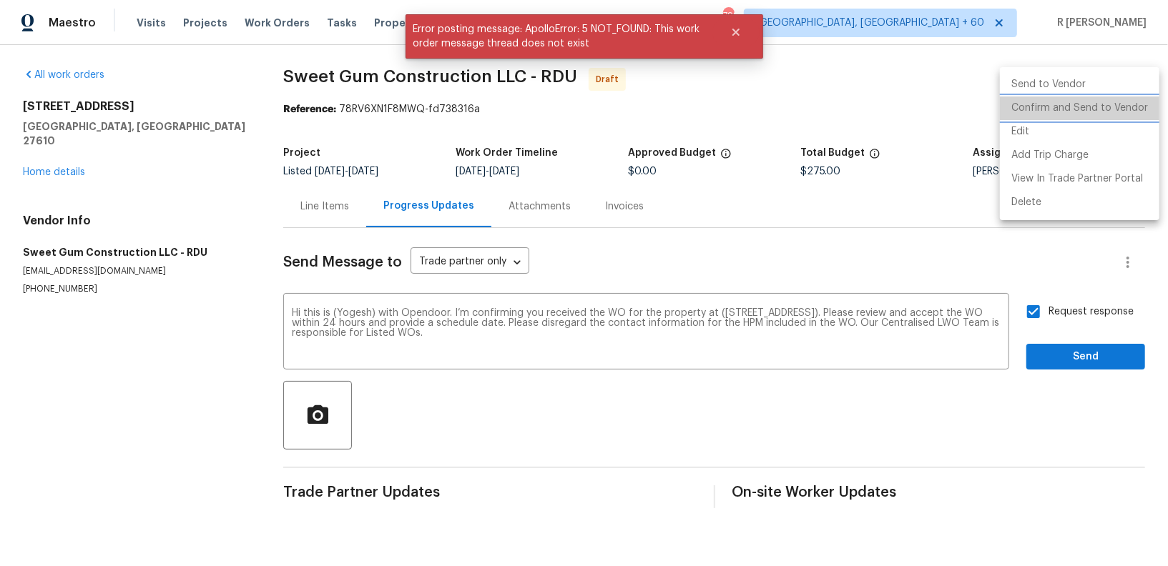
click at [1095, 114] on li "Confirm and Send to Vendor" at bounding box center [1079, 109] width 159 height 24
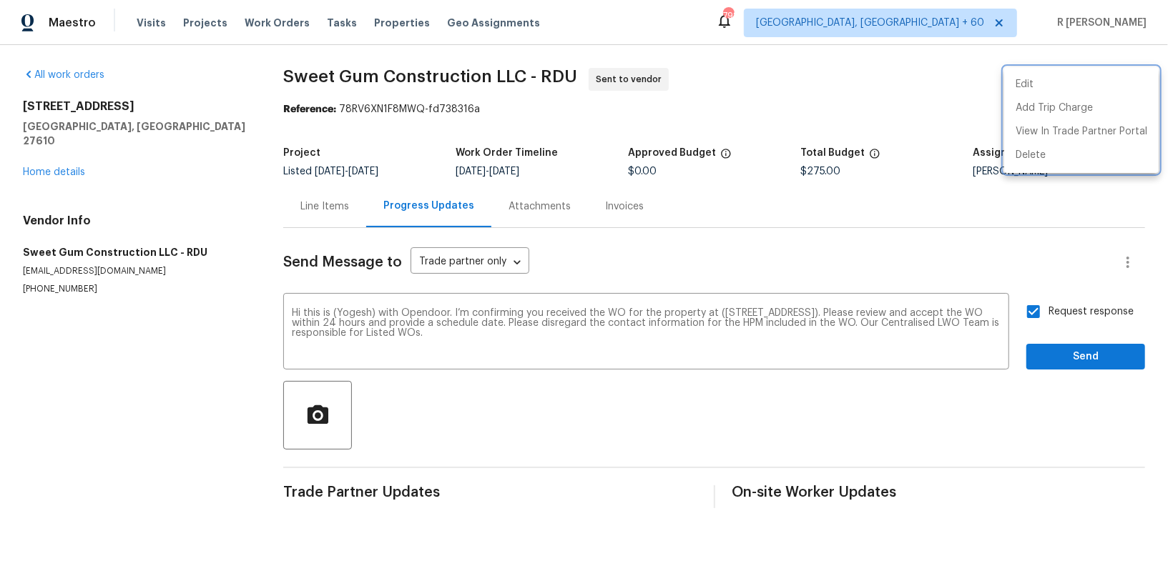
click at [526, 73] on div at bounding box center [584, 283] width 1168 height 566
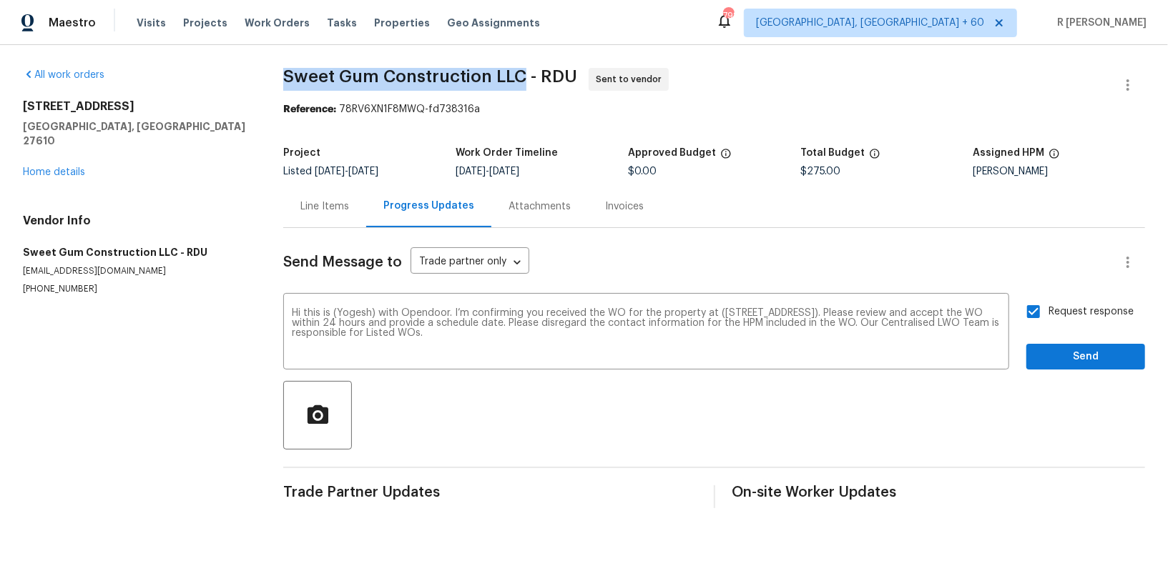
drag, startPoint x: 526, startPoint y: 74, endPoint x: 280, endPoint y: 69, distance: 246.0
click at [280, 69] on div "All work orders 5612 Tealbrook Dr Raleigh, NC 27610 Home details Vendor Info Sw…" at bounding box center [584, 288] width 1168 height 486
copy span "Sweet Gum Construction LLC"
click at [1080, 355] on span "Send" at bounding box center [1085, 357] width 96 height 18
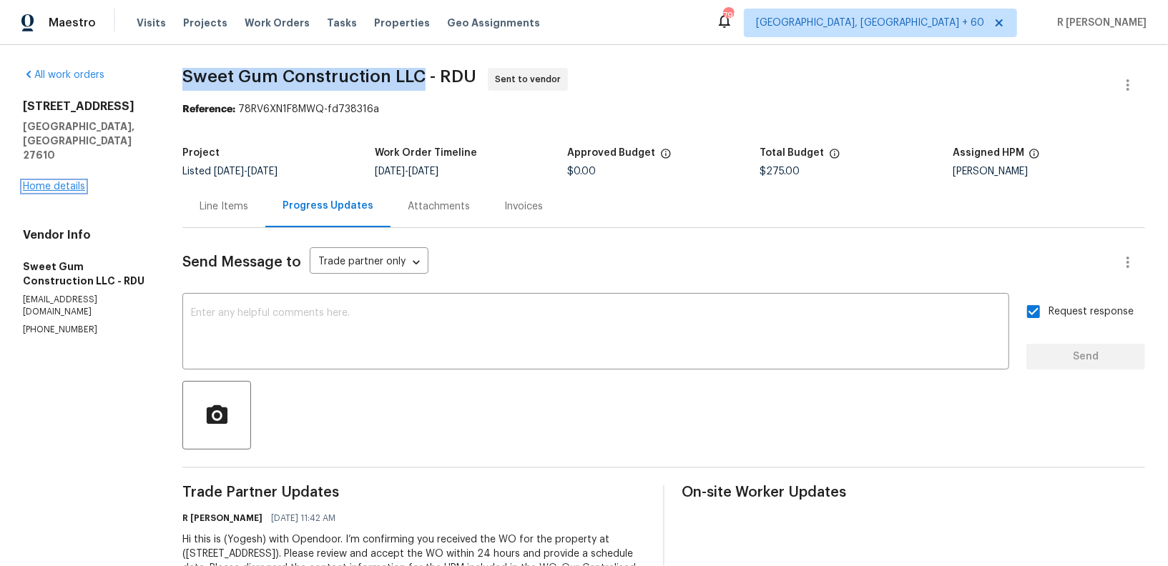
click at [76, 182] on link "Home details" at bounding box center [54, 187] width 62 height 10
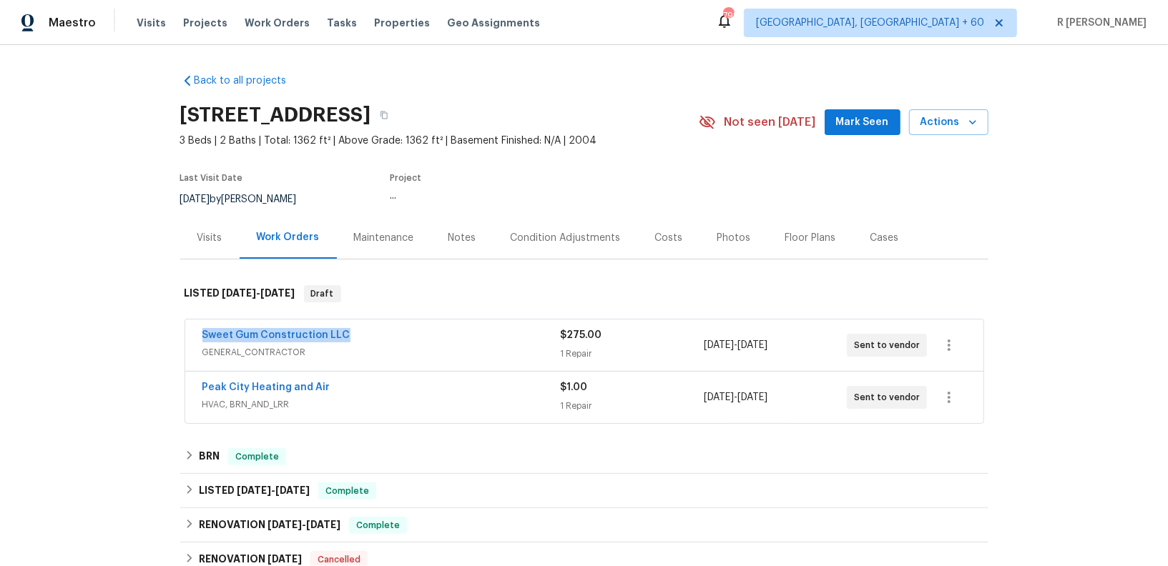
drag, startPoint x: 364, startPoint y: 339, endPoint x: 79, endPoint y: 330, distance: 284.7
click at [79, 330] on div "Back to all projects 5612 Tealbrook Dr, Raleigh, NC 27610 3 Beds | 2 Baths | To…" at bounding box center [584, 305] width 1168 height 521
copy link "Sweet Gum Construction LLC"
drag, startPoint x: 335, startPoint y: 388, endPoint x: 181, endPoint y: 388, distance: 154.4
click at [181, 388] on div "Sweet Gum Construction LLC GENERAL_CONTRACTOR $275.00 1 Repair 8/14/2025 - 8/18…" at bounding box center [584, 373] width 808 height 112
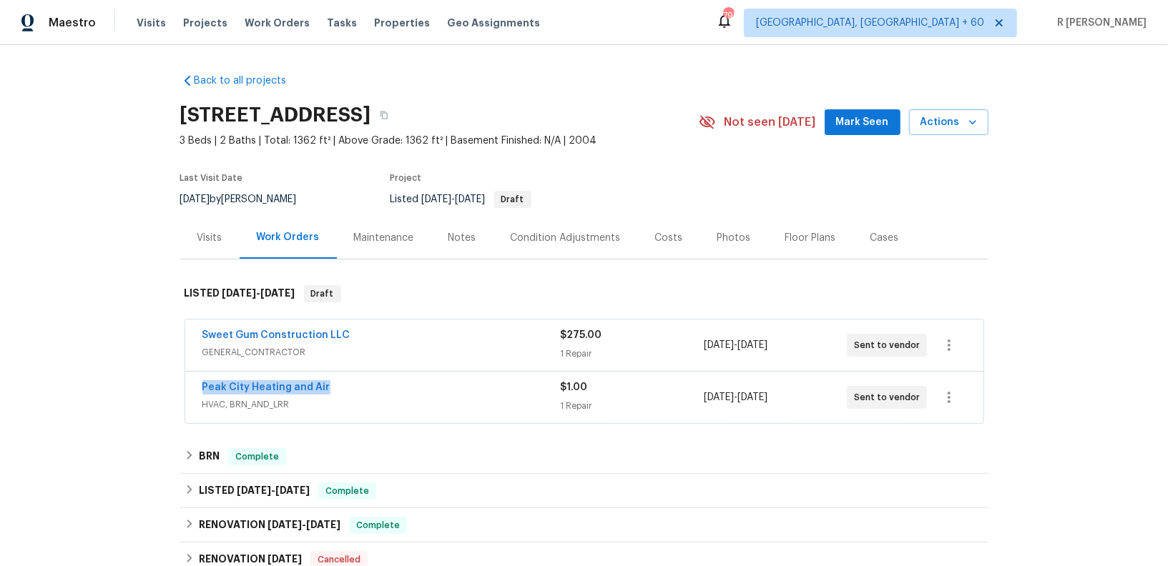
copy link "Peak City Heating and Air"
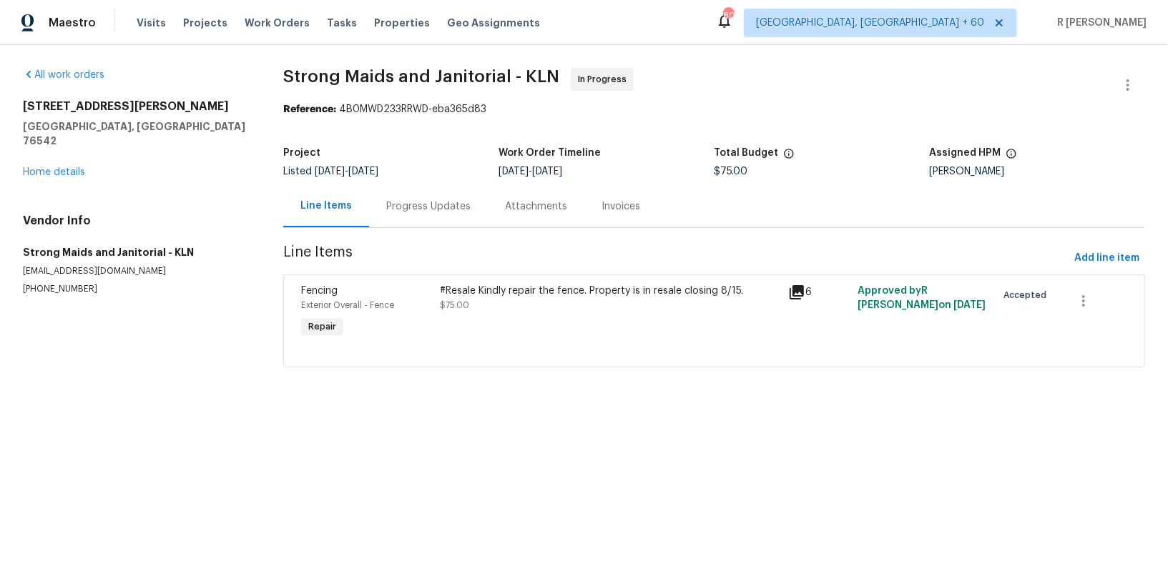
click at [440, 209] on div "Progress Updates" at bounding box center [428, 206] width 84 height 14
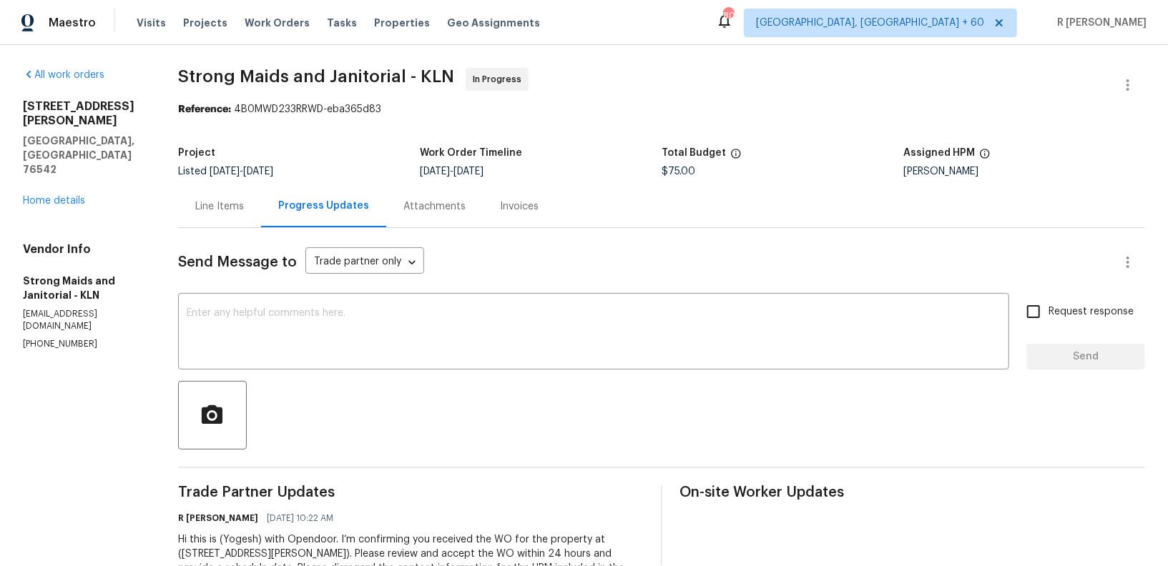
click at [219, 219] on div "Line Items" at bounding box center [219, 206] width 83 height 42
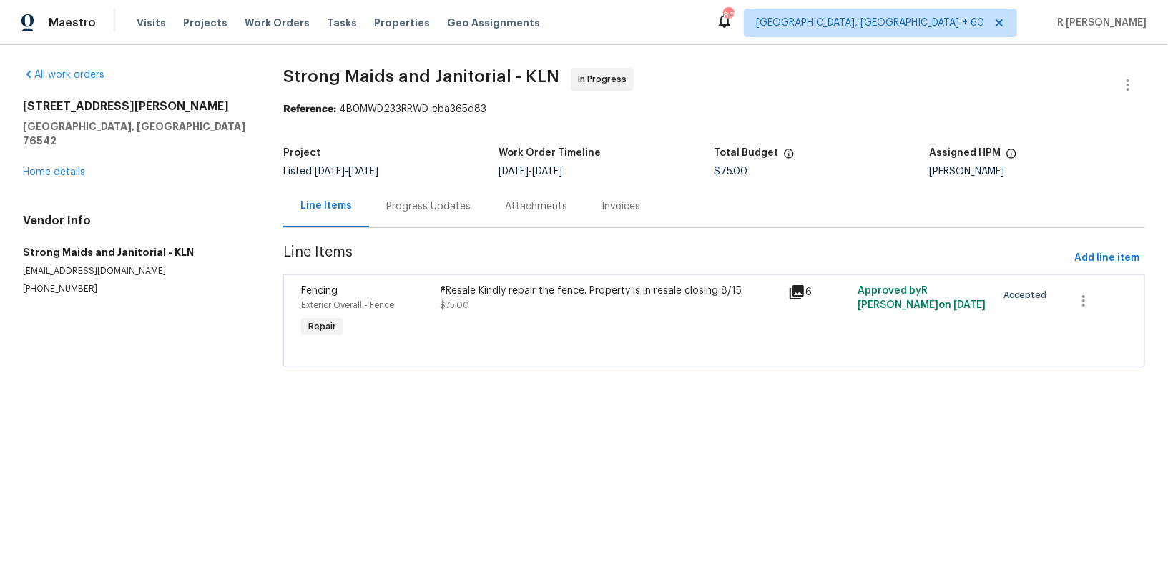
click at [518, 297] on div "#Resale Kindly repair the fence. Property is in resale closing 8/15." at bounding box center [609, 291] width 339 height 14
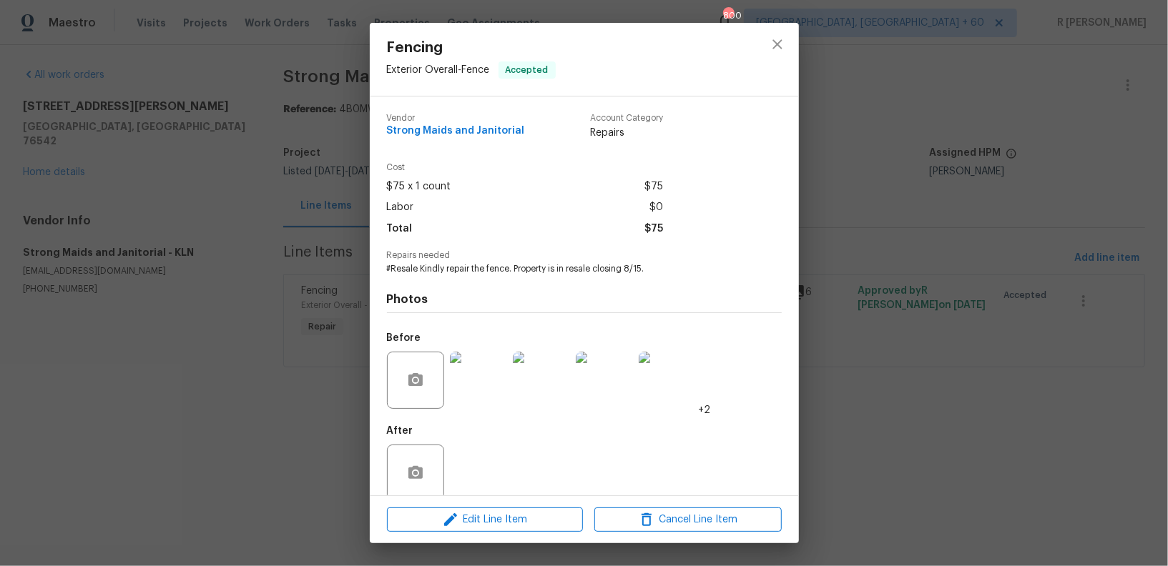
scroll to position [21, 0]
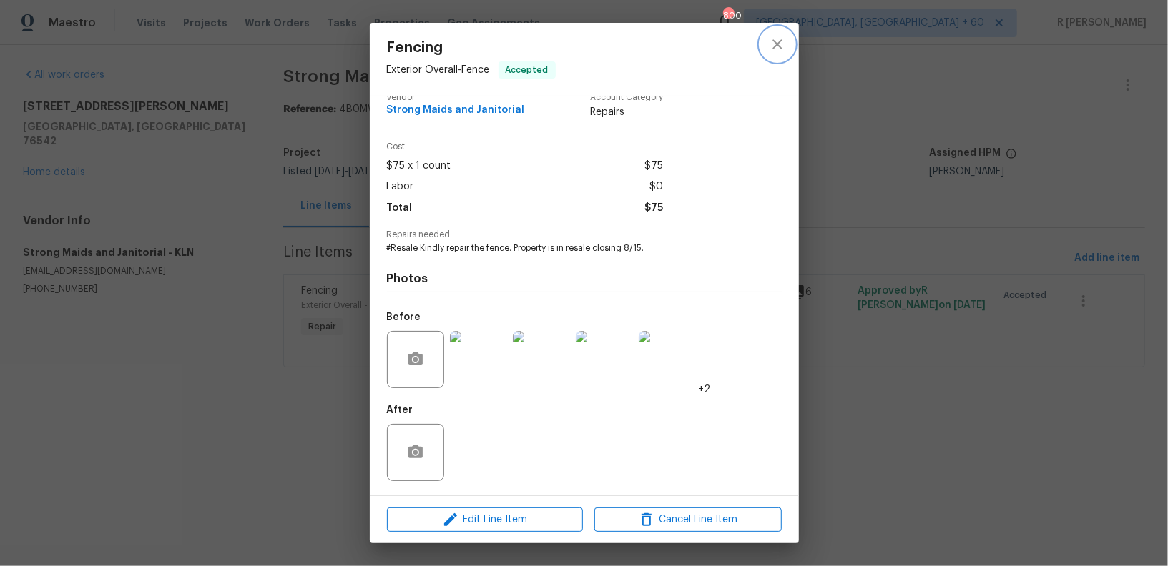
click at [774, 44] on icon "close" at bounding box center [777, 44] width 17 height 17
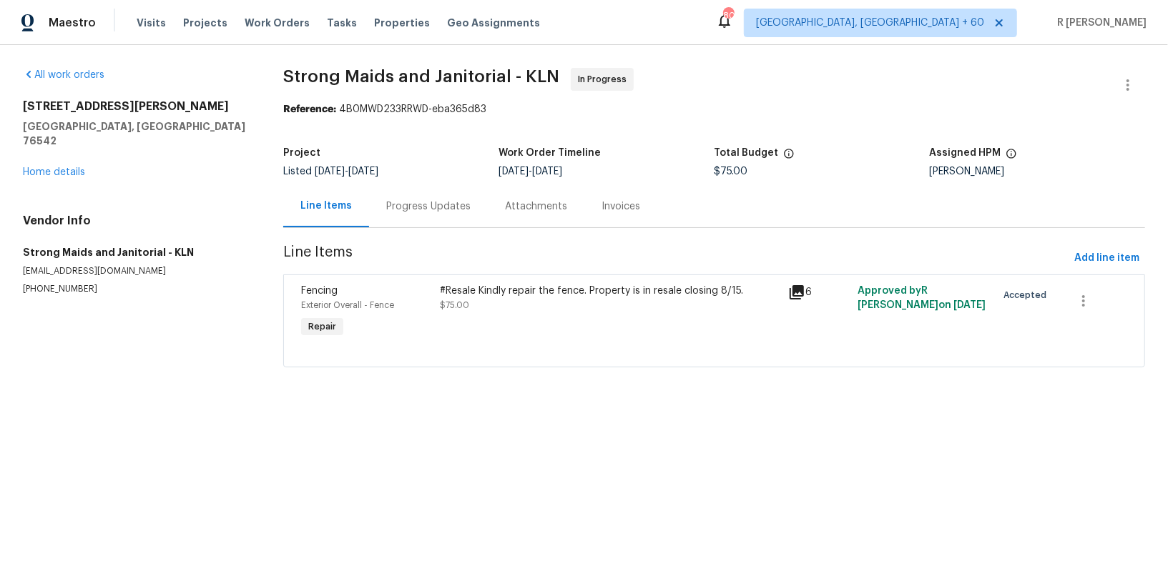
click at [436, 200] on div "Progress Updates" at bounding box center [428, 206] width 84 height 14
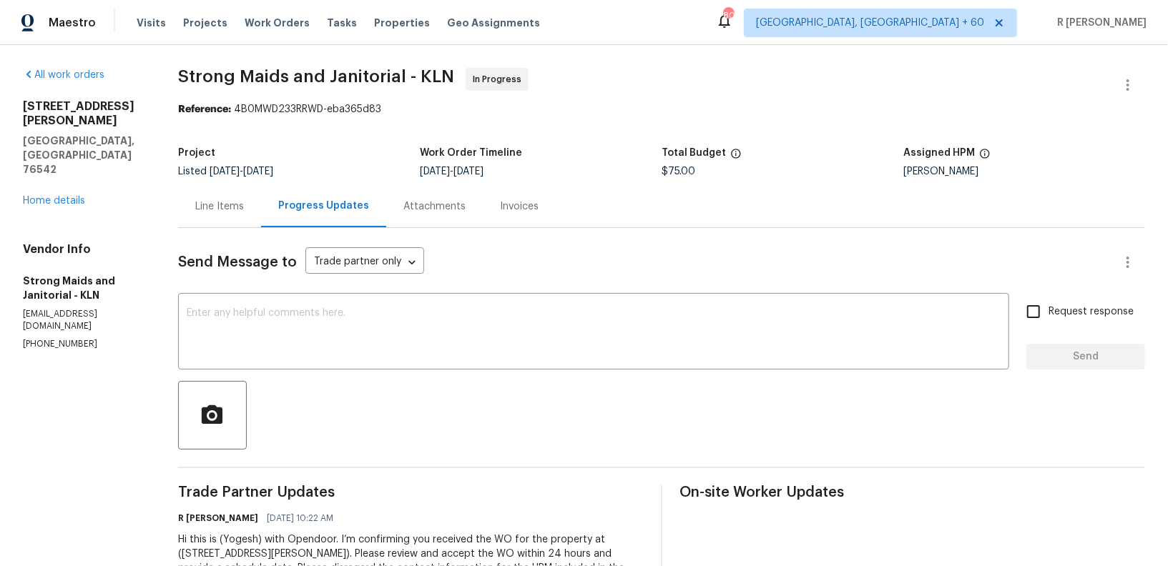
scroll to position [63, 0]
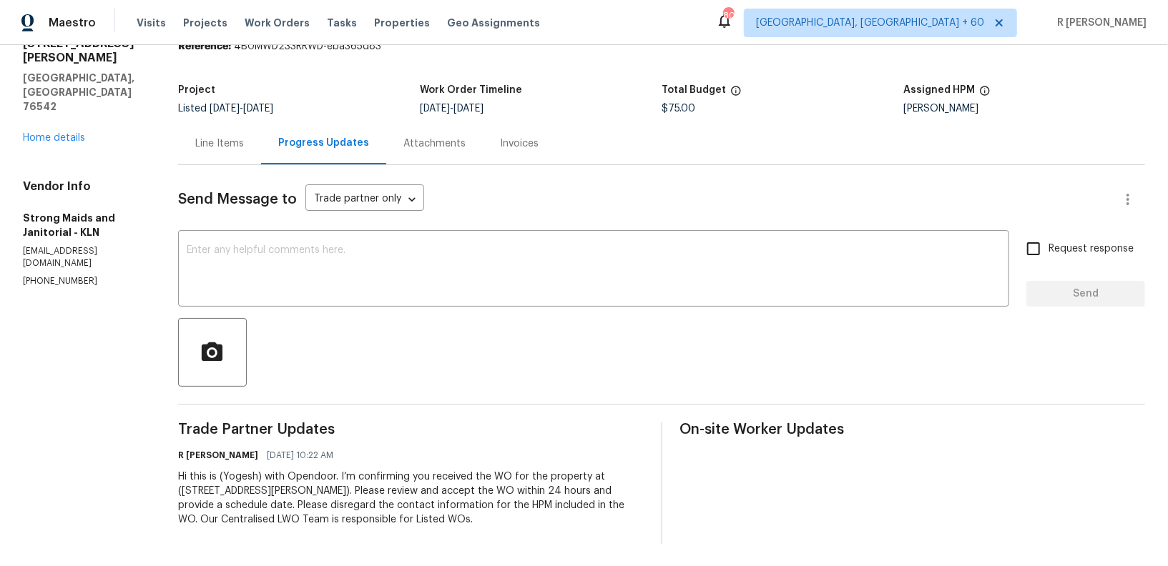
drag, startPoint x: 565, startPoint y: 422, endPoint x: 565, endPoint y: 633, distance: 211.6
click at [565, 566] on html "Maestro Visits Projects Work Orders Tasks Properties Geo Assignments 800 Greens…" at bounding box center [584, 283] width 1168 height 566
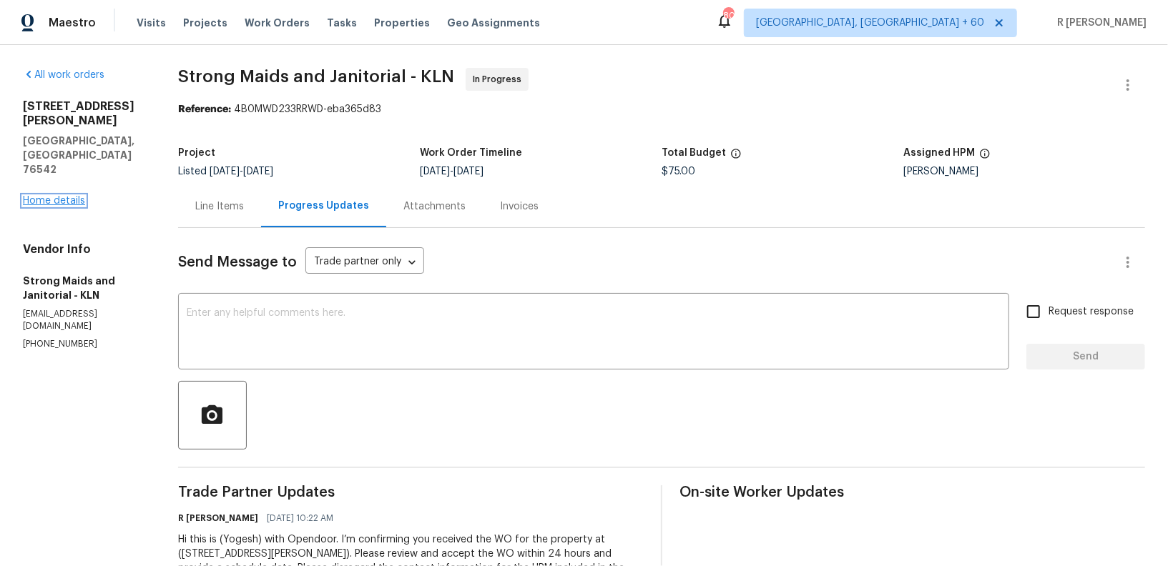
click at [61, 196] on link "Home details" at bounding box center [54, 201] width 62 height 10
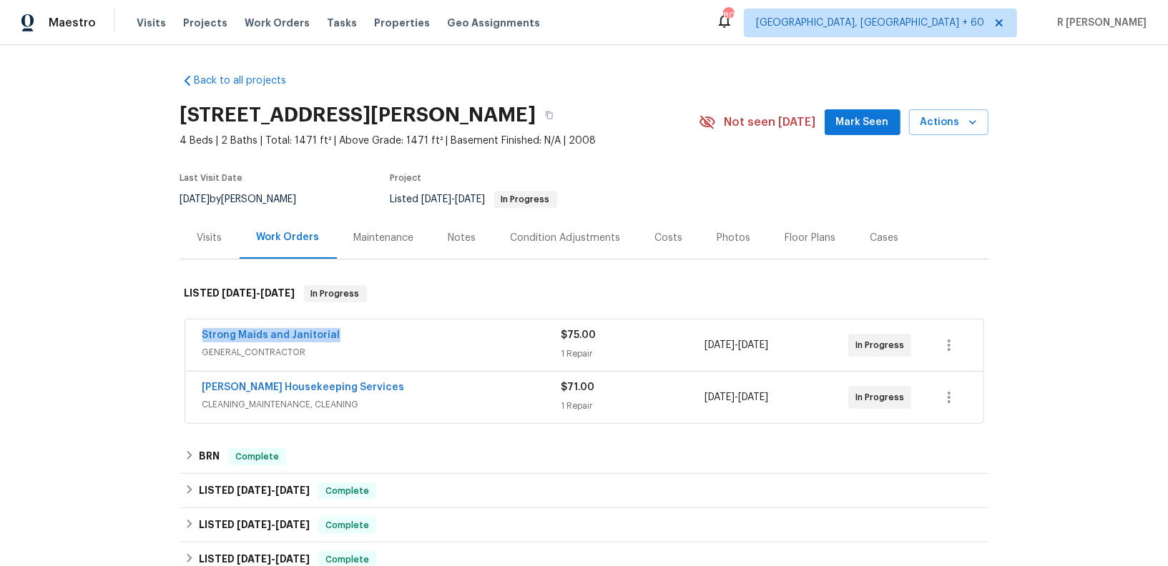
drag, startPoint x: 345, startPoint y: 337, endPoint x: 159, endPoint y: 333, distance: 185.9
click at [159, 333] on div "Back to all projects 407 Viola Dr, Killeen, TX 76542 4 Beds | 2 Baths | Total: …" at bounding box center [584, 305] width 1168 height 521
copy link "Strong Maids and Janitorial"
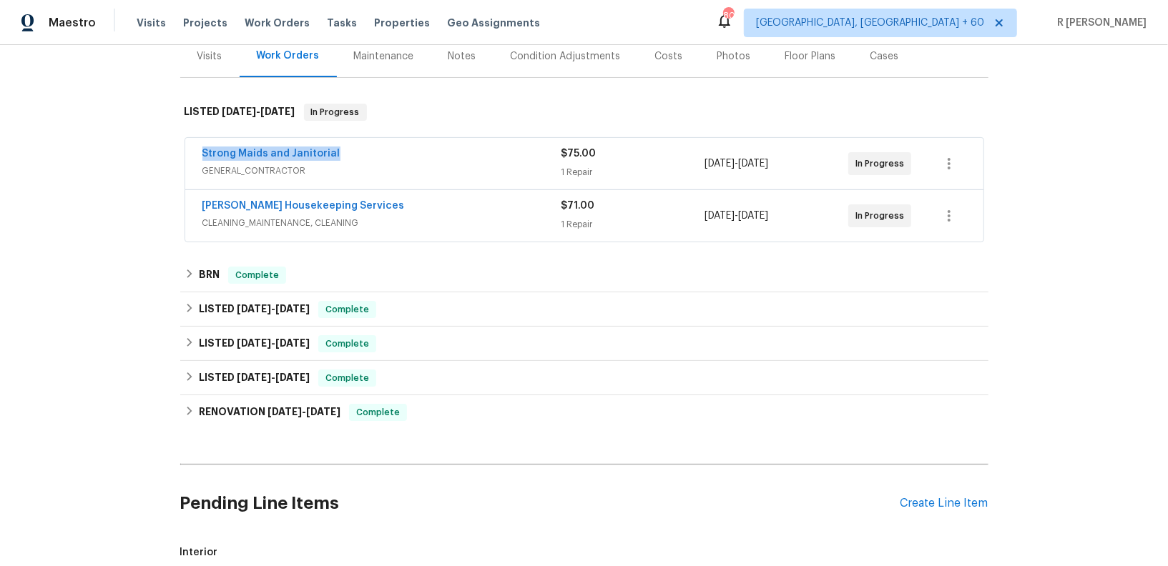
scroll to position [385, 0]
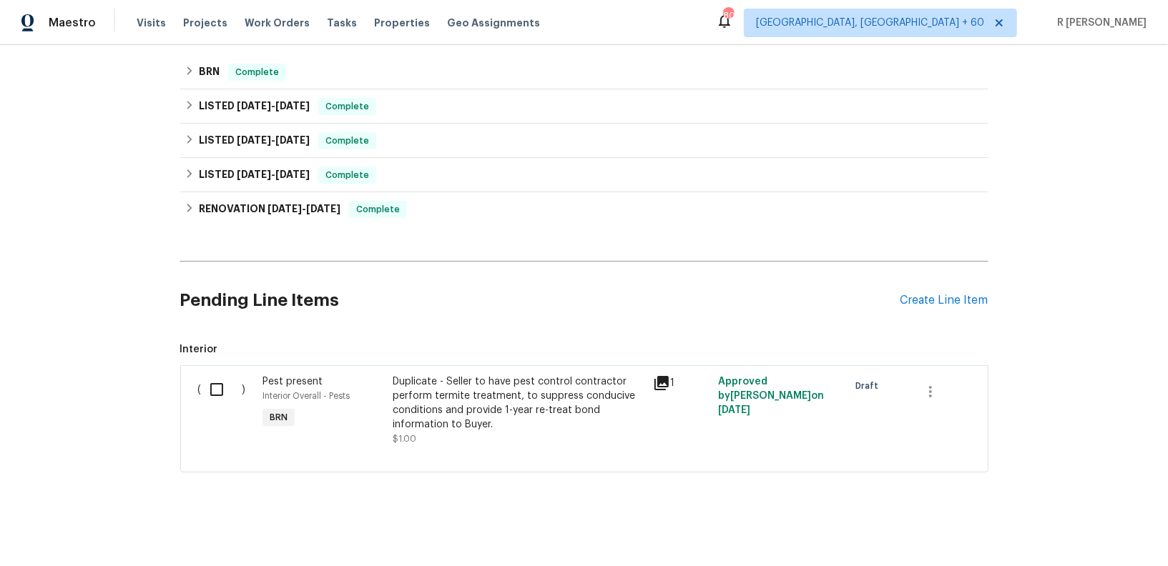
click at [215, 387] on input "checkbox" at bounding box center [222, 390] width 41 height 30
checkbox input "true"
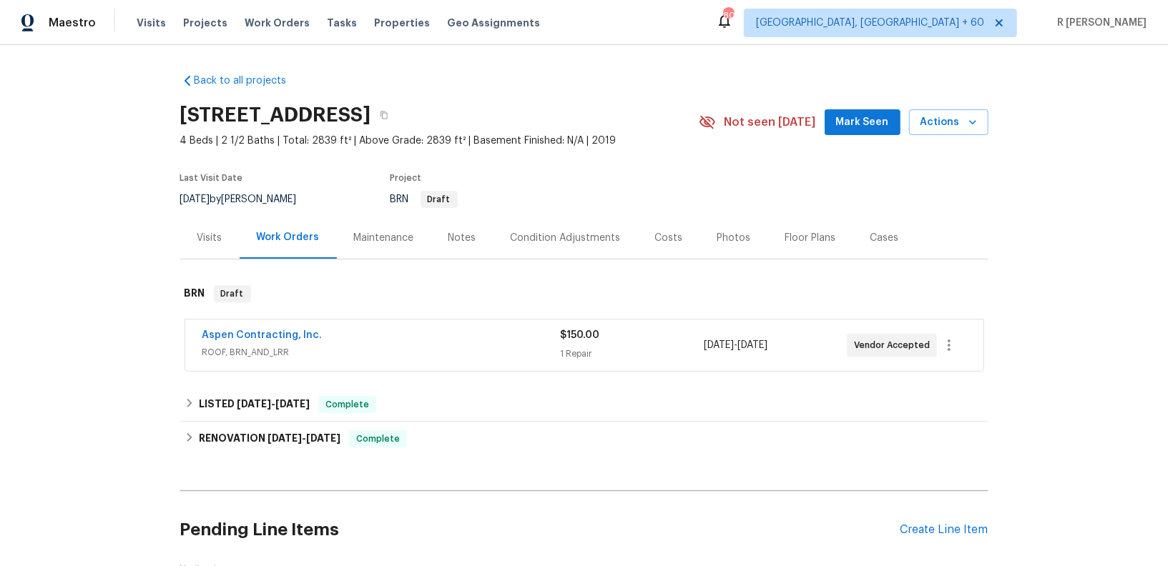
click at [426, 354] on span "ROOF, BRN_AND_LRR" at bounding box center [381, 352] width 358 height 14
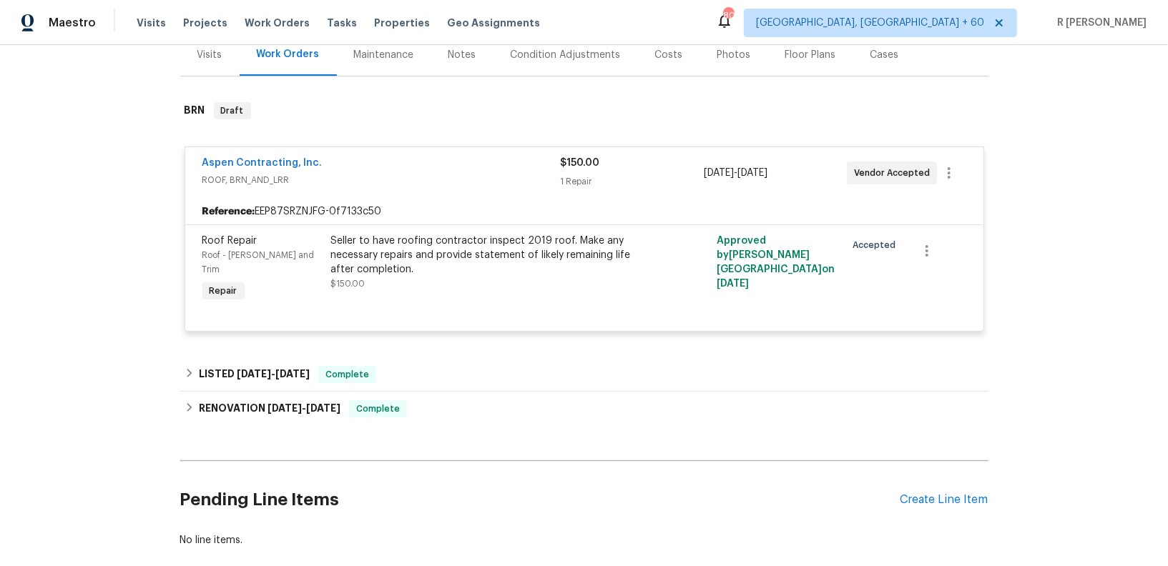
scroll to position [245, 0]
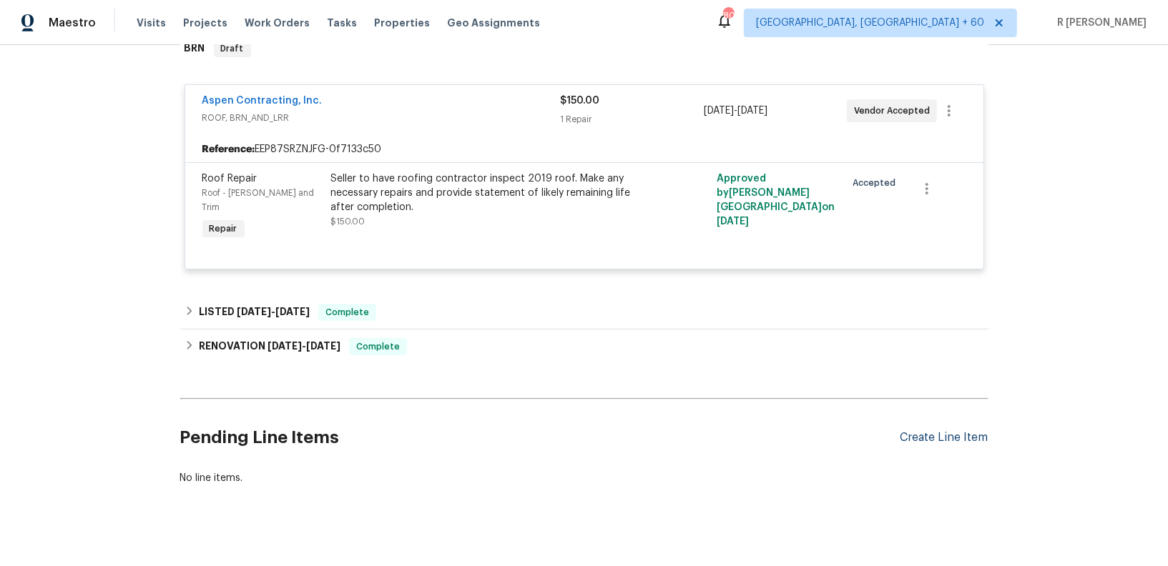
click at [937, 431] on div "Create Line Item" at bounding box center [944, 438] width 88 height 14
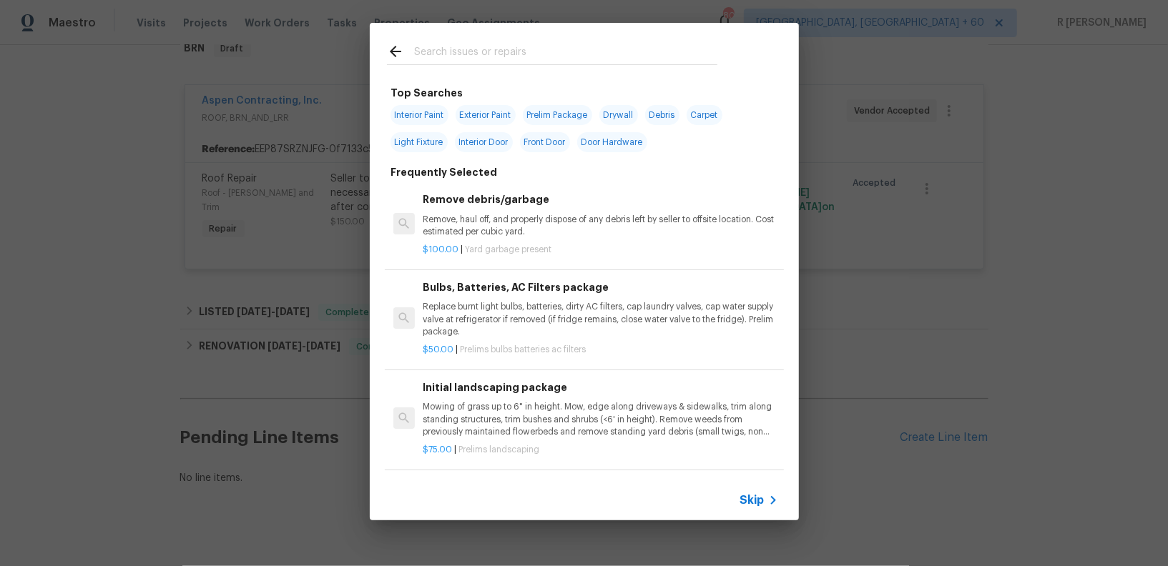
click at [543, 50] on input "text" at bounding box center [565, 53] width 303 height 21
type input "hvac"
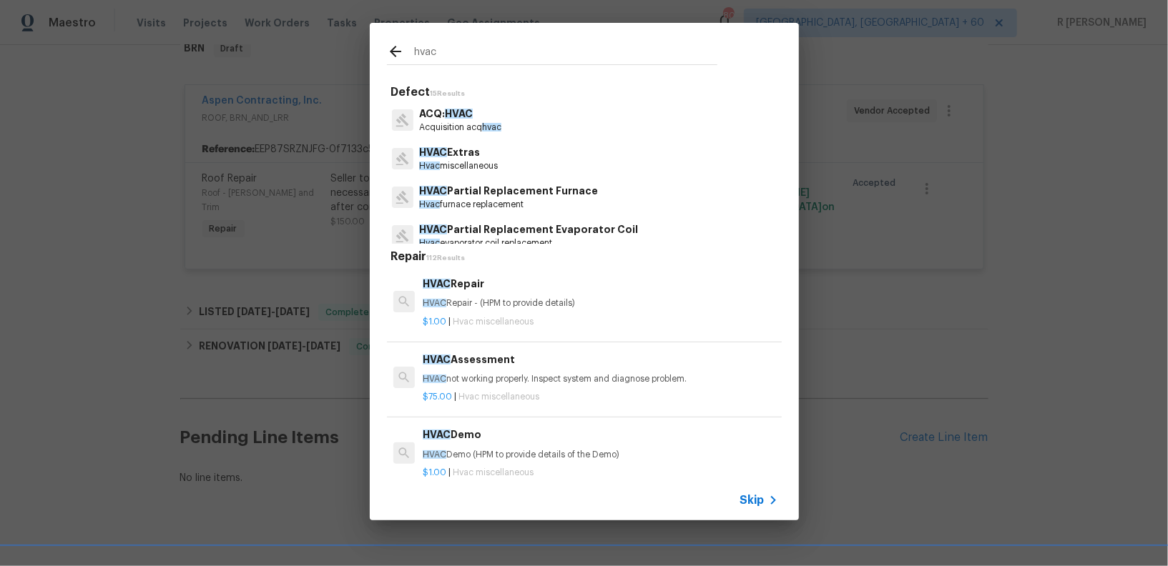
click at [452, 279] on h6 "HVAC Repair" at bounding box center [600, 284] width 355 height 16
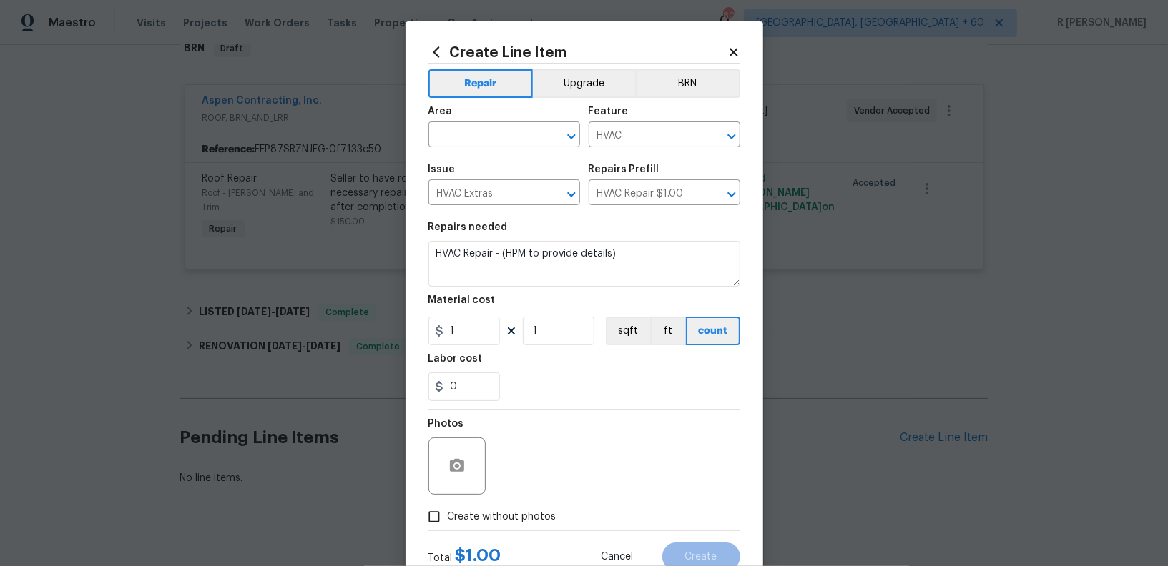
click at [473, 118] on div "Area" at bounding box center [504, 116] width 152 height 19
click at [473, 144] on input "text" at bounding box center [484, 136] width 112 height 22
click at [518, 173] on li "HVAC" at bounding box center [504, 169] width 152 height 24
type input "HVAC"
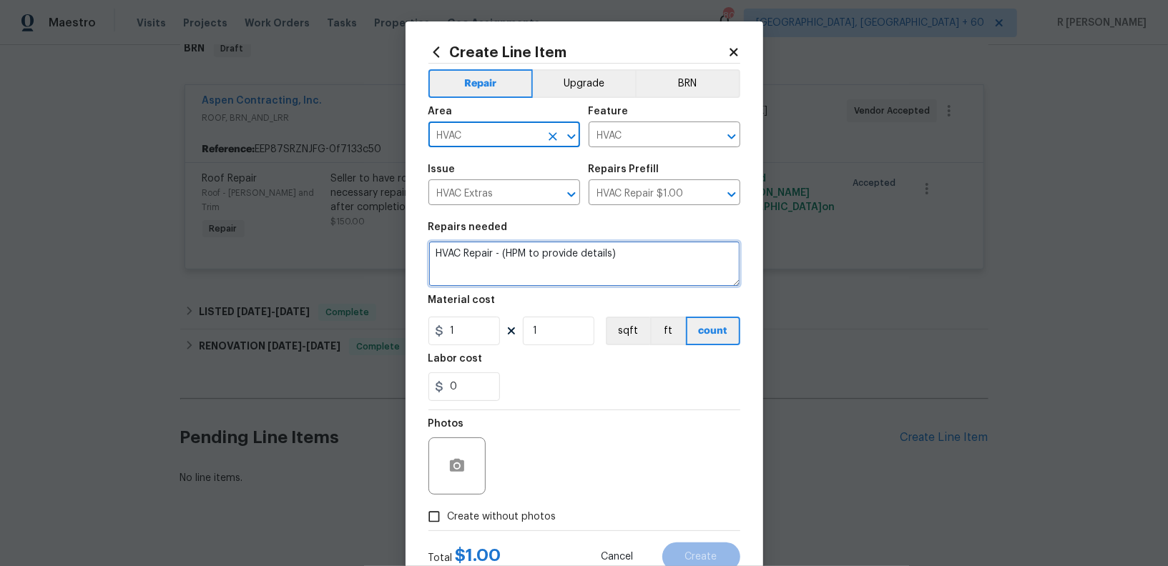
click at [517, 264] on textarea "HVAC Repair - (HPM to provide details)" at bounding box center [584, 264] width 312 height 46
paste textarea "Thermostat is showing an issue with operation. Please assess unit and provide a…"
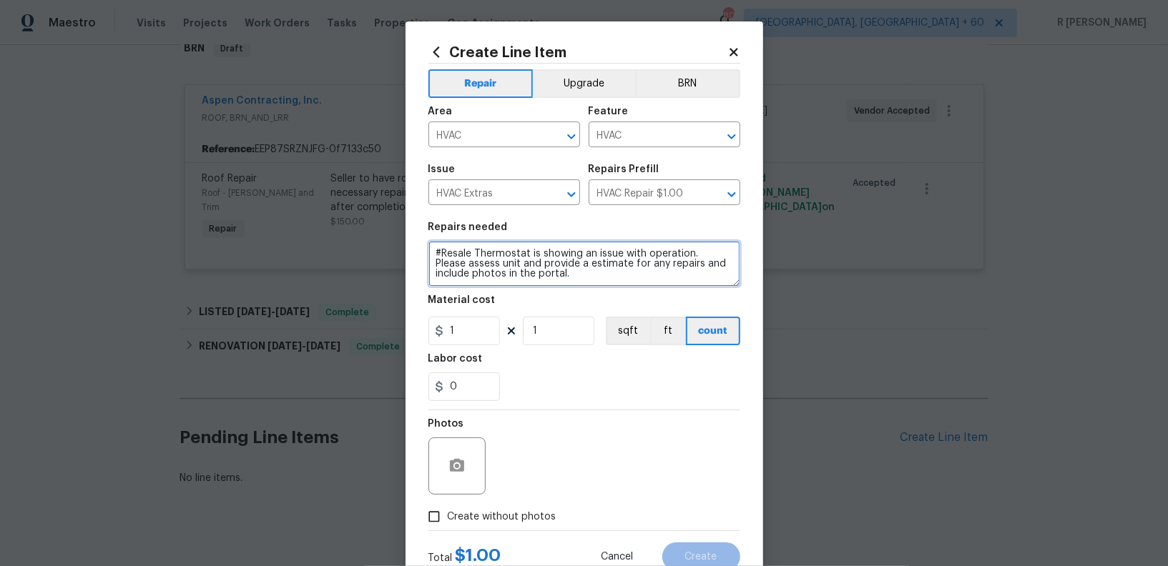
type textarea "#Resale Thermostat is showing an issue with operation. Please assess unit and p…"
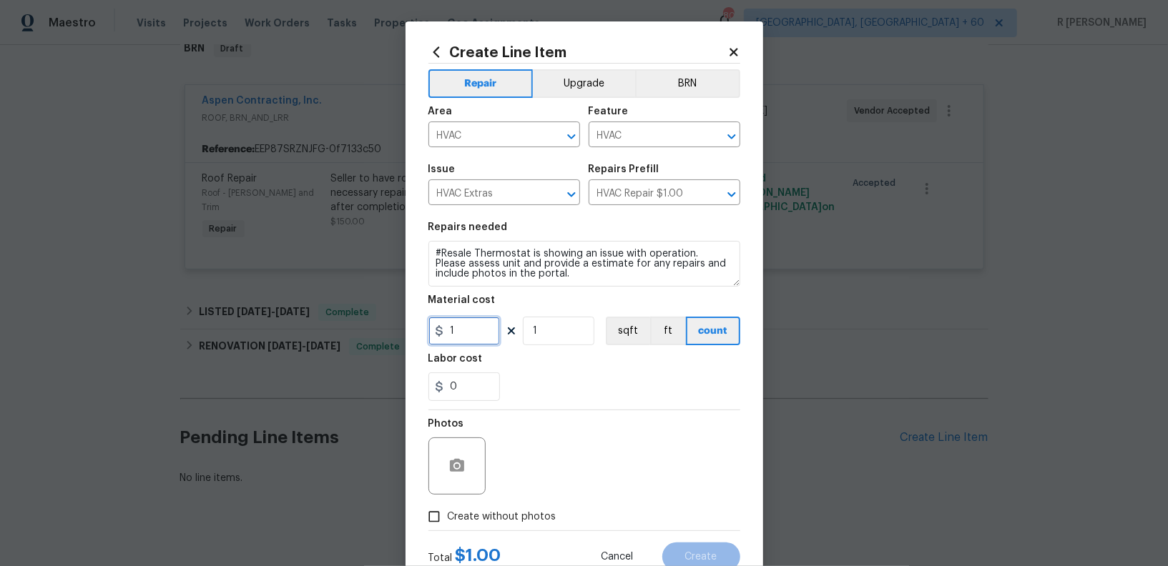
click at [475, 342] on input "1" at bounding box center [463, 331] width 71 height 29
type input "75"
click at [535, 515] on span "Create without photos" at bounding box center [502, 517] width 109 height 15
click at [448, 515] on input "Create without photos" at bounding box center [433, 516] width 27 height 27
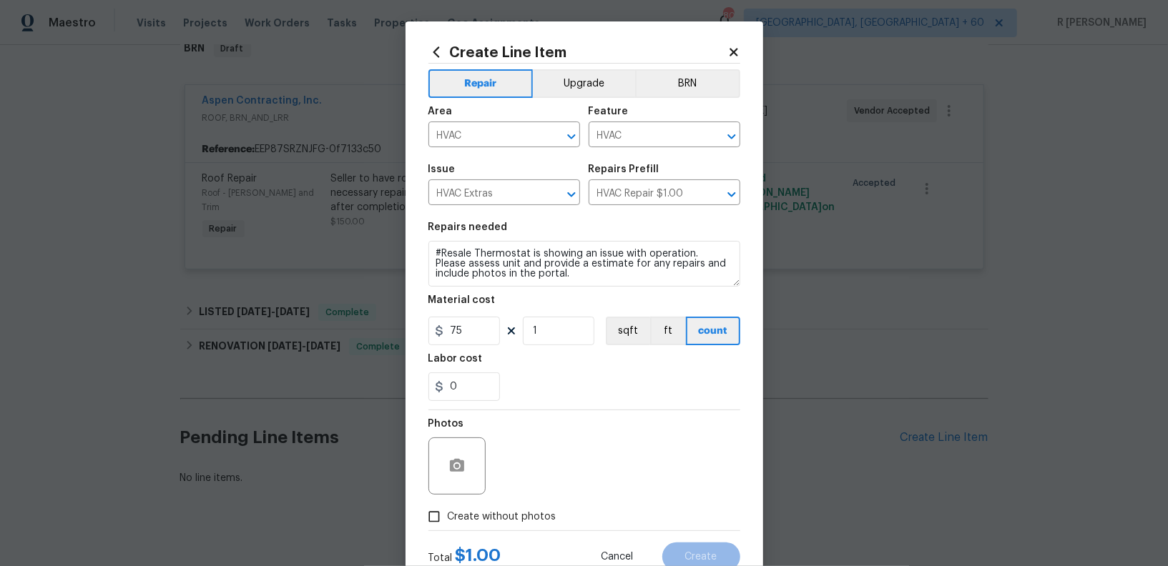
checkbox input "true"
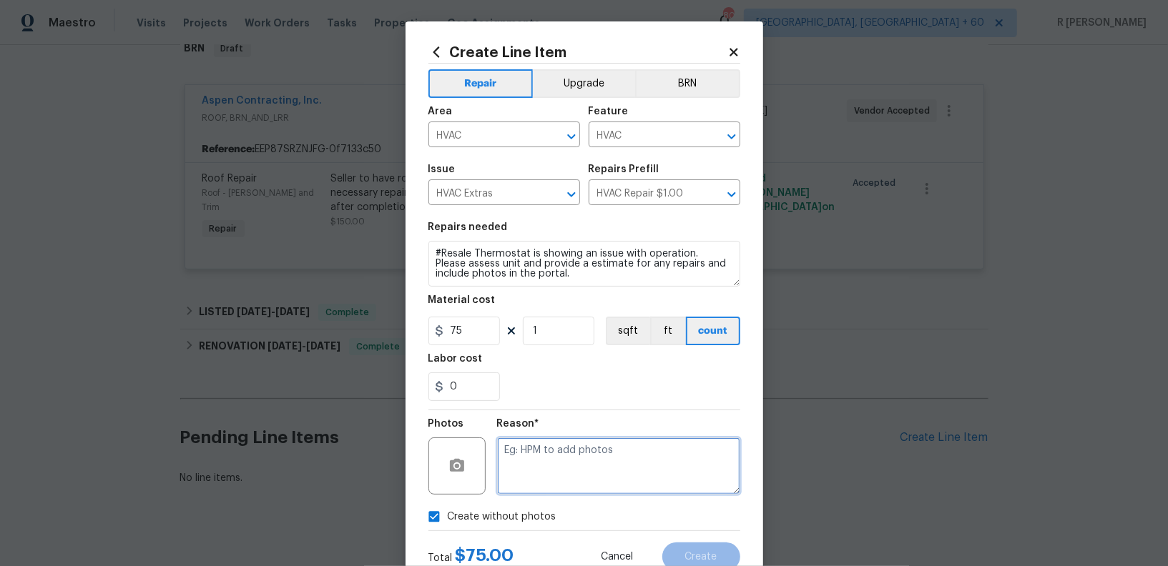
click at [606, 466] on textarea at bounding box center [618, 466] width 243 height 57
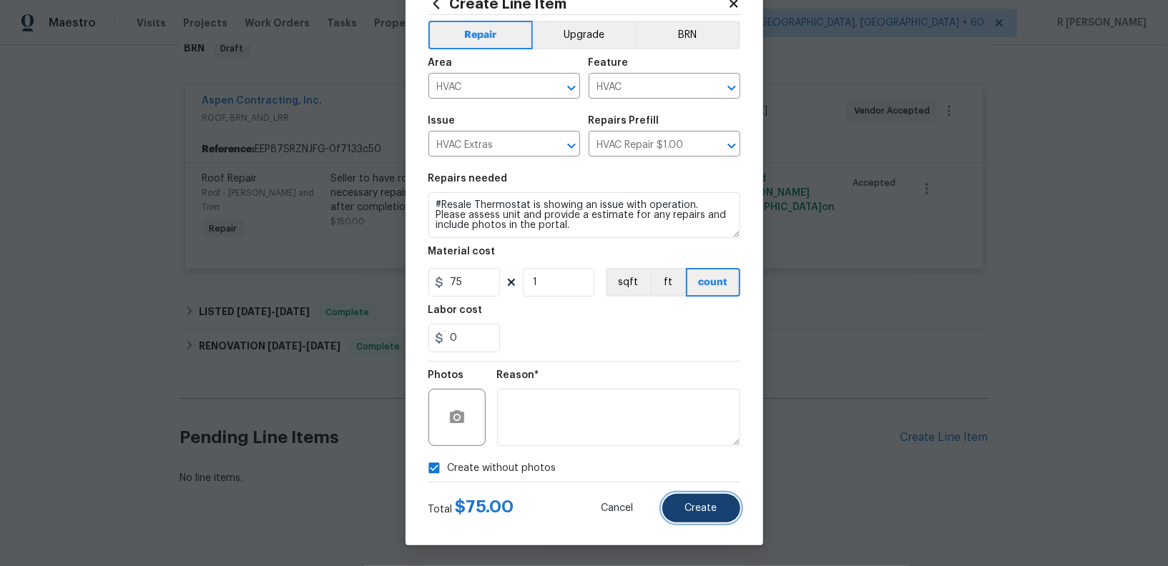
click at [707, 517] on button "Create" at bounding box center [701, 508] width 78 height 29
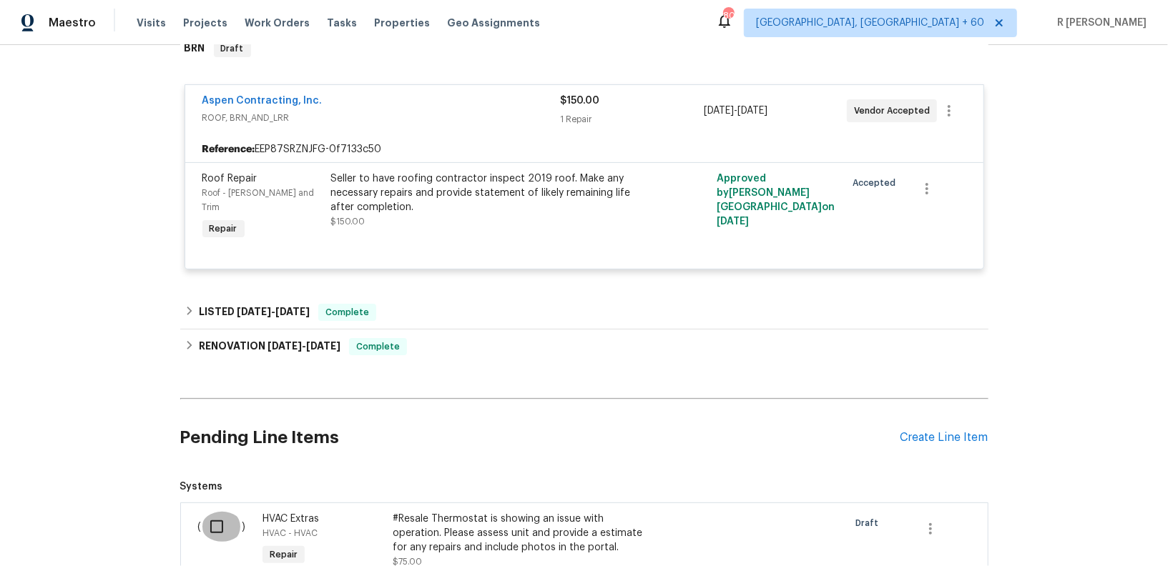
click at [222, 513] on input "checkbox" at bounding box center [222, 527] width 41 height 30
checkbox input "true"
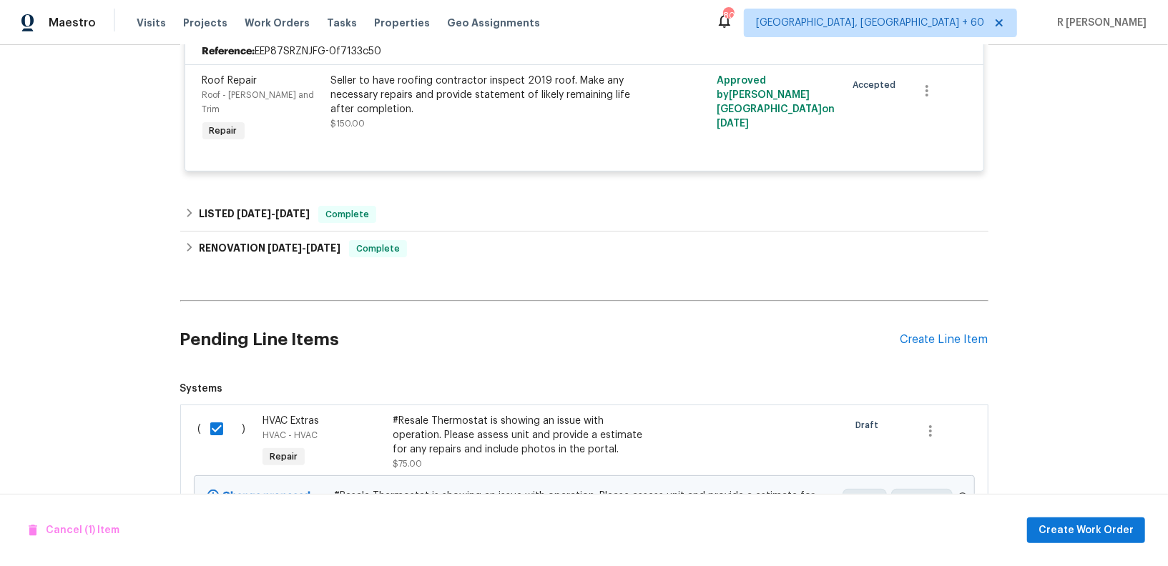
scroll to position [422, 0]
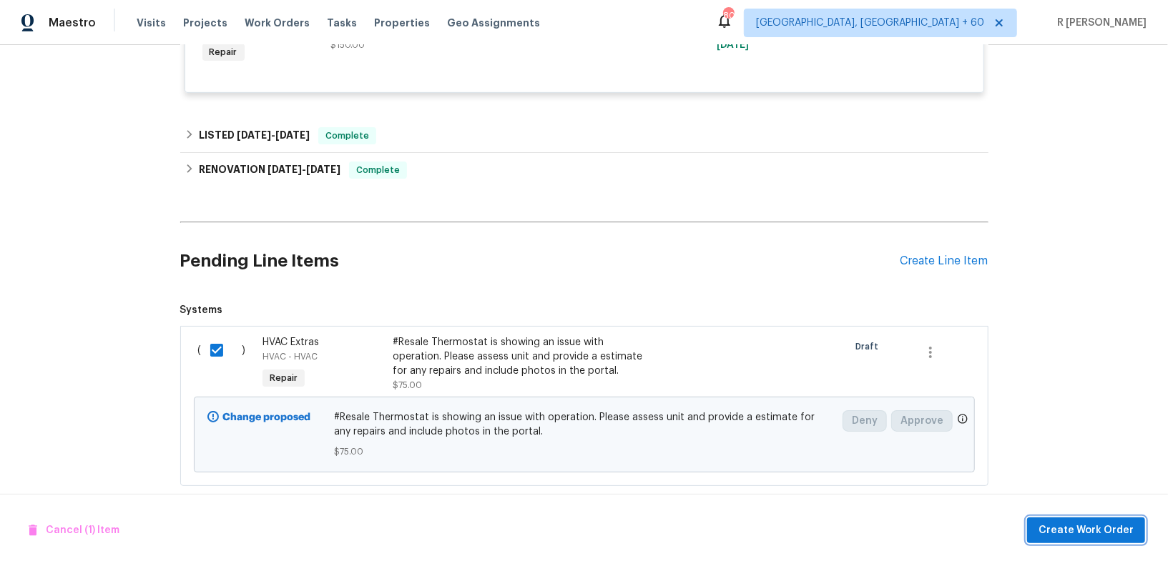
click at [1096, 523] on span "Create Work Order" at bounding box center [1085, 531] width 95 height 18
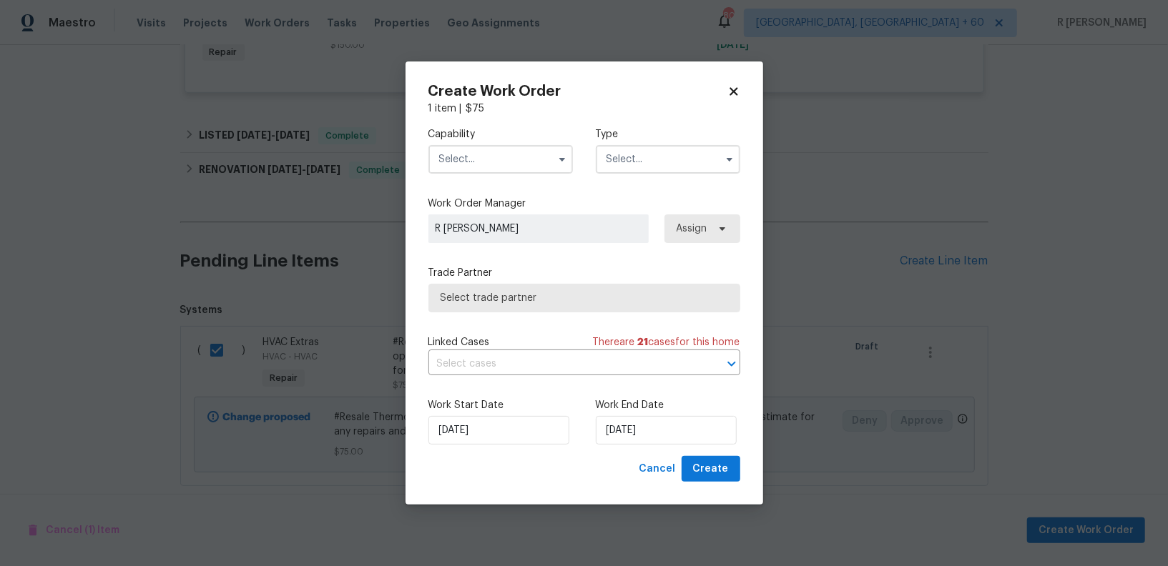
click at [493, 167] on input "text" at bounding box center [500, 159] width 144 height 29
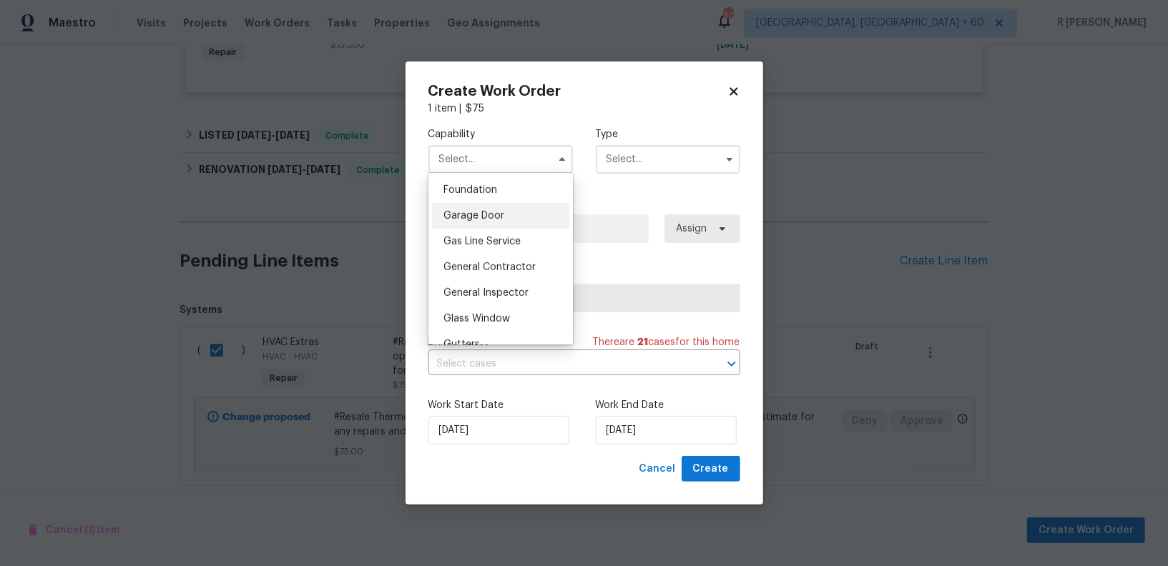
scroll to position [754, 0]
click at [478, 302] on div "HVAC" at bounding box center [500, 300] width 137 height 26
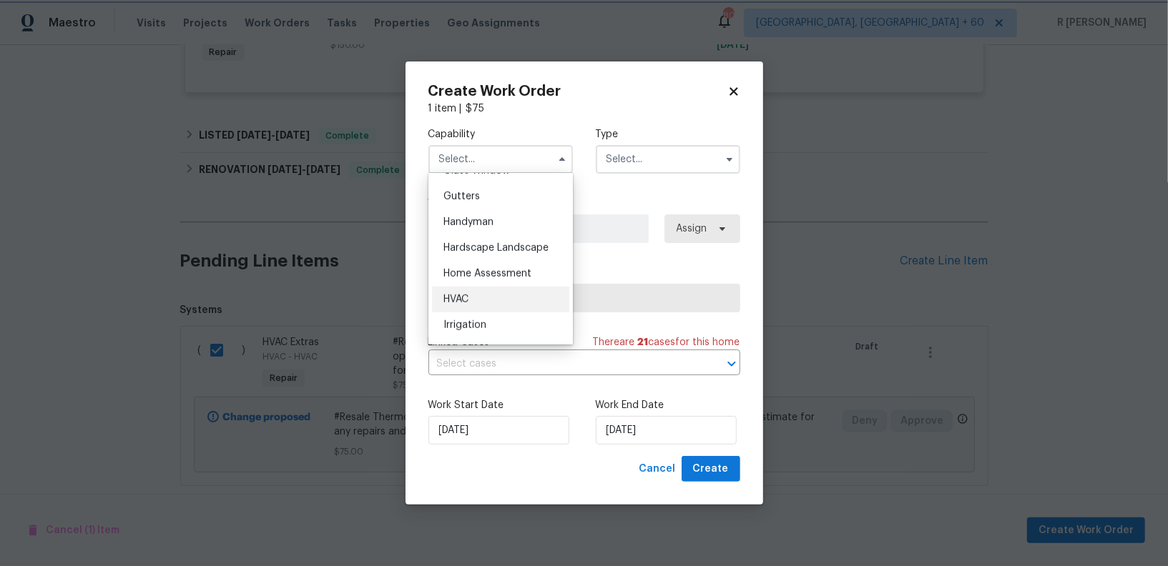
type input "HVAC"
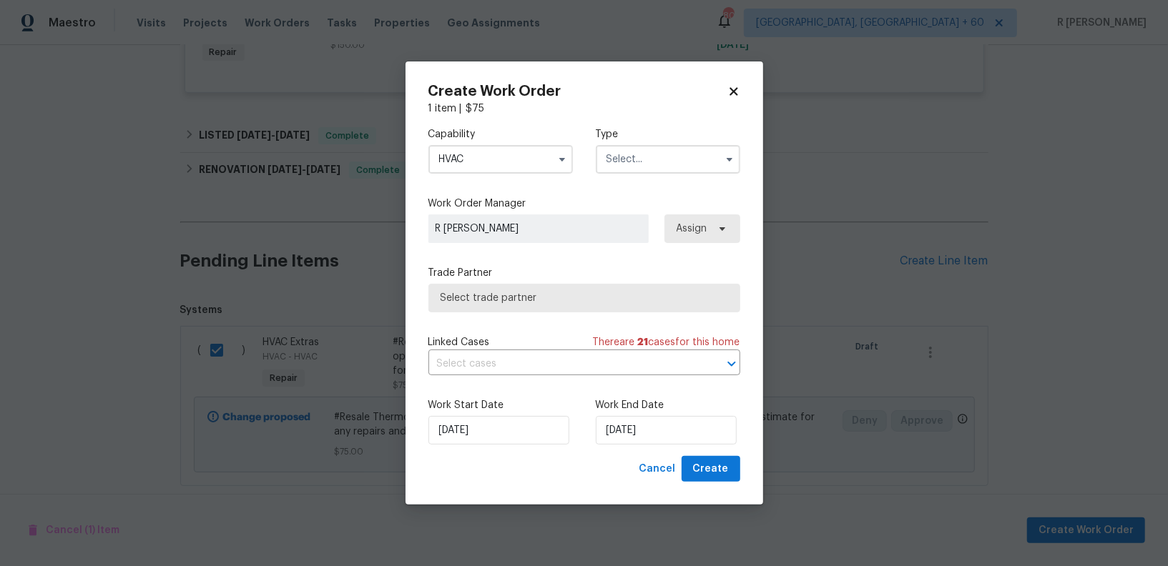
click at [679, 148] on input "text" at bounding box center [668, 159] width 144 height 29
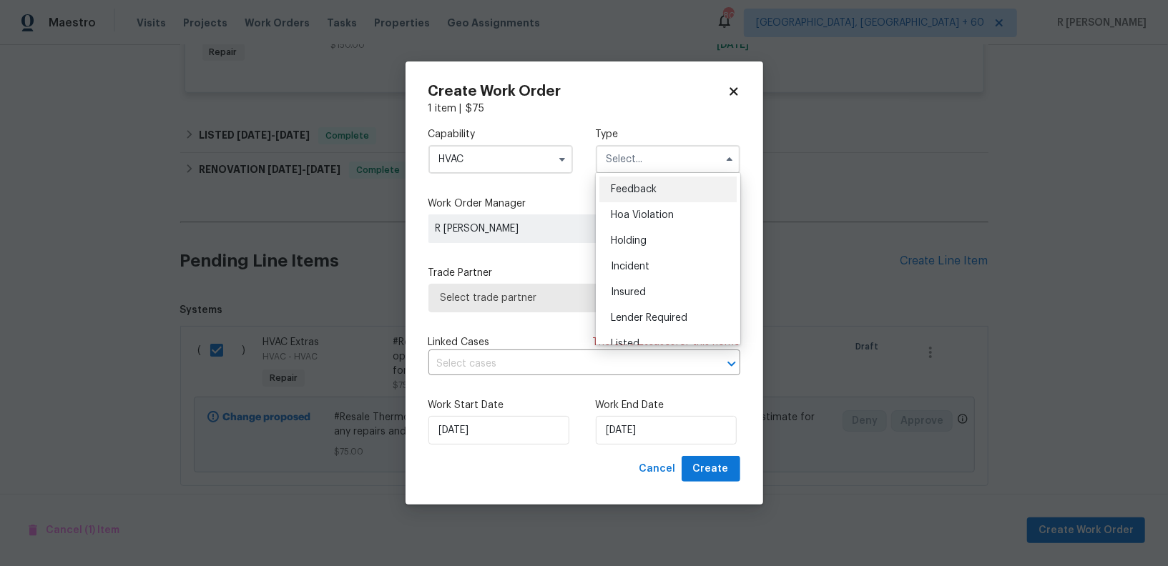
click at [654, 186] on span "Feedback" at bounding box center [634, 189] width 46 height 10
type input "Feedback"
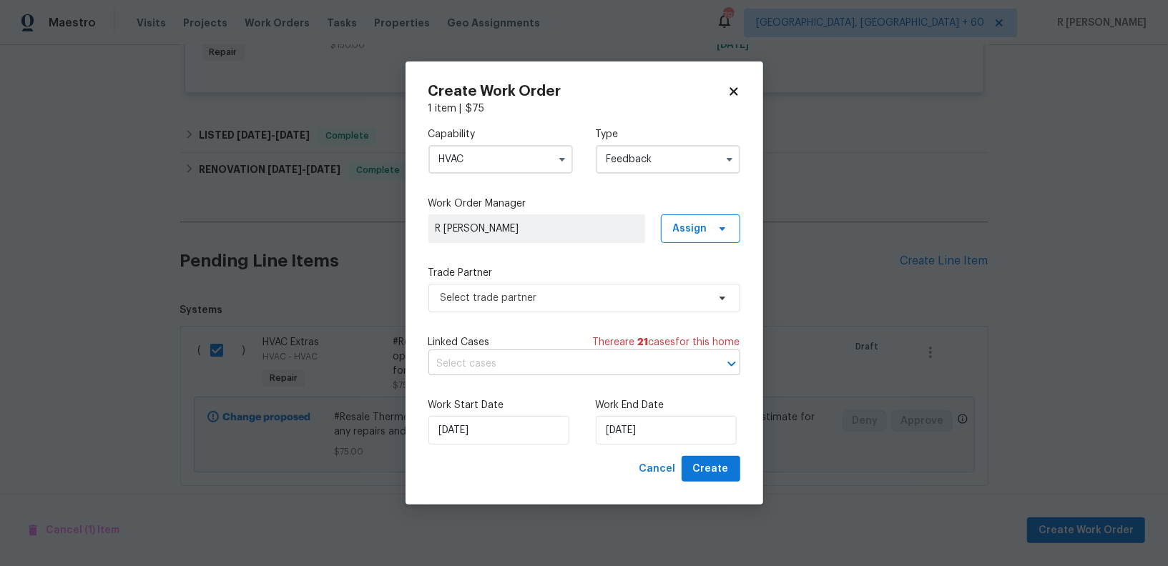
click at [534, 354] on input "text" at bounding box center [564, 364] width 272 height 22
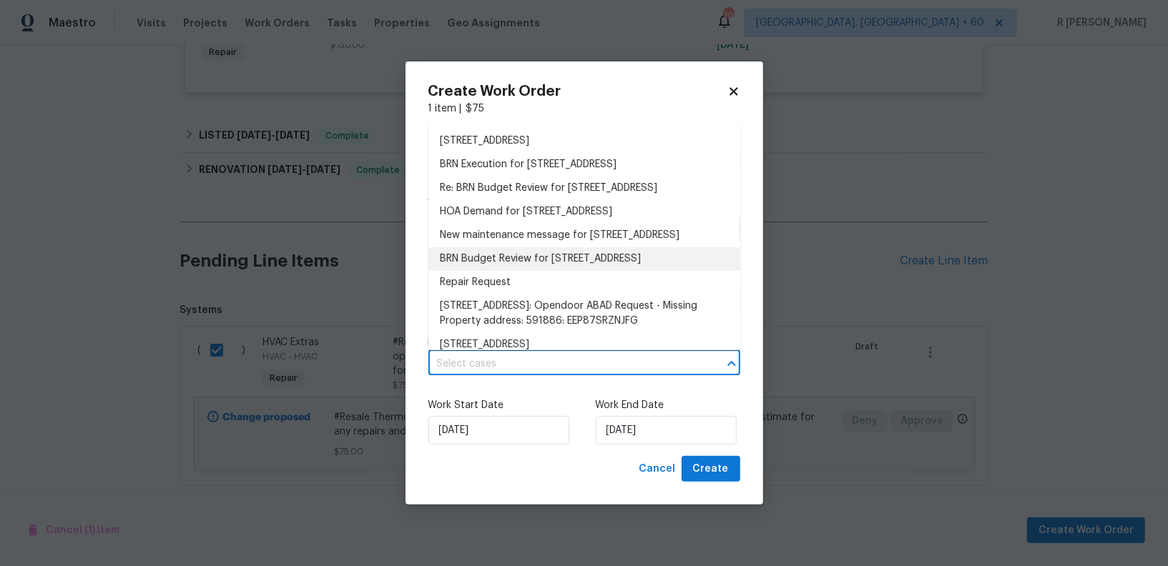
scroll to position [9, 0]
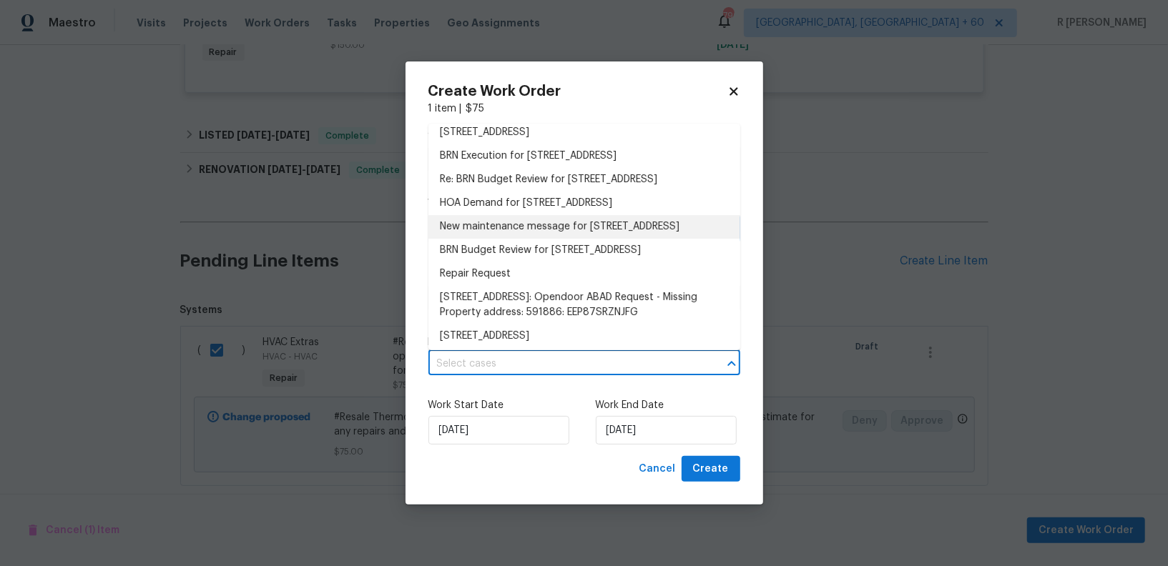
click at [522, 239] on li "New maintenance message for 26 Jannison Rd , Boiling Springs, SC 29316" at bounding box center [584, 227] width 312 height 24
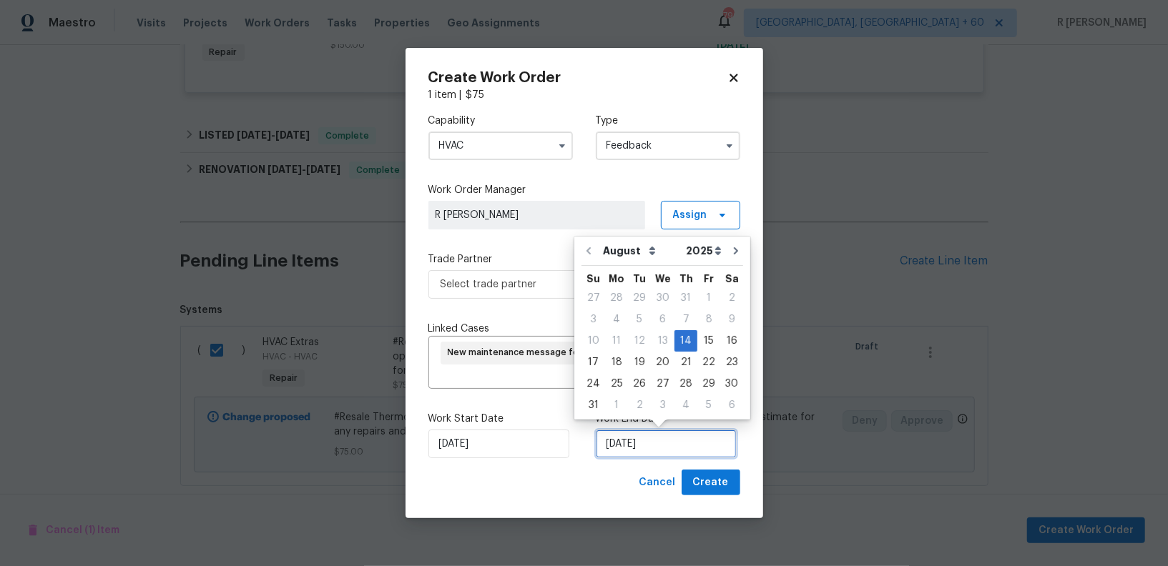
click at [631, 444] on input "[DATE]" at bounding box center [666, 444] width 141 height 29
click at [616, 355] on div "18" at bounding box center [616, 362] width 23 height 20
type input "[DATE]"
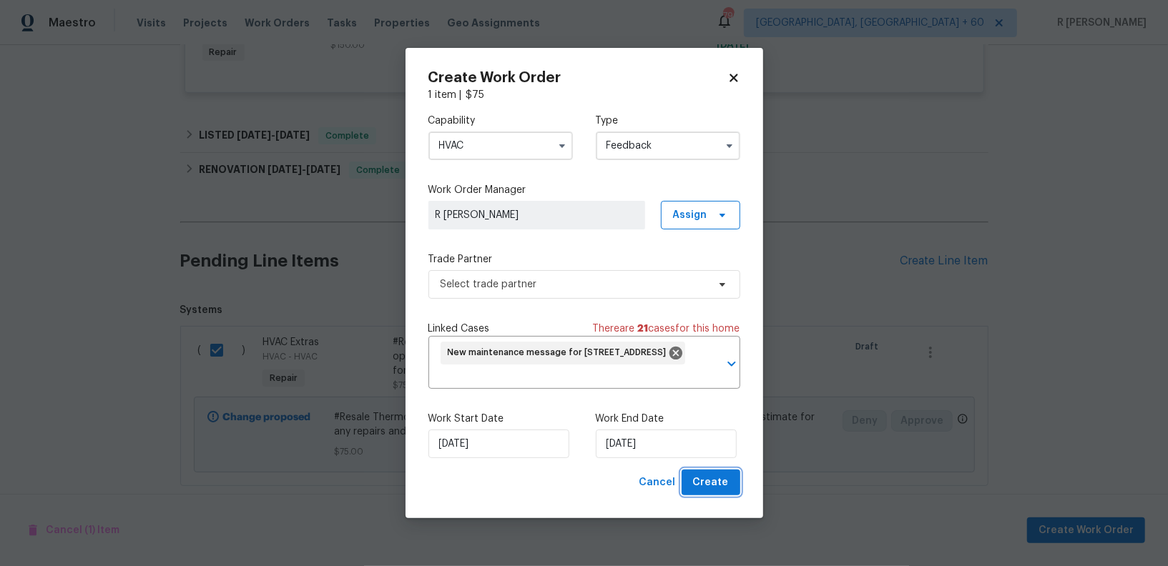
click at [717, 490] on span "Create" at bounding box center [711, 483] width 36 height 18
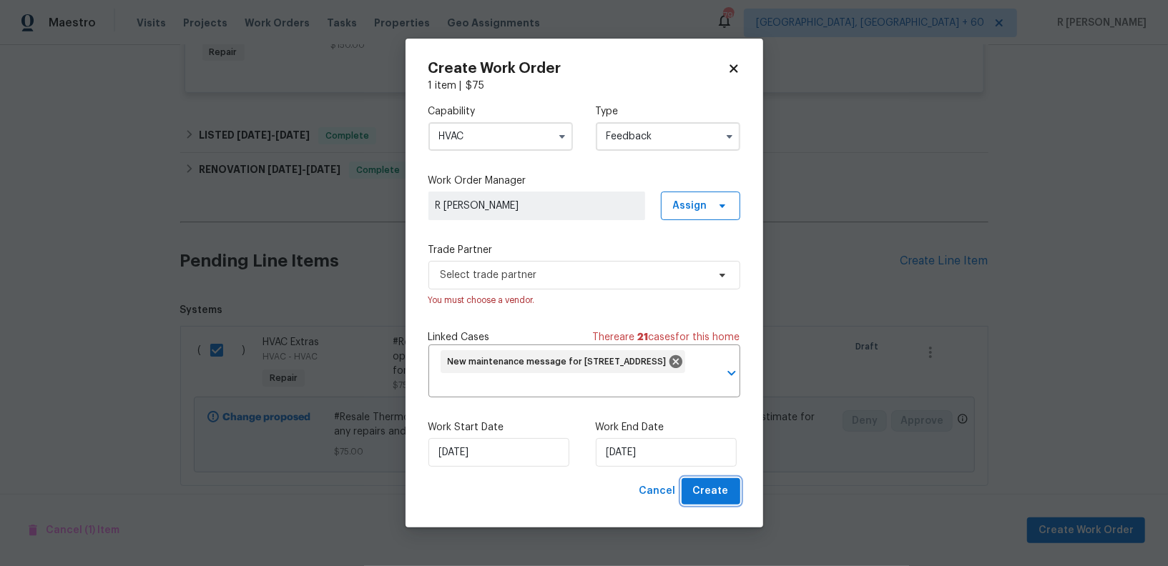
click at [711, 503] on button "Create" at bounding box center [710, 491] width 59 height 26
click at [713, 498] on span "Create" at bounding box center [711, 492] width 36 height 18
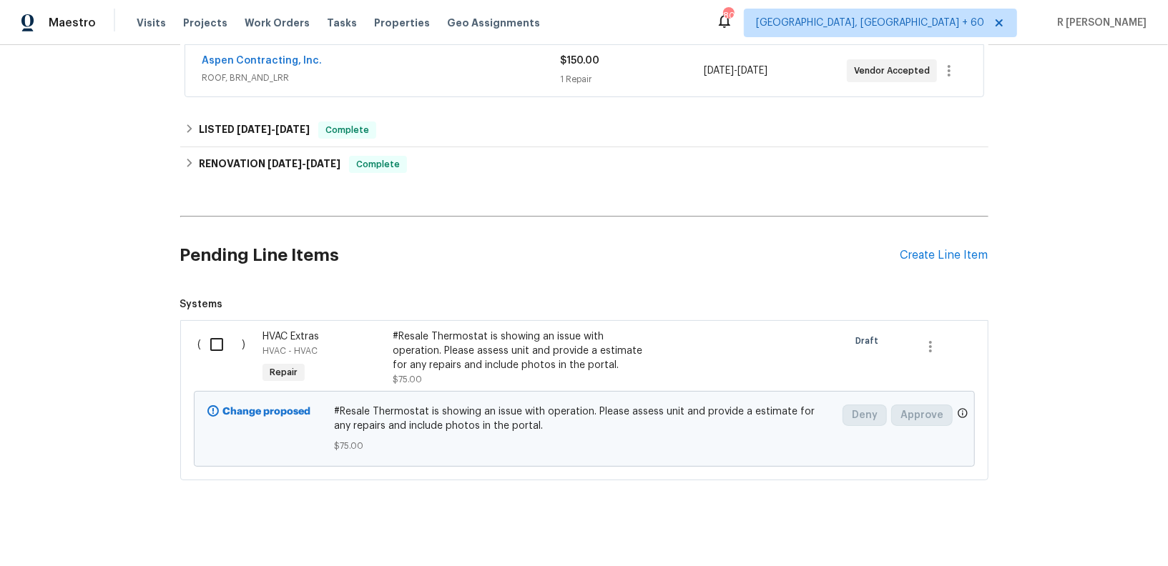
scroll to position [283, 0]
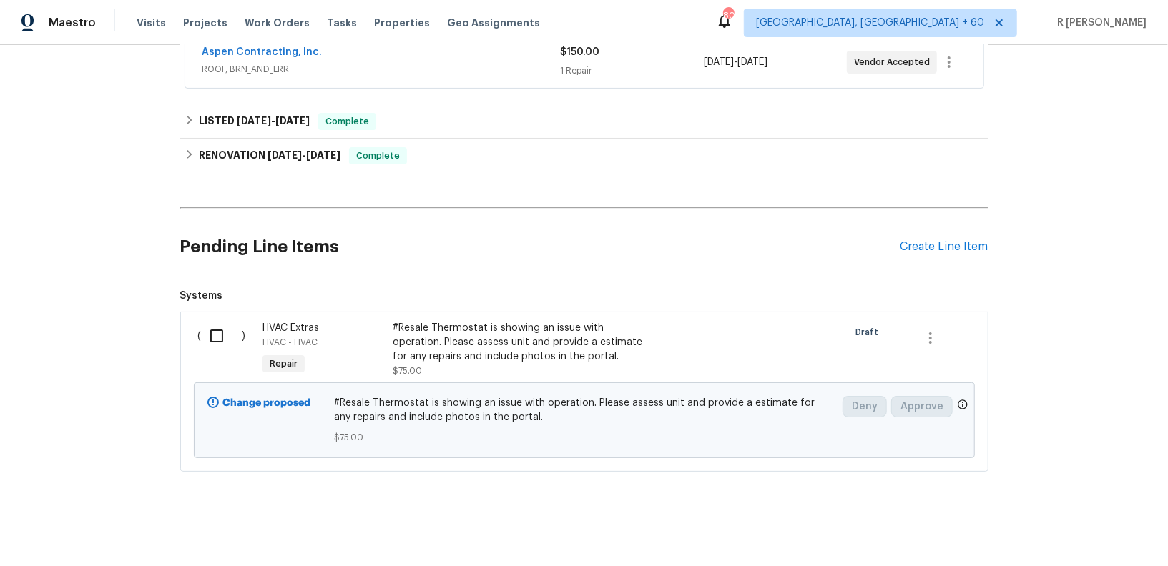
click at [217, 331] on input "checkbox" at bounding box center [222, 336] width 41 height 30
checkbox input "true"
click at [1093, 528] on span "Create Work Order" at bounding box center [1085, 531] width 95 height 18
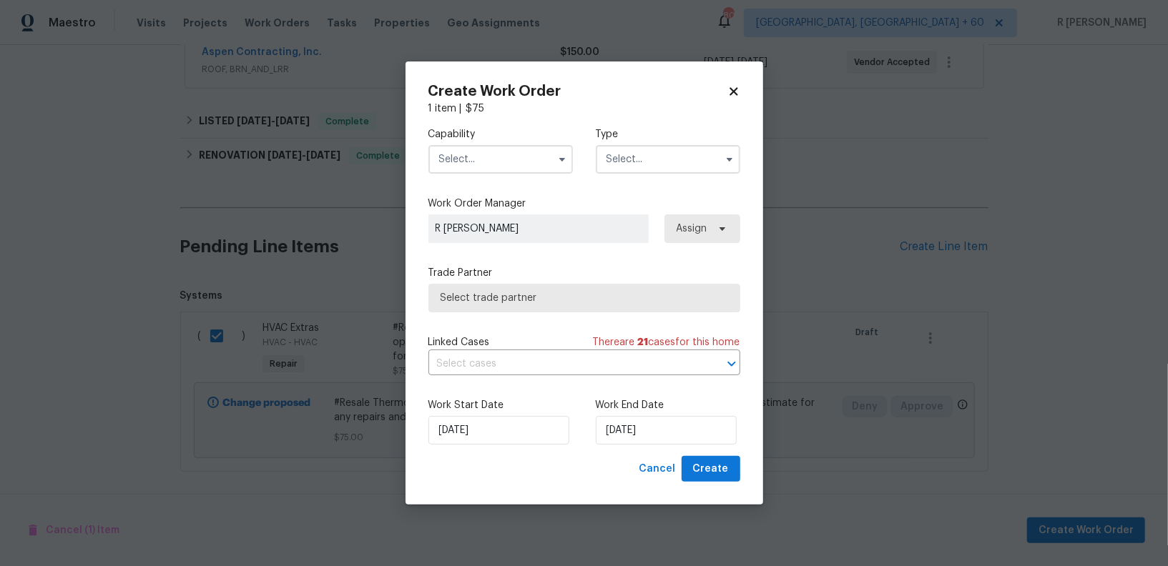
click at [475, 163] on input "text" at bounding box center [500, 159] width 144 height 29
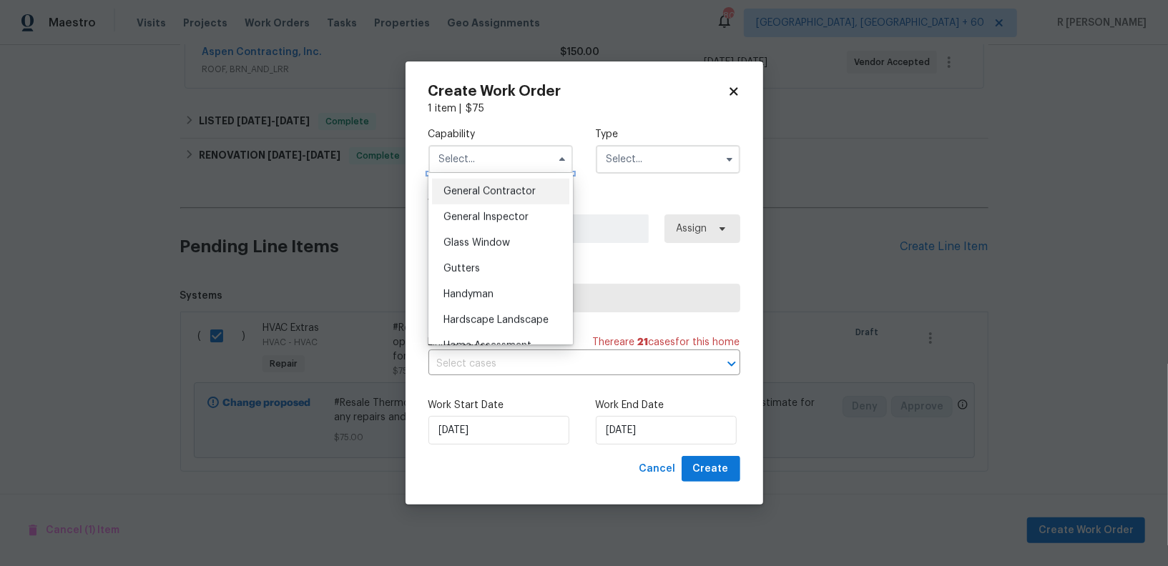
scroll to position [719, 0]
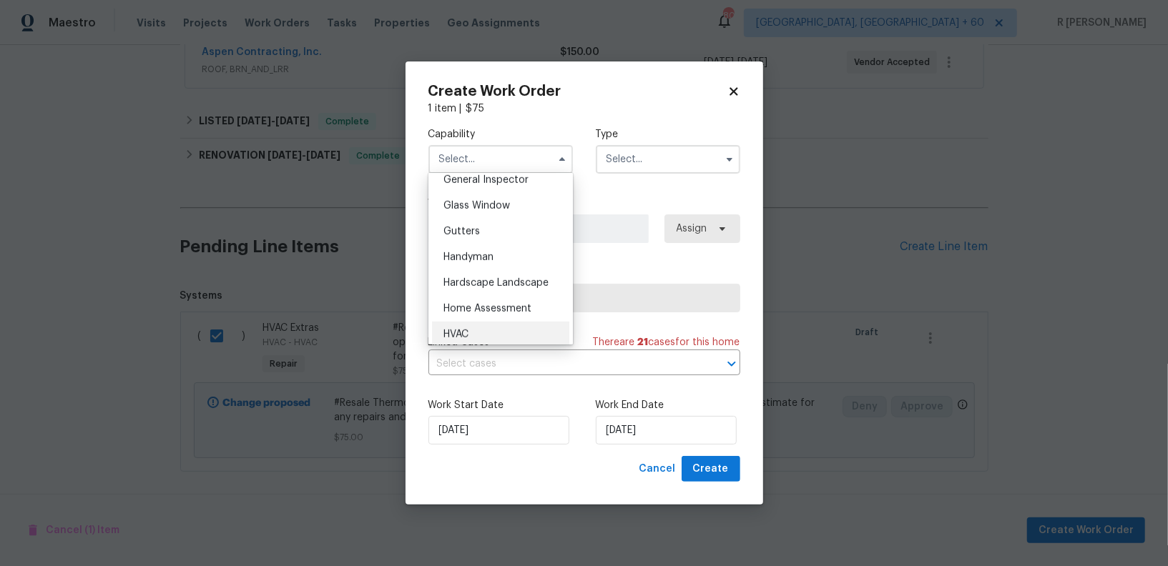
click at [485, 335] on div "HVAC" at bounding box center [500, 335] width 137 height 26
type input "HVAC"
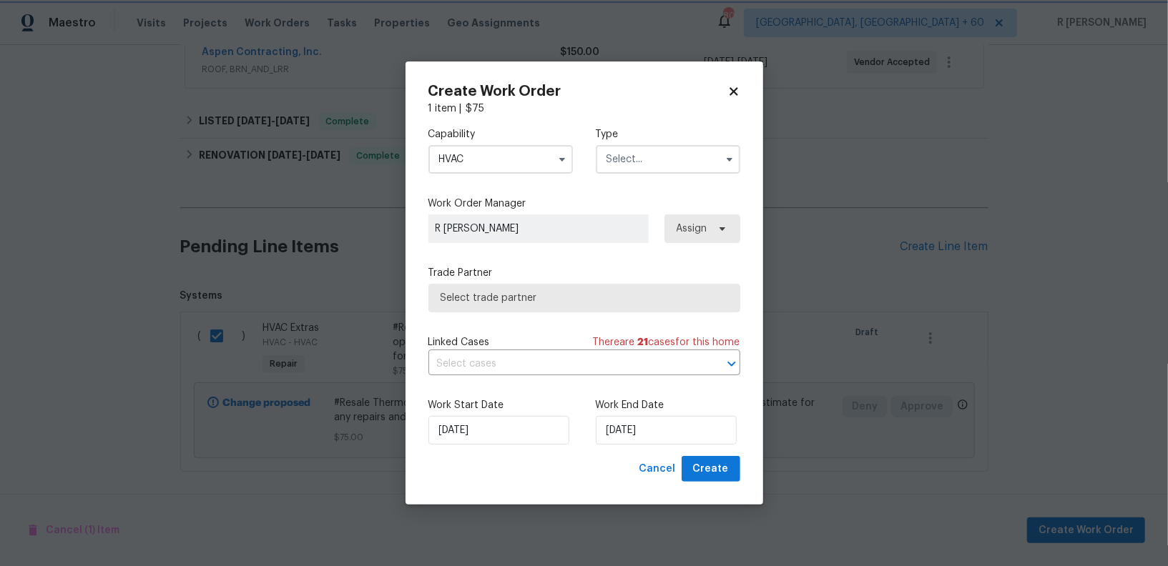
scroll to position [751, 0]
click at [658, 159] on input "text" at bounding box center [668, 159] width 144 height 29
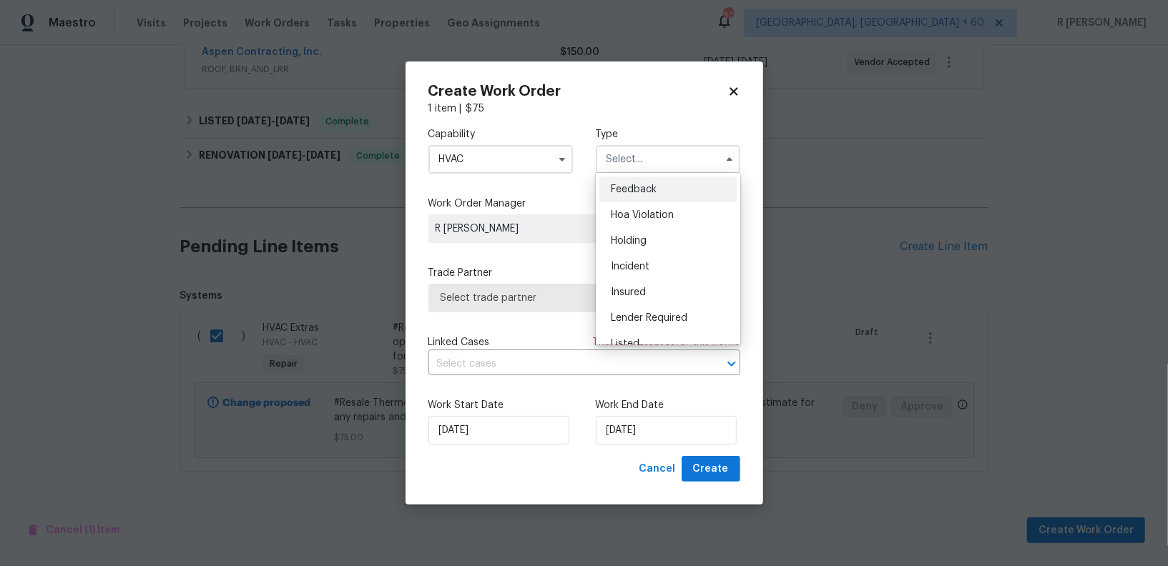
click at [649, 184] on span "Feedback" at bounding box center [634, 189] width 46 height 10
type input "Feedback"
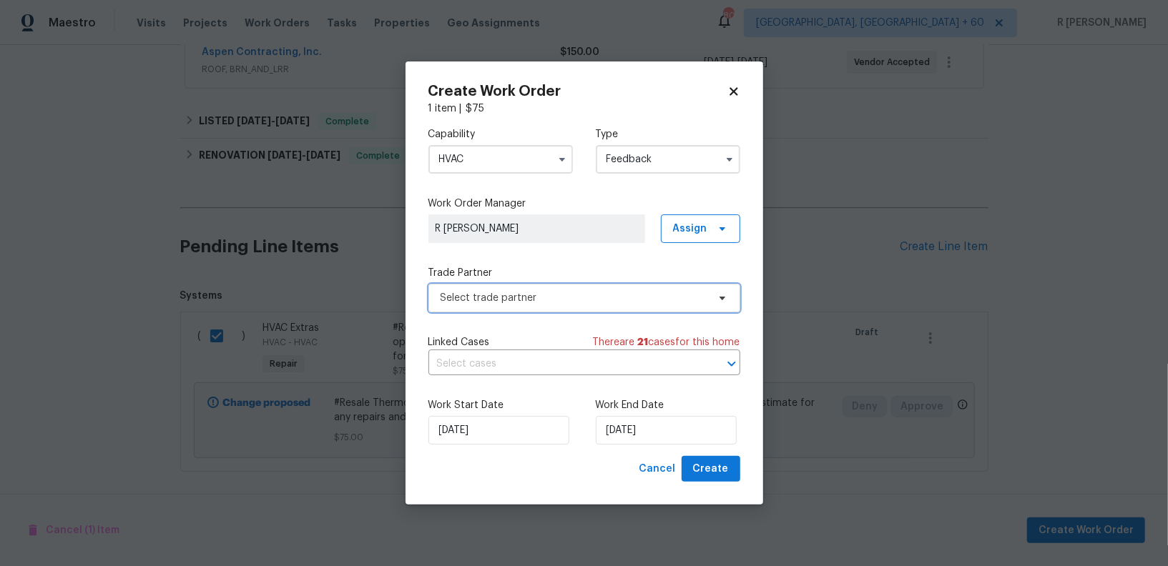
click at [518, 303] on span "Select trade partner" at bounding box center [573, 298] width 267 height 14
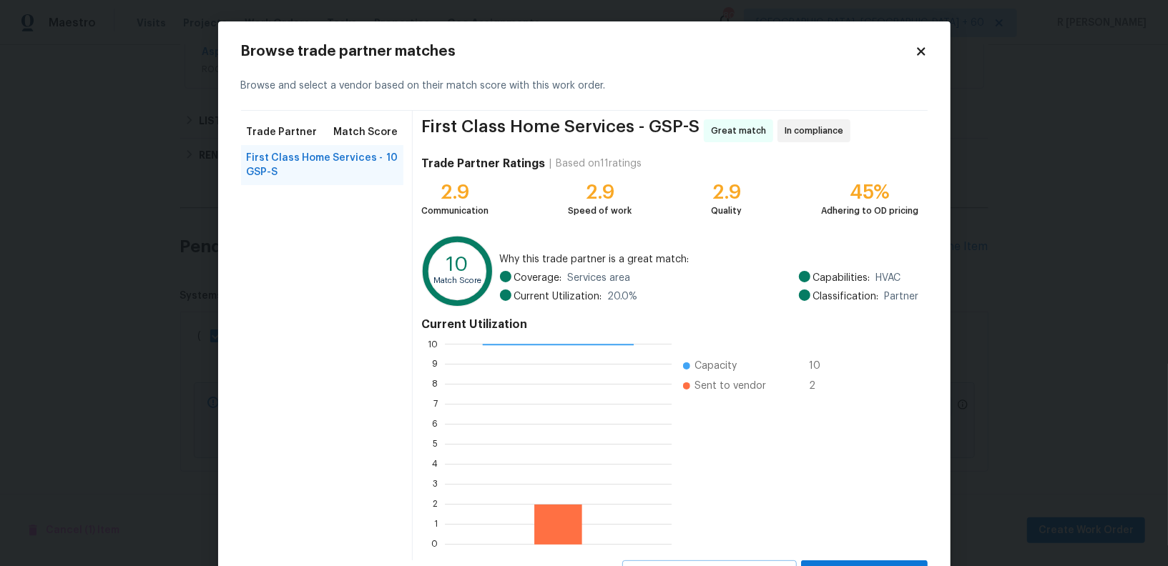
scroll to position [64, 0]
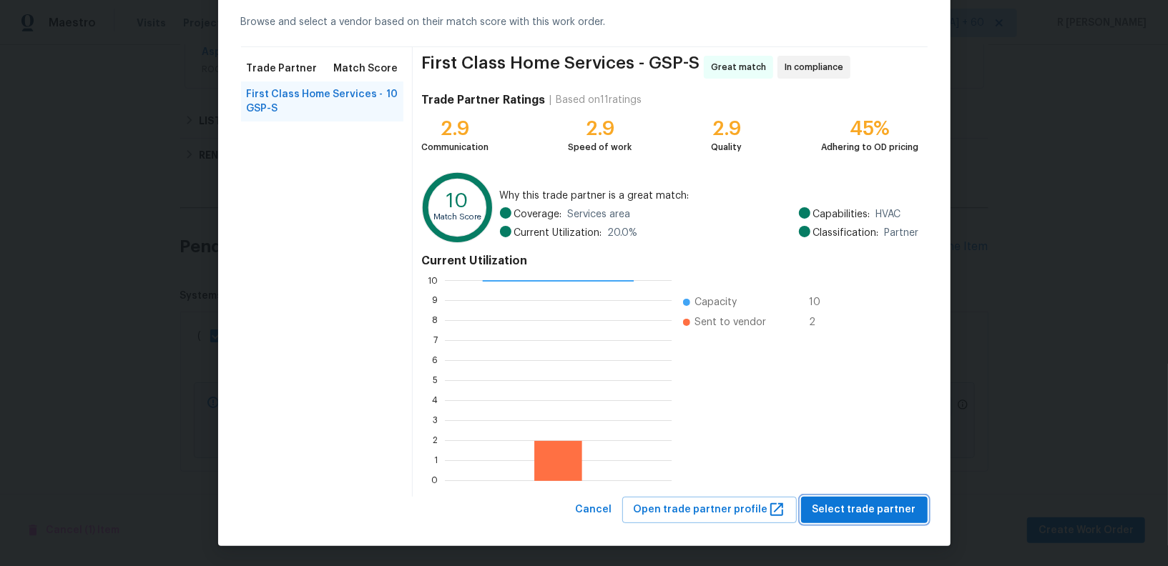
click at [877, 508] on span "Select trade partner" at bounding box center [864, 510] width 104 height 18
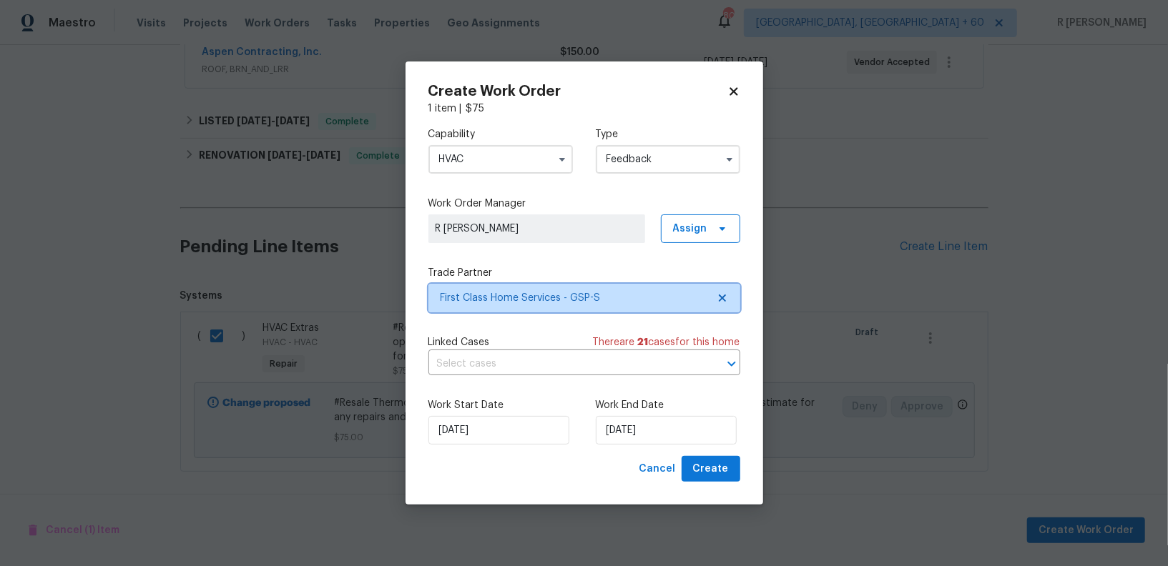
scroll to position [0, 0]
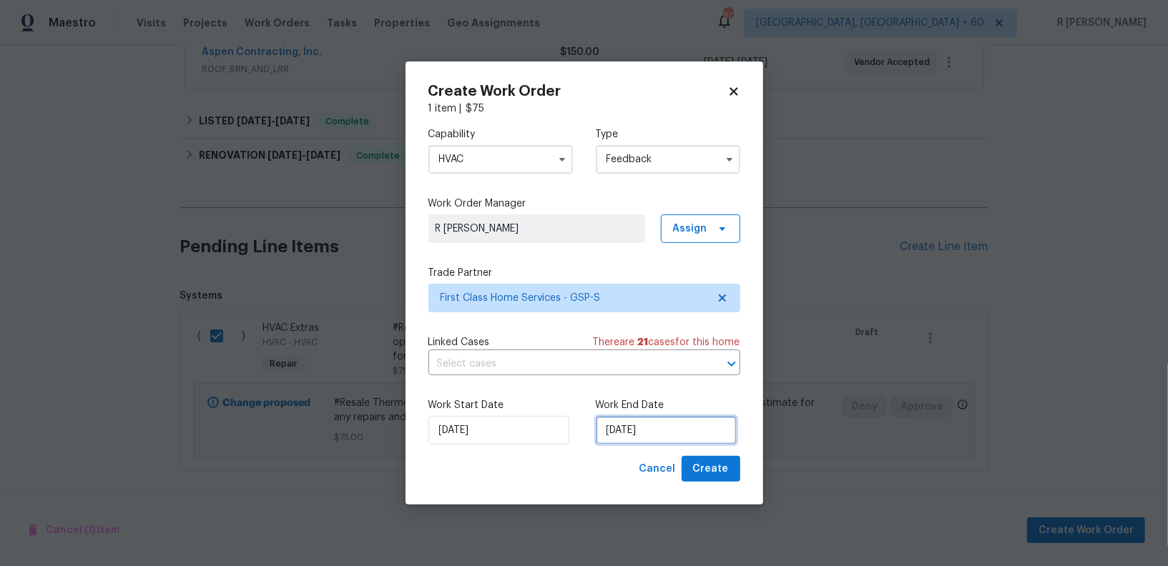
click at [635, 435] on input "14/08/2025" at bounding box center [666, 430] width 141 height 29
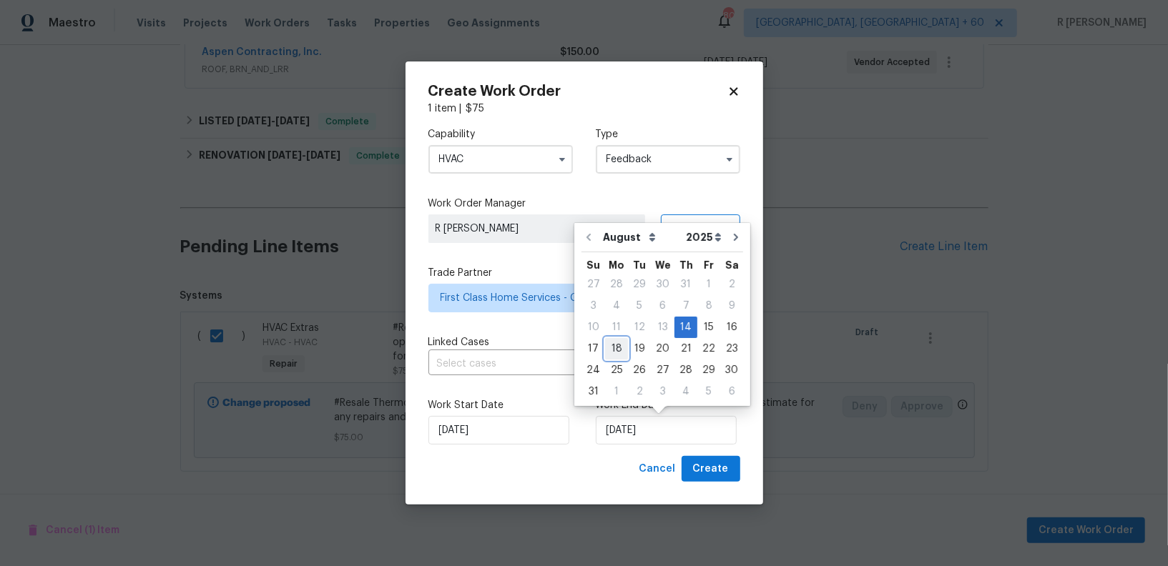
click at [611, 348] on div "18" at bounding box center [616, 349] width 23 height 20
type input "18/08/2025"
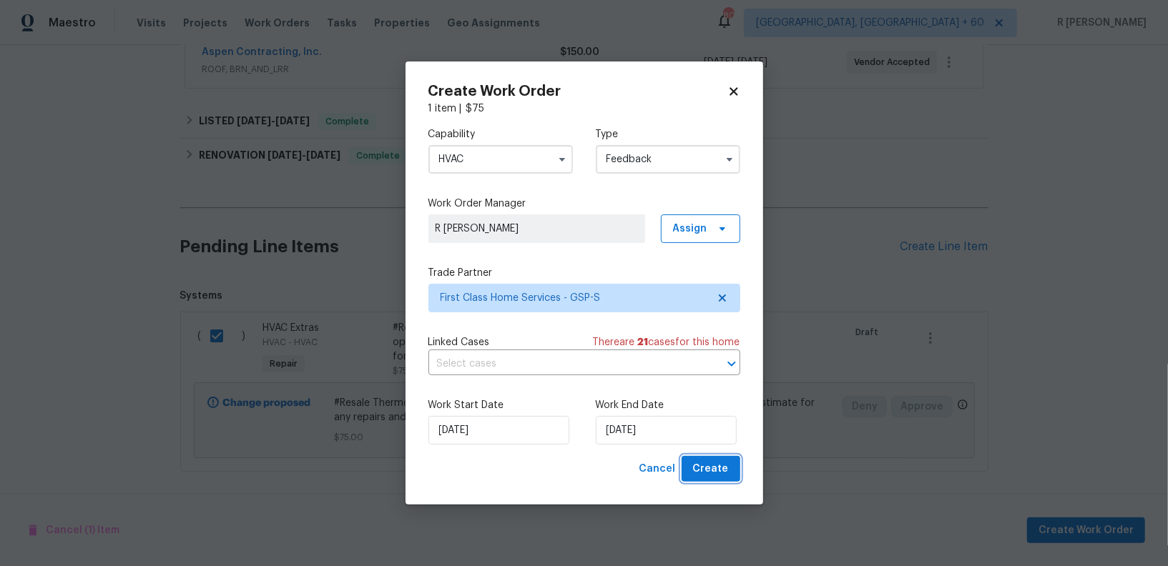
click at [709, 473] on span "Create" at bounding box center [711, 469] width 36 height 18
checkbox input "false"
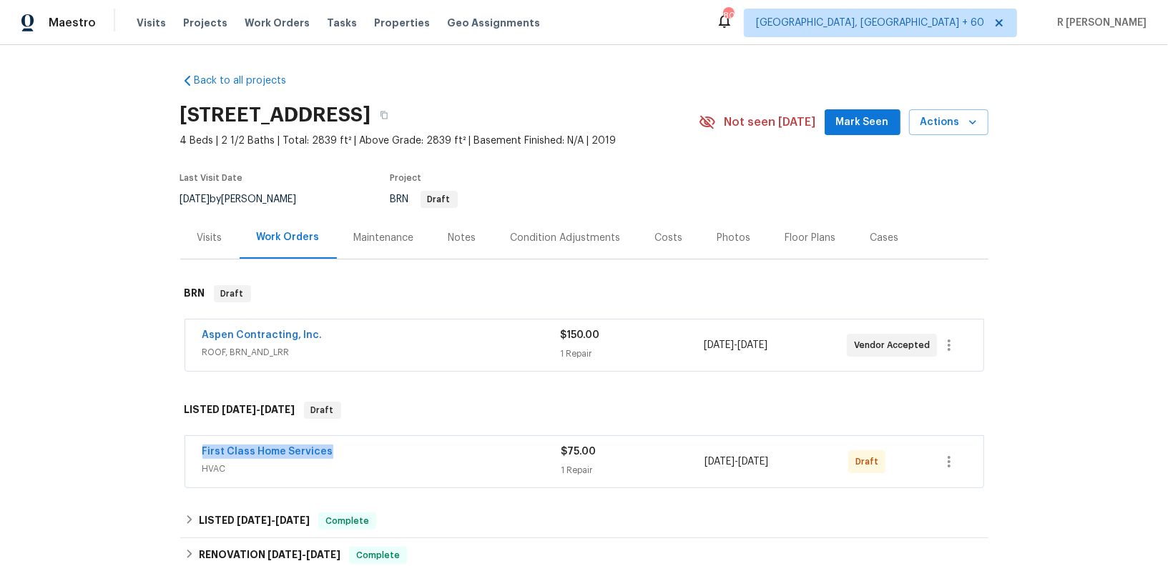
drag, startPoint x: 335, startPoint y: 450, endPoint x: 163, endPoint y: 450, distance: 171.6
click at [163, 450] on div "Back to all projects [STREET_ADDRESS] 4 Beds | 2 1/2 Baths | Total: 2839 ft² | …" at bounding box center [584, 305] width 1168 height 521
copy link "First Class Home Services"
click at [287, 453] on link "First Class Home Services" at bounding box center [267, 452] width 131 height 10
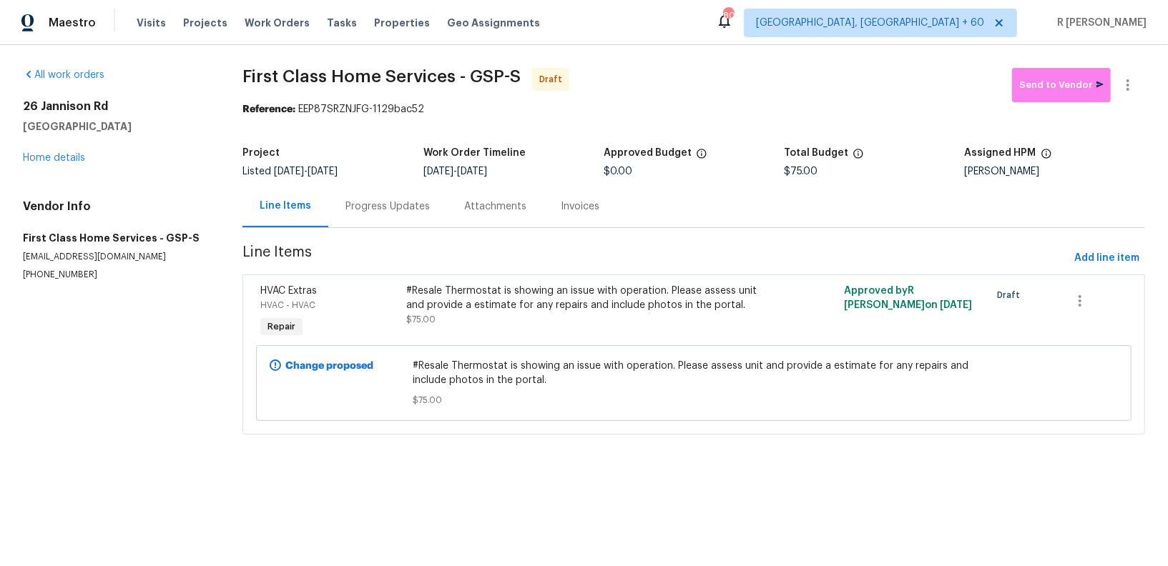
click at [337, 167] on span "[DATE]" at bounding box center [322, 172] width 30 height 10
click at [384, 219] on div "Progress Updates" at bounding box center [387, 206] width 119 height 42
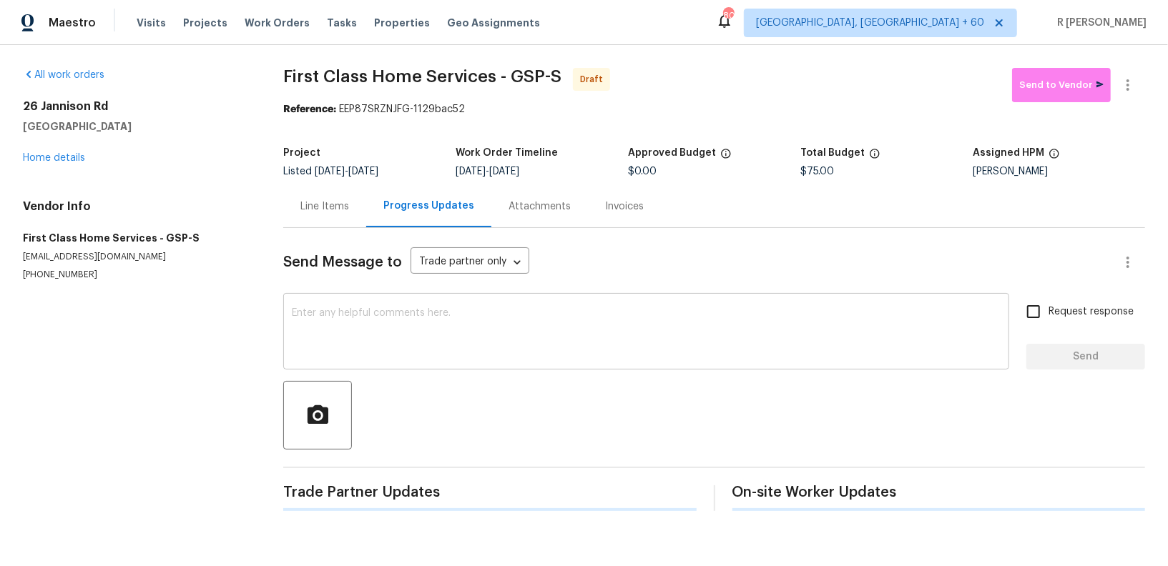
click at [490, 312] on textarea at bounding box center [646, 333] width 709 height 50
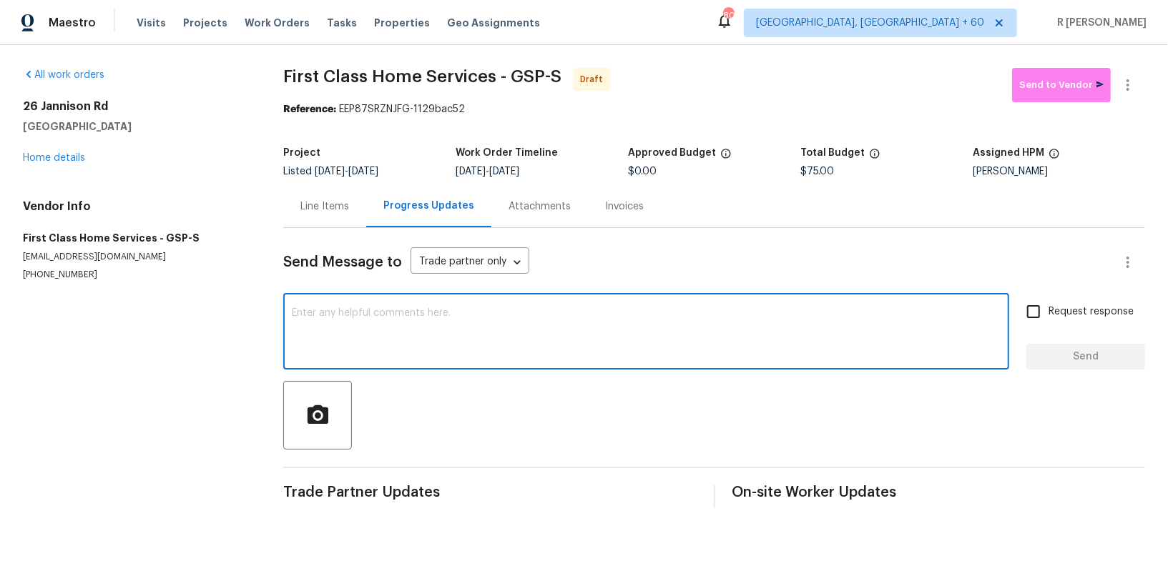
paste textarea "Hi this is (Yogesh) with Opendoor. I’m confirming you received the WO for the p…"
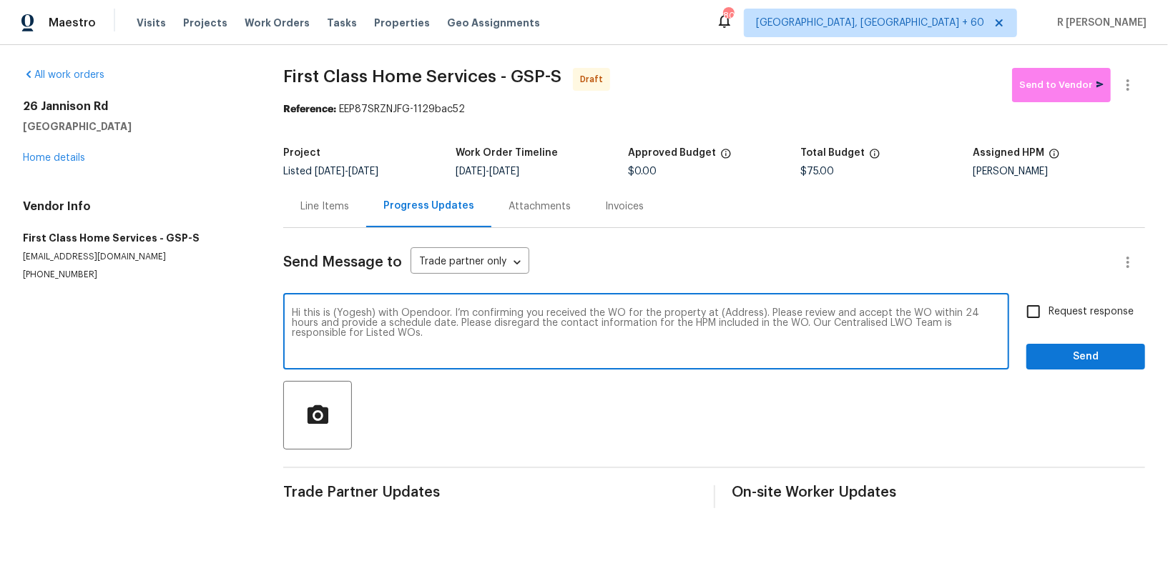
click at [736, 311] on textarea "Hi this is (Yogesh) with Opendoor. I’m confirming you received the WO for the p…" at bounding box center [646, 333] width 709 height 50
paste textarea "[STREET_ADDRESS]"
type textarea "Hi this is (Yogesh) with Opendoor. I’m confirming you received the WO for the p…"
click at [1061, 315] on span "Request response" at bounding box center [1090, 312] width 85 height 15
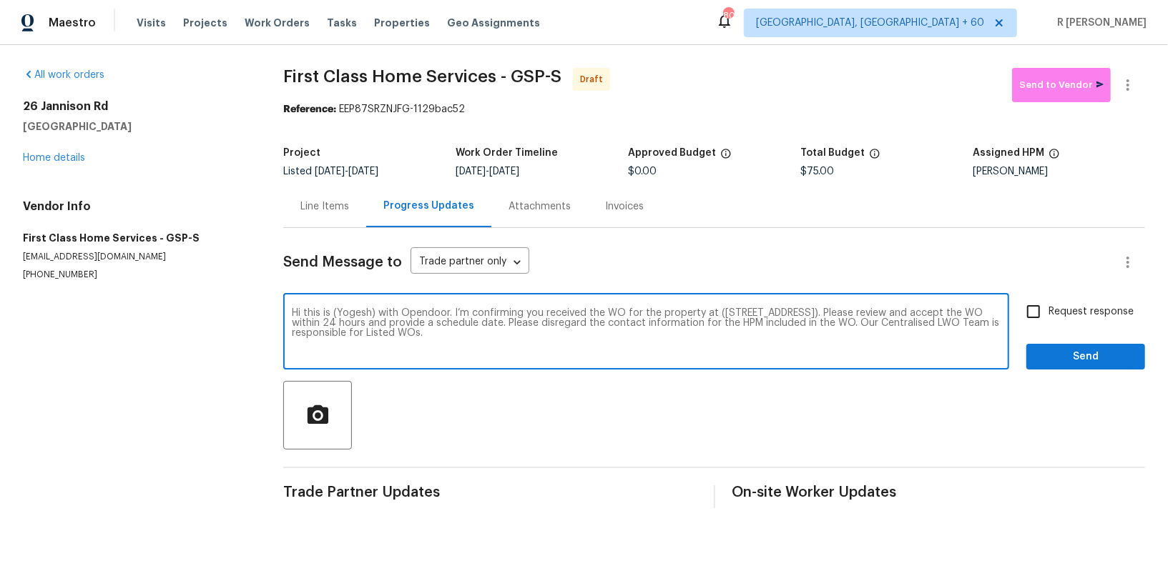
click at [1048, 315] on input "Request response" at bounding box center [1033, 312] width 30 height 30
checkbox input "true"
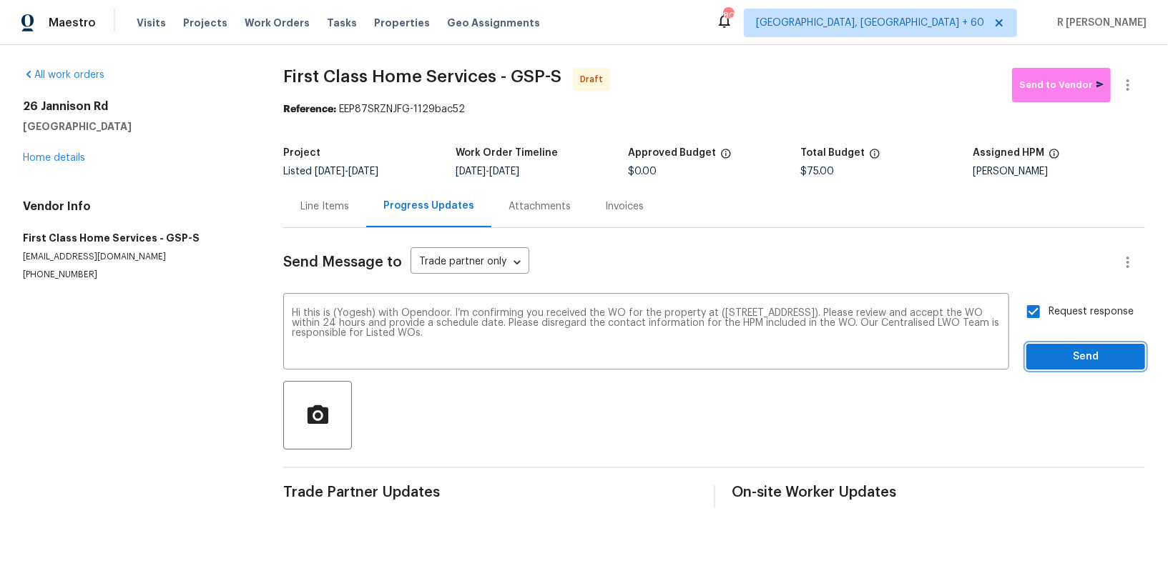
click at [1070, 345] on button "Send" at bounding box center [1085, 357] width 119 height 26
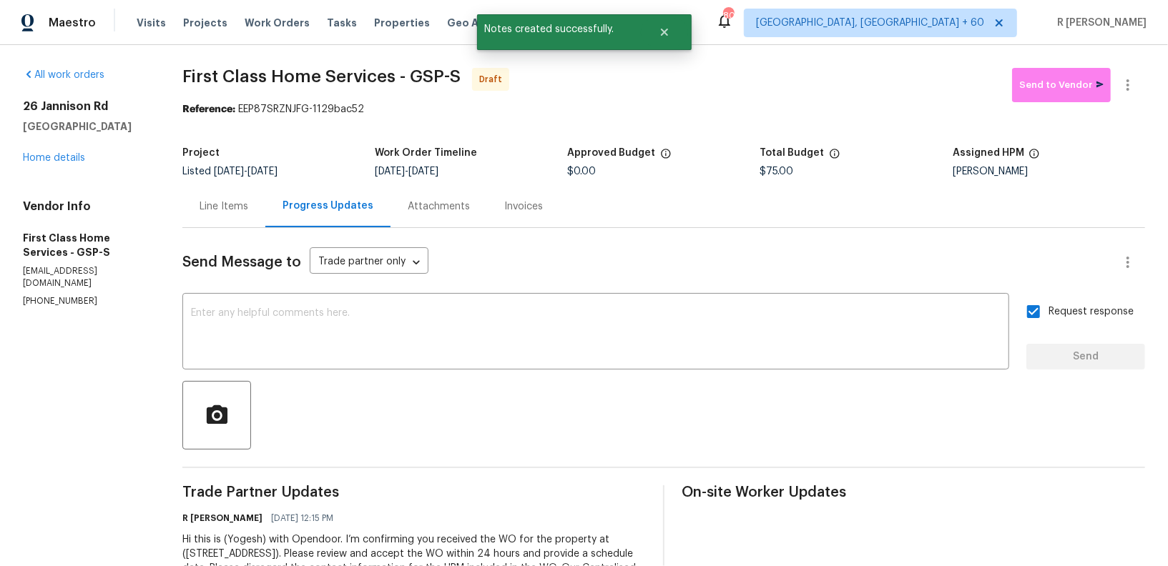
click at [212, 212] on div "Line Items" at bounding box center [223, 206] width 49 height 14
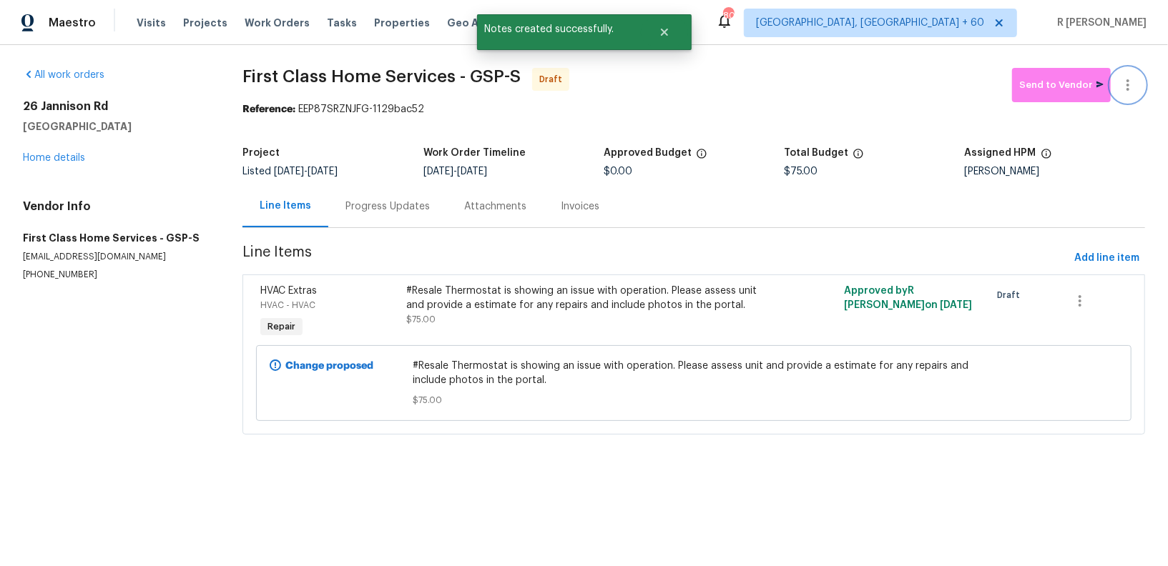
click at [1129, 89] on icon "button" at bounding box center [1127, 85] width 17 height 17
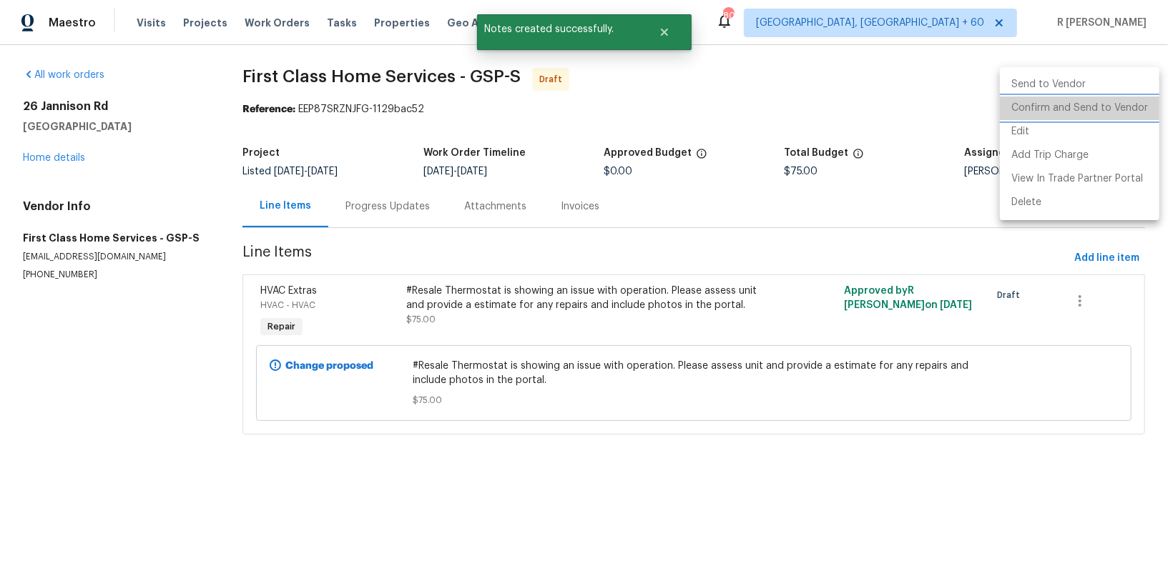
click at [1100, 110] on li "Confirm and Send to Vendor" at bounding box center [1079, 109] width 159 height 24
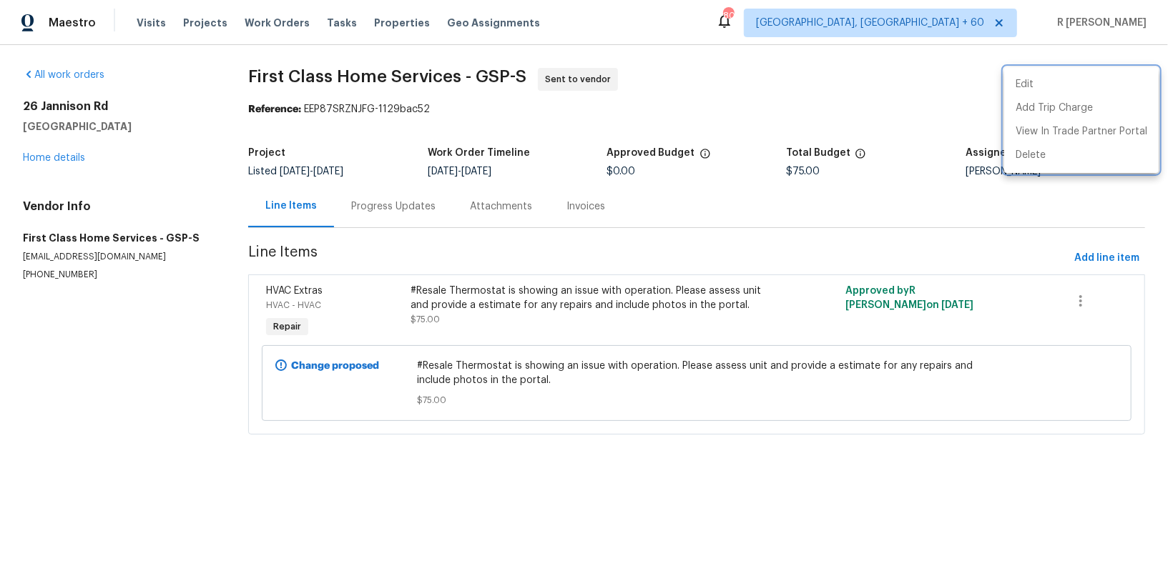
drag, startPoint x: 458, startPoint y: 74, endPoint x: 280, endPoint y: 82, distance: 178.2
click at [280, 82] on div at bounding box center [584, 283] width 1168 height 566
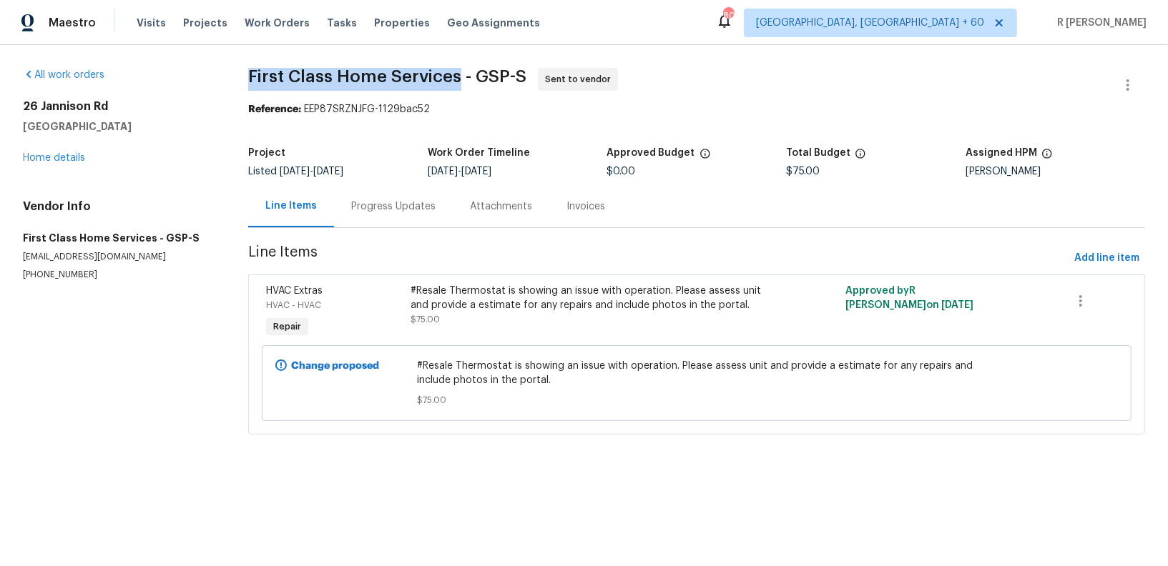
drag, startPoint x: 249, startPoint y: 74, endPoint x: 460, endPoint y: 74, distance: 210.9
click at [460, 74] on span "First Class Home Services - GSP-S" at bounding box center [387, 76] width 278 height 17
copy span "First Class Home Services"
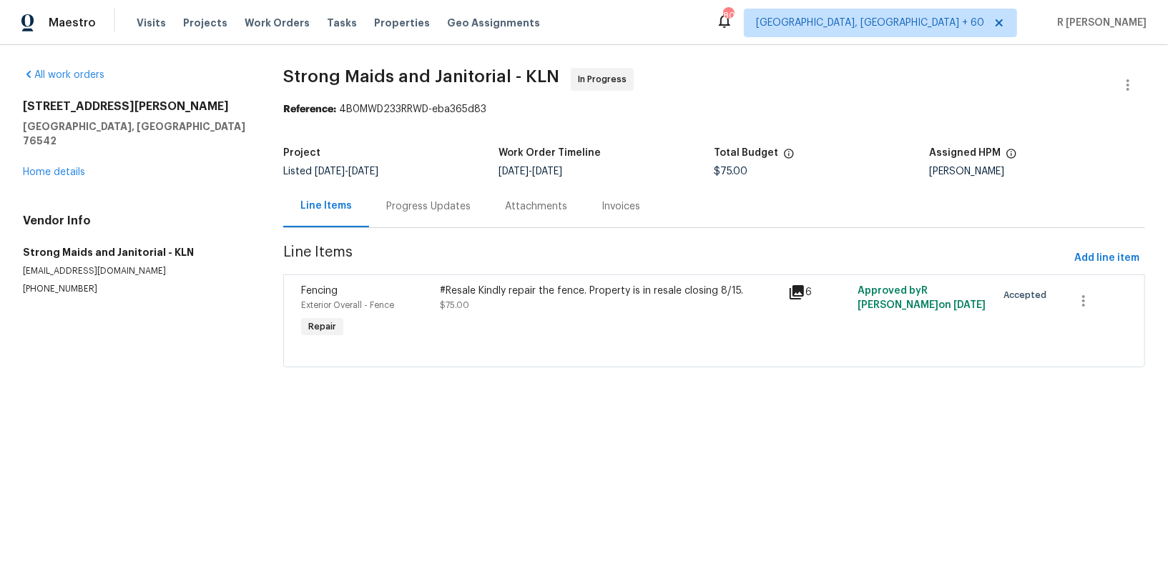
click at [423, 187] on div "Progress Updates" at bounding box center [428, 206] width 119 height 42
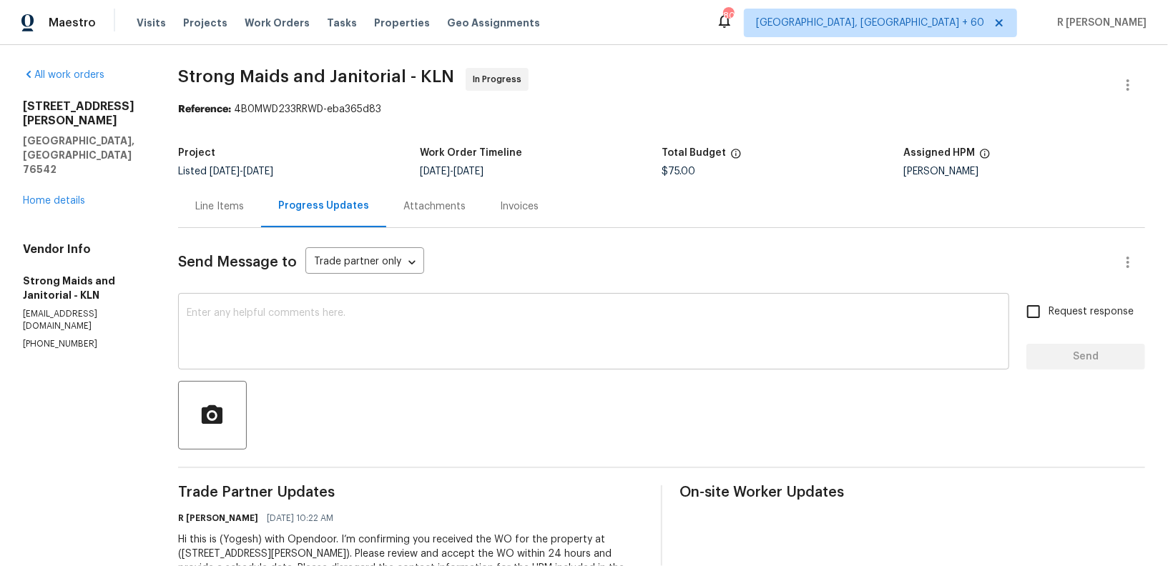
click at [408, 334] on textarea at bounding box center [594, 333] width 814 height 50
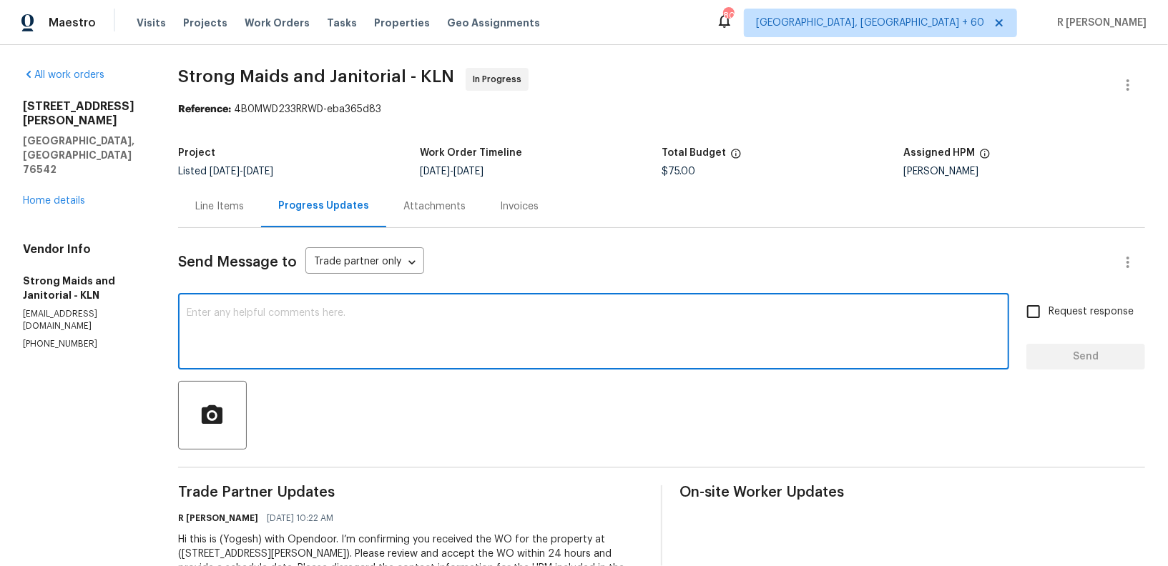
click at [408, 334] on textarea at bounding box center [594, 333] width 814 height 50
click at [302, 310] on textarea "Hi Team, Kindly confirm if we can remove the honey comb" at bounding box center [594, 333] width 814 height 50
drag, startPoint x: 343, startPoint y: 316, endPoint x: 307, endPoint y: 315, distance: 36.5
click at [307, 315] on textarea "Hi Team, Kindly confirm if we can remove the honey comb" at bounding box center [594, 333] width 814 height 50
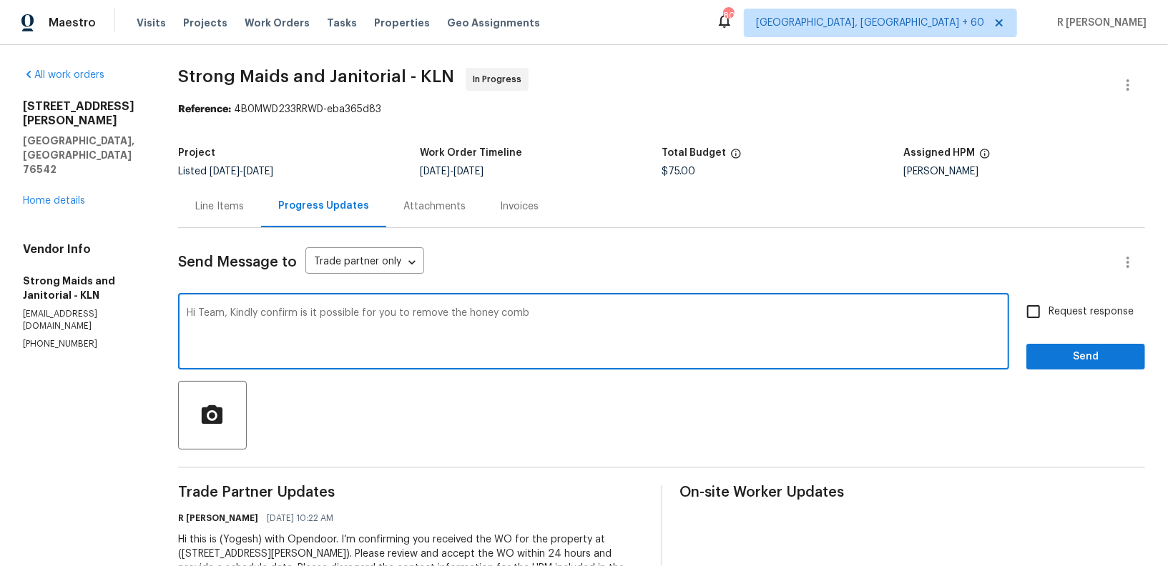
click at [564, 312] on textarea "Hi Team, Kindly confirm is it possible for you to remove the honey comb" at bounding box center [594, 333] width 814 height 50
paste textarea "Is the honey comb on the neighbors side or ours?"
type textarea "Hi Team, Kindly confirm is it possible for you to remove the honey comb. Is the…"
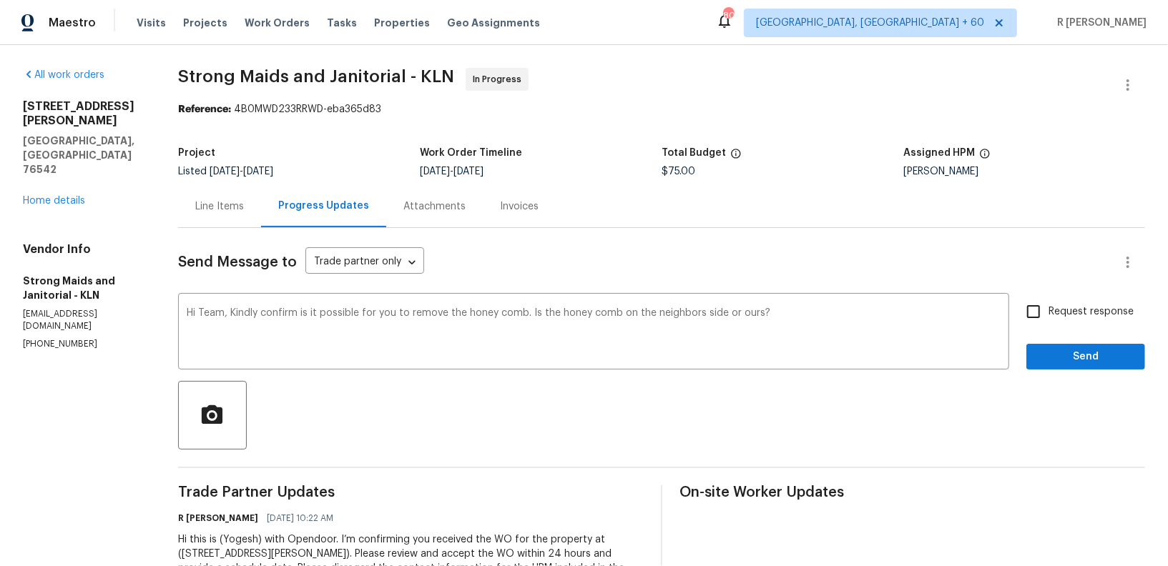
click at [1070, 317] on span "Request response" at bounding box center [1090, 312] width 85 height 15
click at [1048, 317] on input "Request response" at bounding box center [1033, 312] width 30 height 30
checkbox input "true"
click at [1067, 350] on span "Send" at bounding box center [1085, 357] width 96 height 18
